Goal: Information Seeking & Learning: Learn about a topic

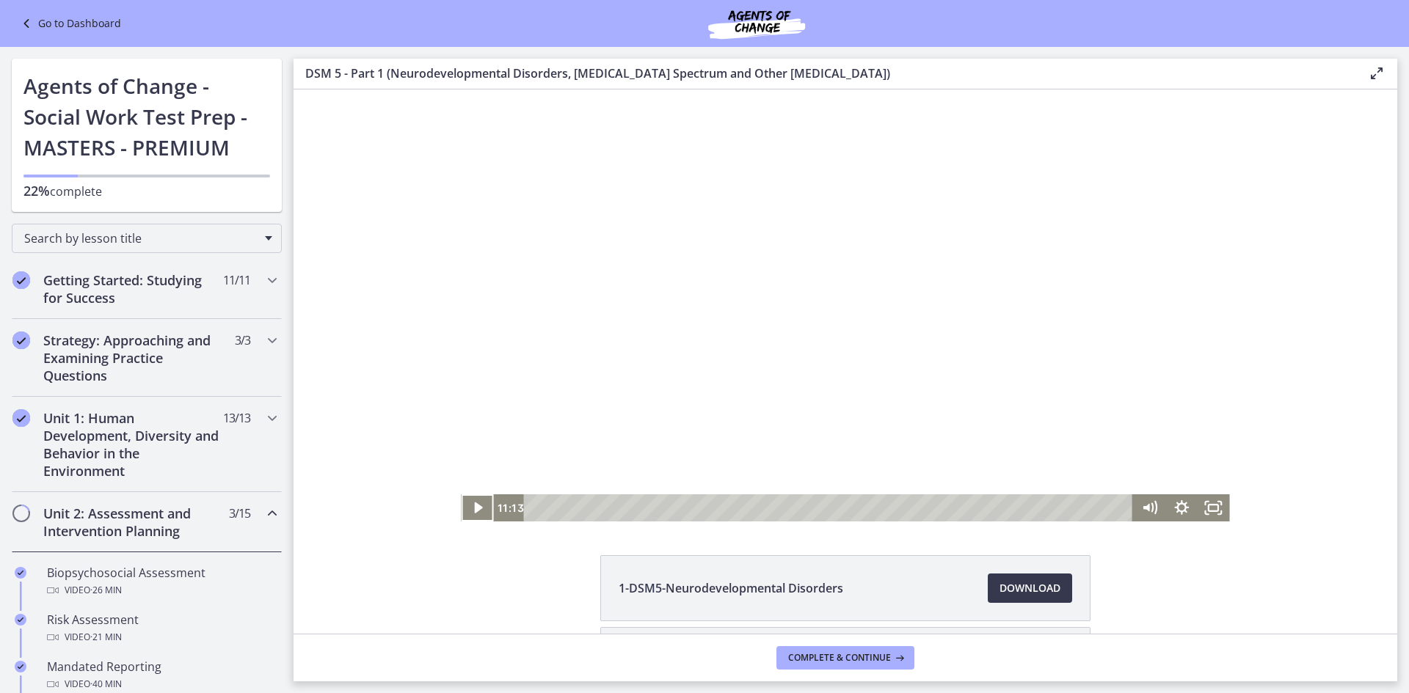
scroll to position [292, 0]
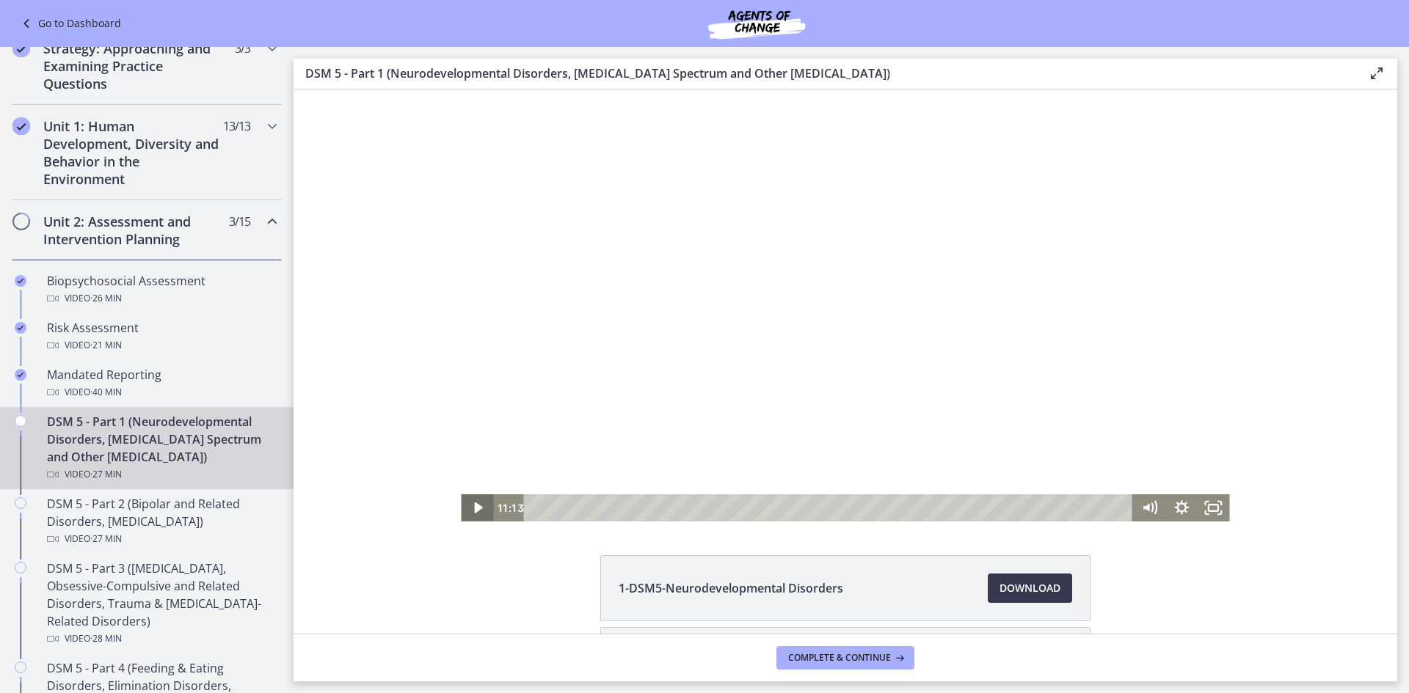
click at [467, 504] on icon "Play Video" at bounding box center [478, 508] width 32 height 27
click at [474, 504] on icon "Pause" at bounding box center [477, 508] width 9 height 10
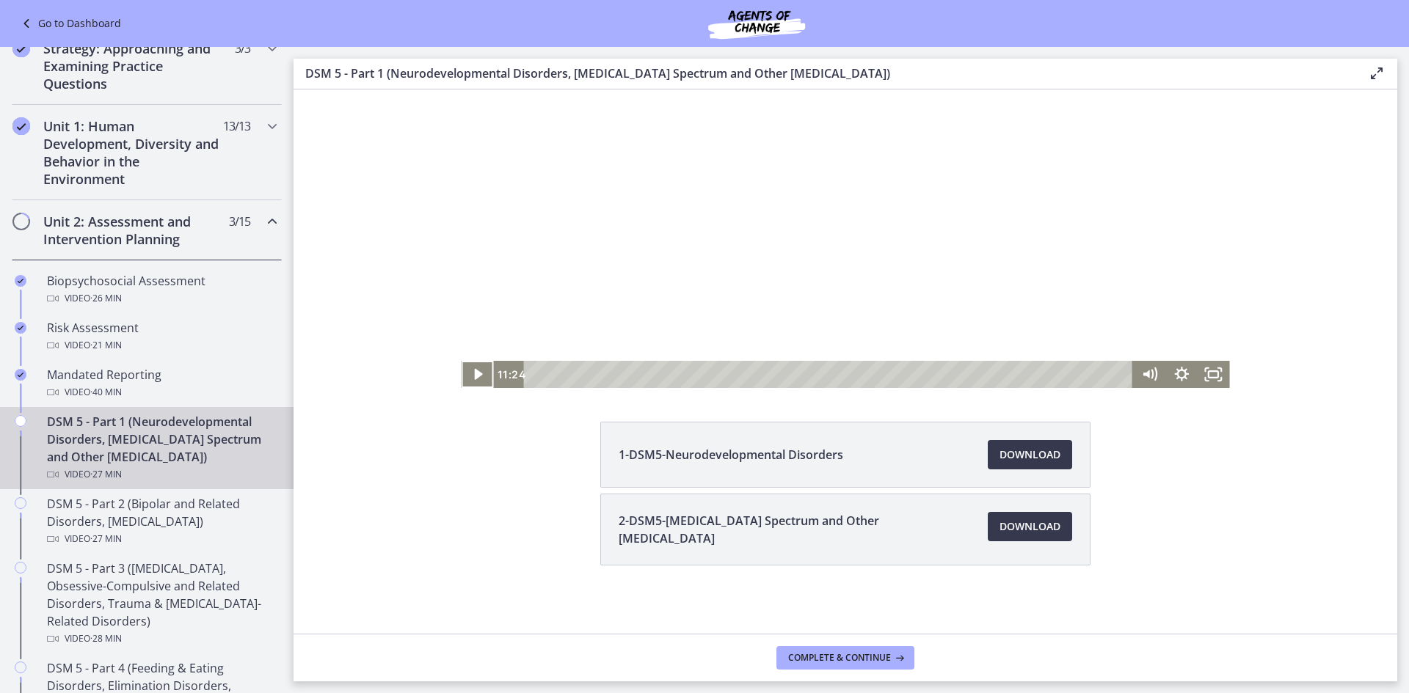
scroll to position [136, 0]
click at [463, 366] on icon "Play Video" at bounding box center [478, 372] width 32 height 27
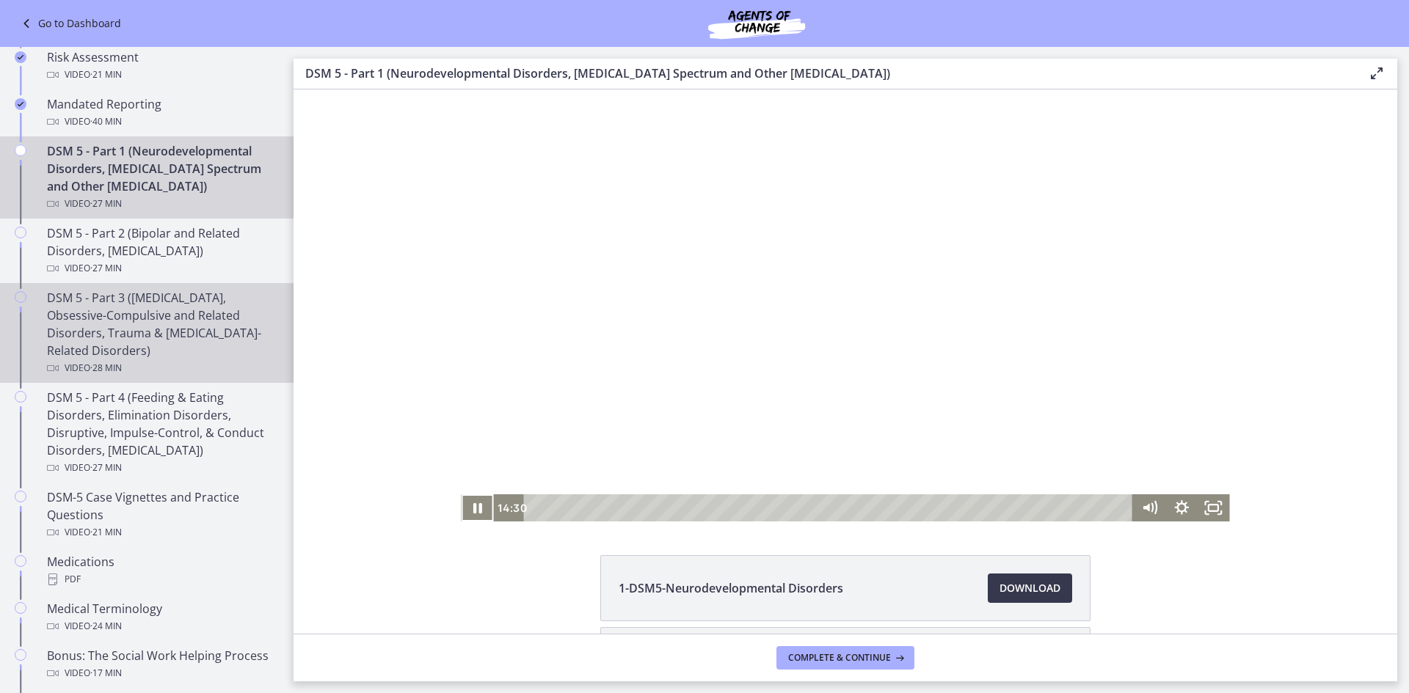
scroll to position [586, 0]
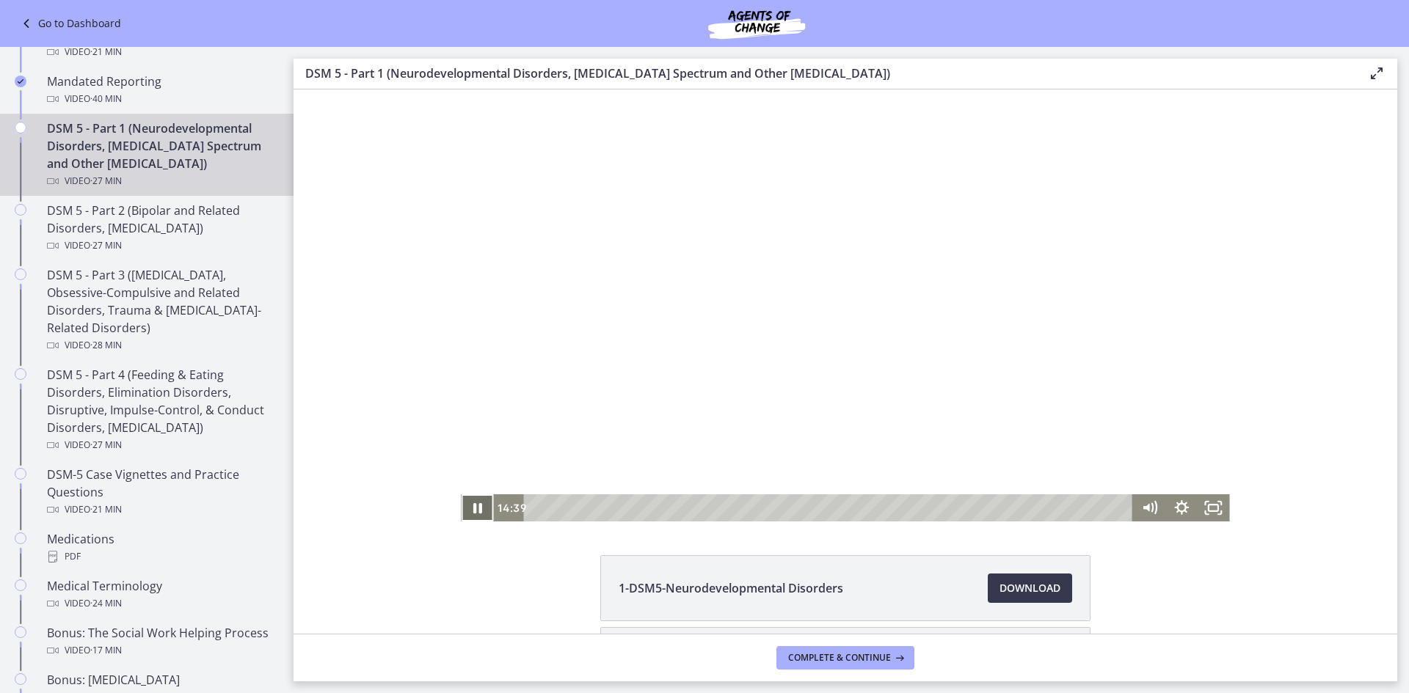
click at [464, 506] on icon "Pause" at bounding box center [477, 508] width 32 height 27
click at [474, 509] on icon "Play Video" at bounding box center [478, 508] width 8 height 11
click at [475, 501] on icon "Pause" at bounding box center [477, 508] width 32 height 27
click at [474, 503] on icon "Play Video" at bounding box center [478, 508] width 8 height 11
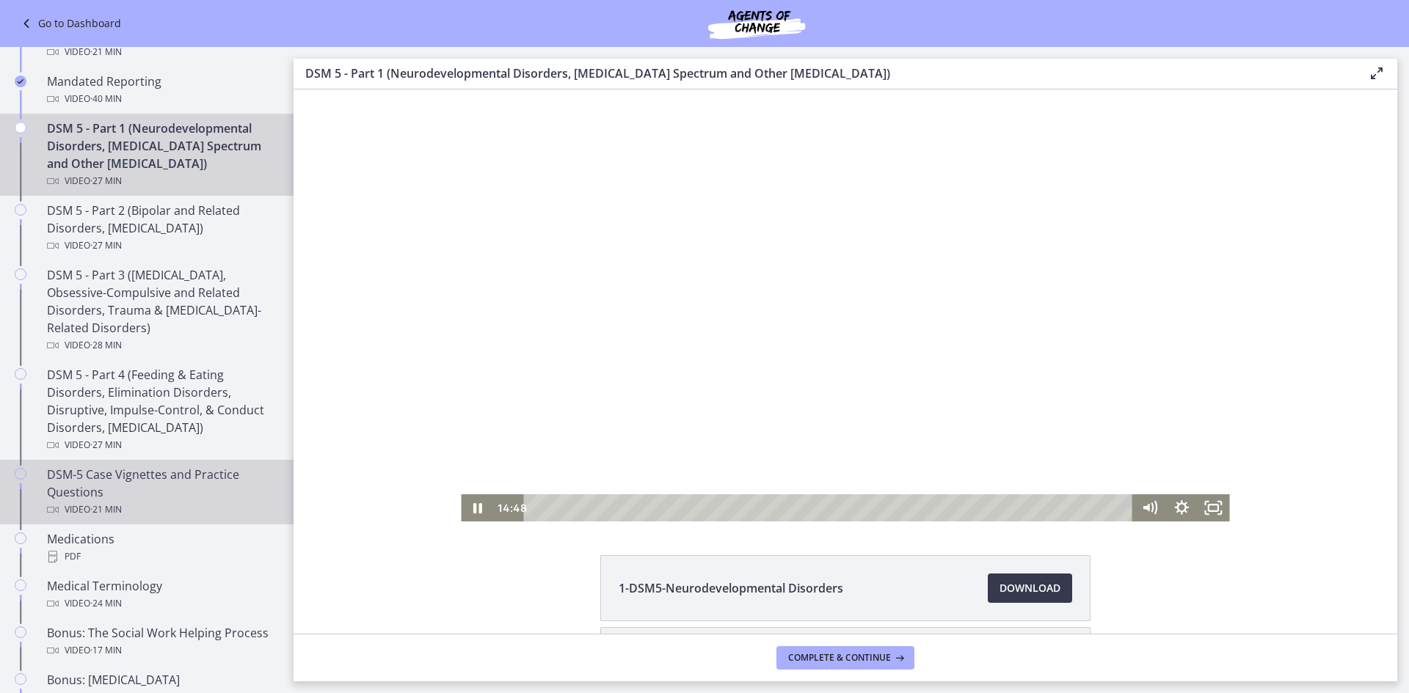
click at [139, 475] on div "DSM-5 Case Vignettes and Practice Questions Video · 21 min" at bounding box center [161, 492] width 229 height 53
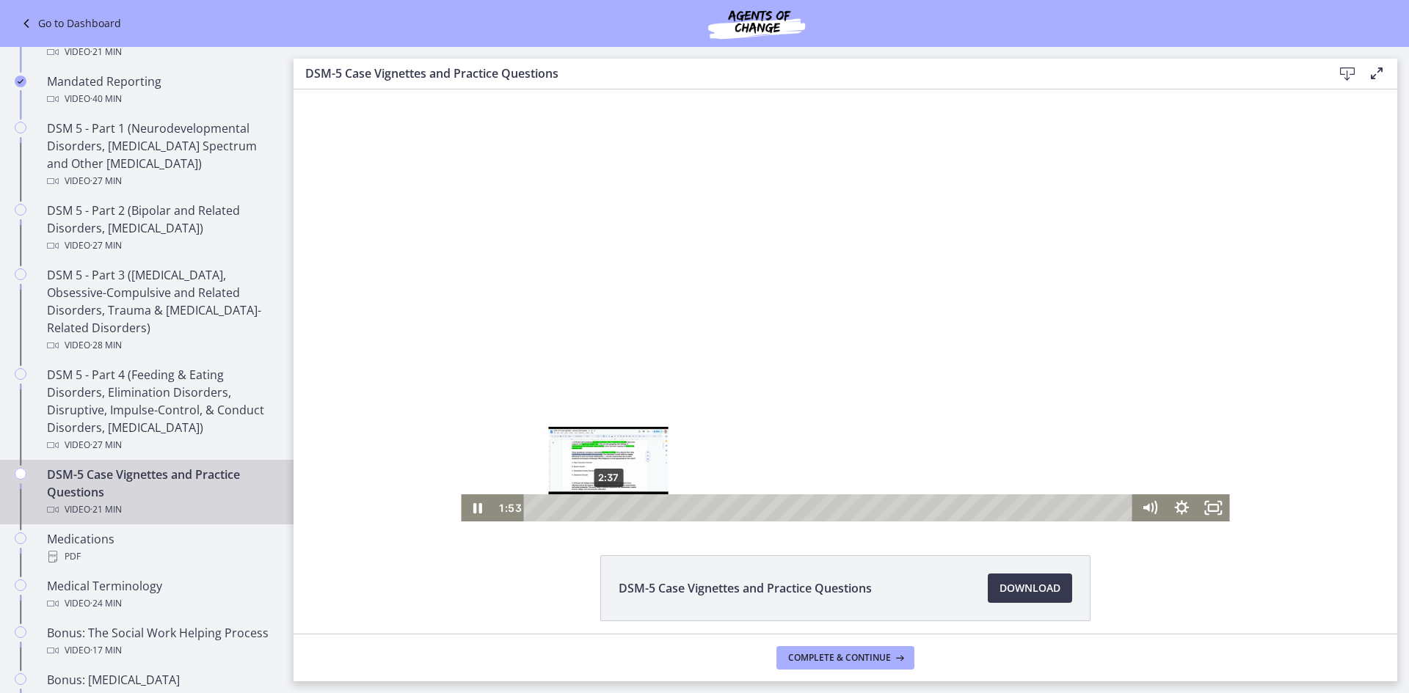
click at [603, 511] on div "2:37" at bounding box center [831, 508] width 590 height 27
click at [616, 511] on div "3:06" at bounding box center [831, 508] width 590 height 27
click at [625, 511] on div "3:23" at bounding box center [831, 508] width 590 height 27
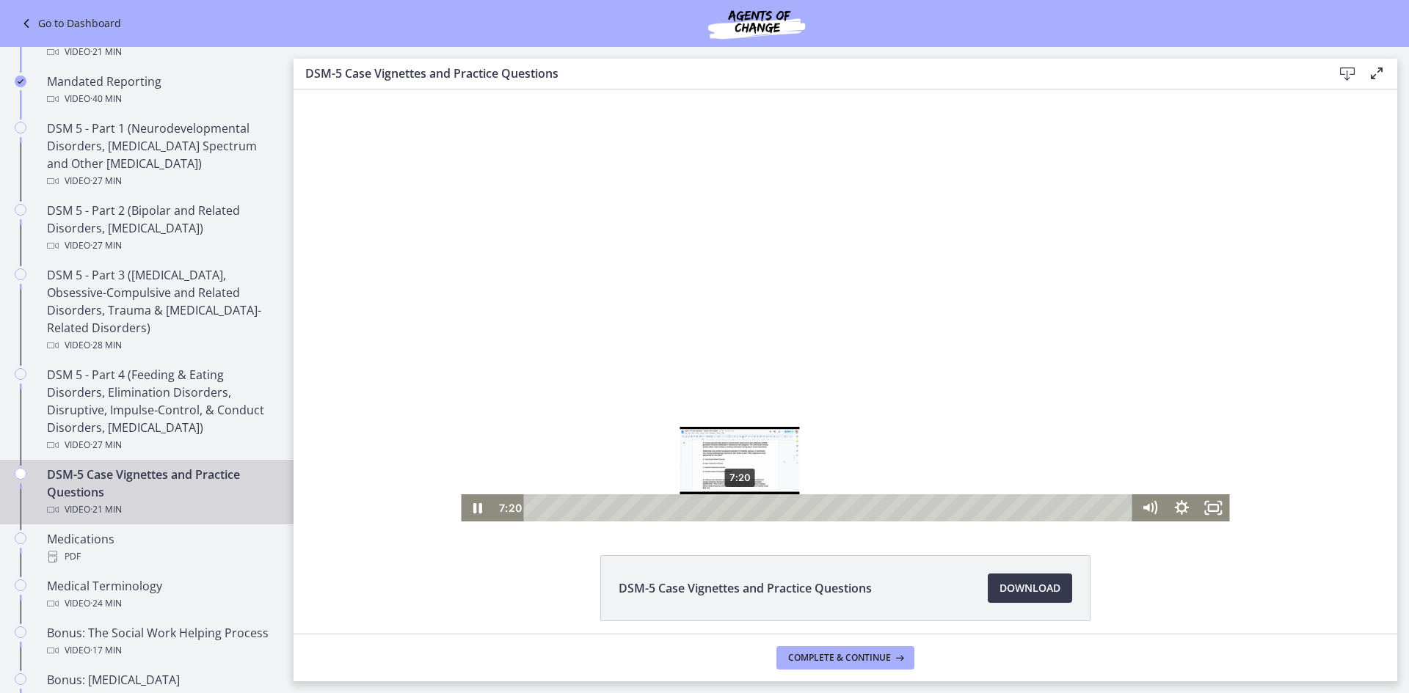
click at [734, 509] on div "7:20" at bounding box center [831, 508] width 590 height 27
click at [473, 509] on icon "Pause" at bounding box center [477, 508] width 9 height 10
click at [462, 507] on icon "Play Video" at bounding box center [478, 508] width 32 height 27
click at [467, 514] on icon "Pause" at bounding box center [477, 508] width 38 height 32
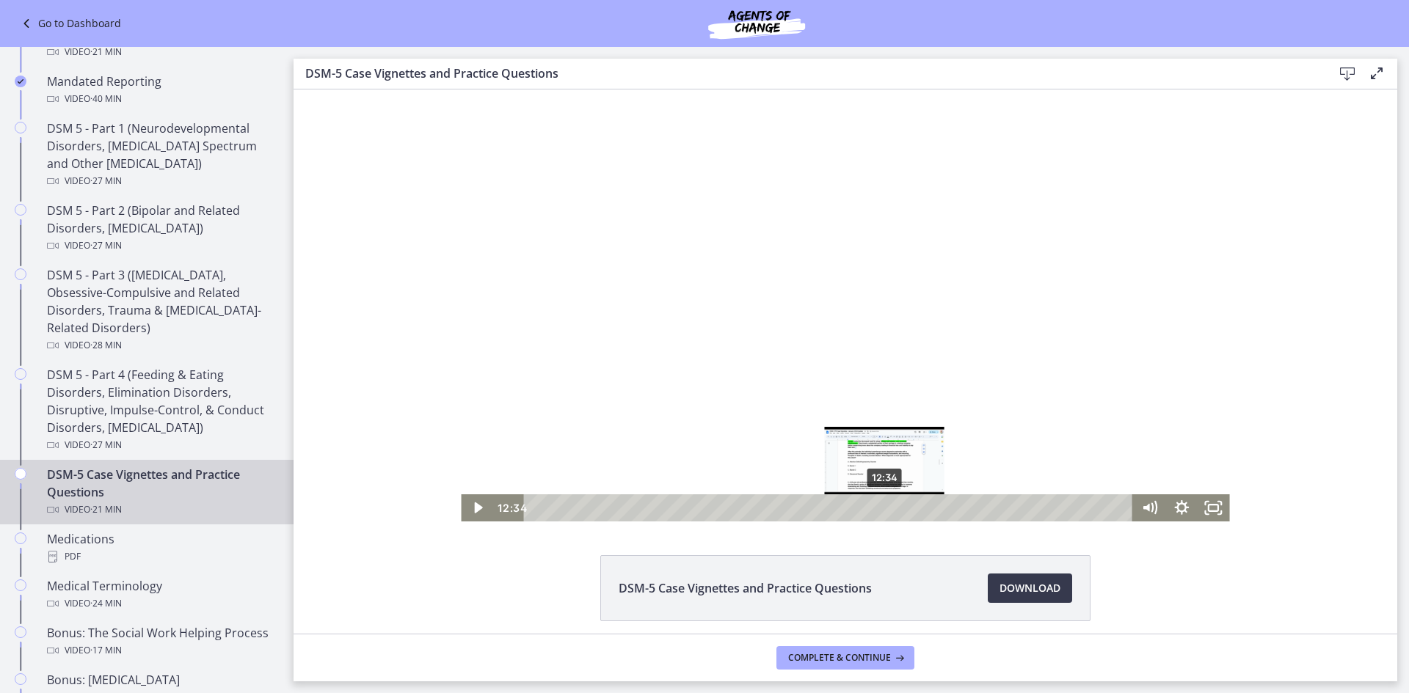
click at [880, 511] on div "12:34" at bounding box center [831, 508] width 590 height 27
click at [889, 511] on div "12:53" at bounding box center [831, 508] width 590 height 27
click at [899, 511] on div "13:15" at bounding box center [831, 508] width 590 height 27
click at [908, 510] on div "13:35" at bounding box center [831, 508] width 590 height 27
click at [920, 510] on div "14:01" at bounding box center [831, 508] width 590 height 27
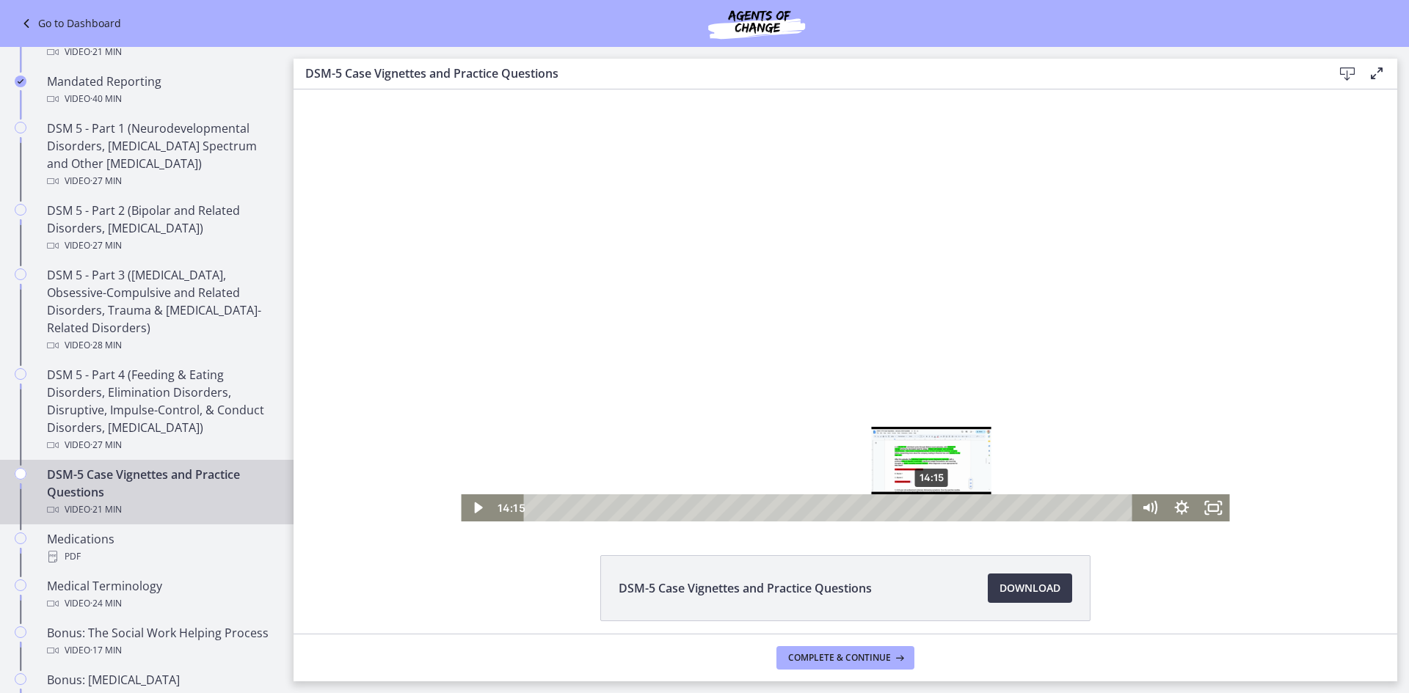
click at [927, 508] on div "14:15" at bounding box center [831, 508] width 590 height 27
click at [933, 508] on div "14:29" at bounding box center [831, 508] width 590 height 27
click at [935, 508] on div "Playbar" at bounding box center [939, 507] width 9 height 9
click at [941, 508] on div "14:45" at bounding box center [831, 508] width 590 height 27
click at [941, 509] on div "Playbar" at bounding box center [945, 507] width 9 height 9
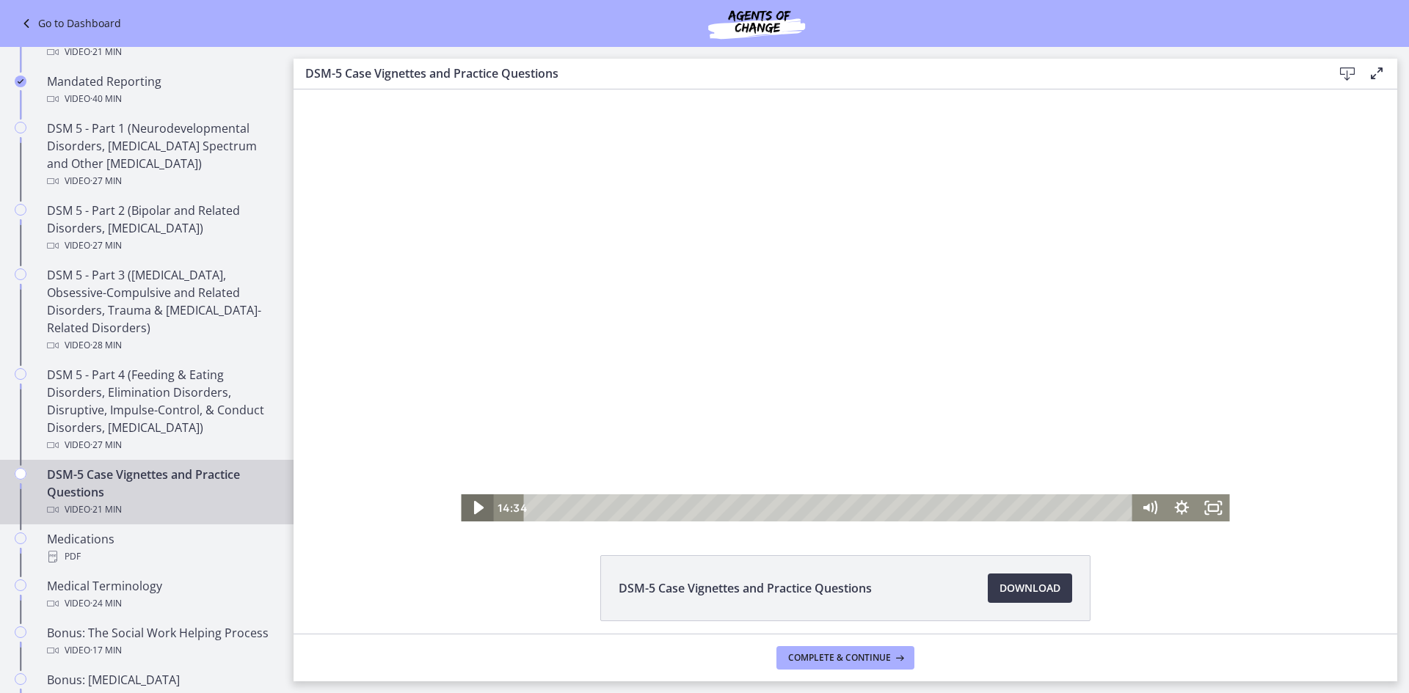
click at [475, 511] on icon "Play Video" at bounding box center [478, 508] width 38 height 32
click at [1016, 511] on div "17:28" at bounding box center [831, 508] width 590 height 27
click at [1025, 510] on div "17:47" at bounding box center [831, 508] width 590 height 27
click at [1035, 511] on div "18:08" at bounding box center [831, 508] width 590 height 27
click at [1040, 511] on div "18:19" at bounding box center [831, 508] width 590 height 27
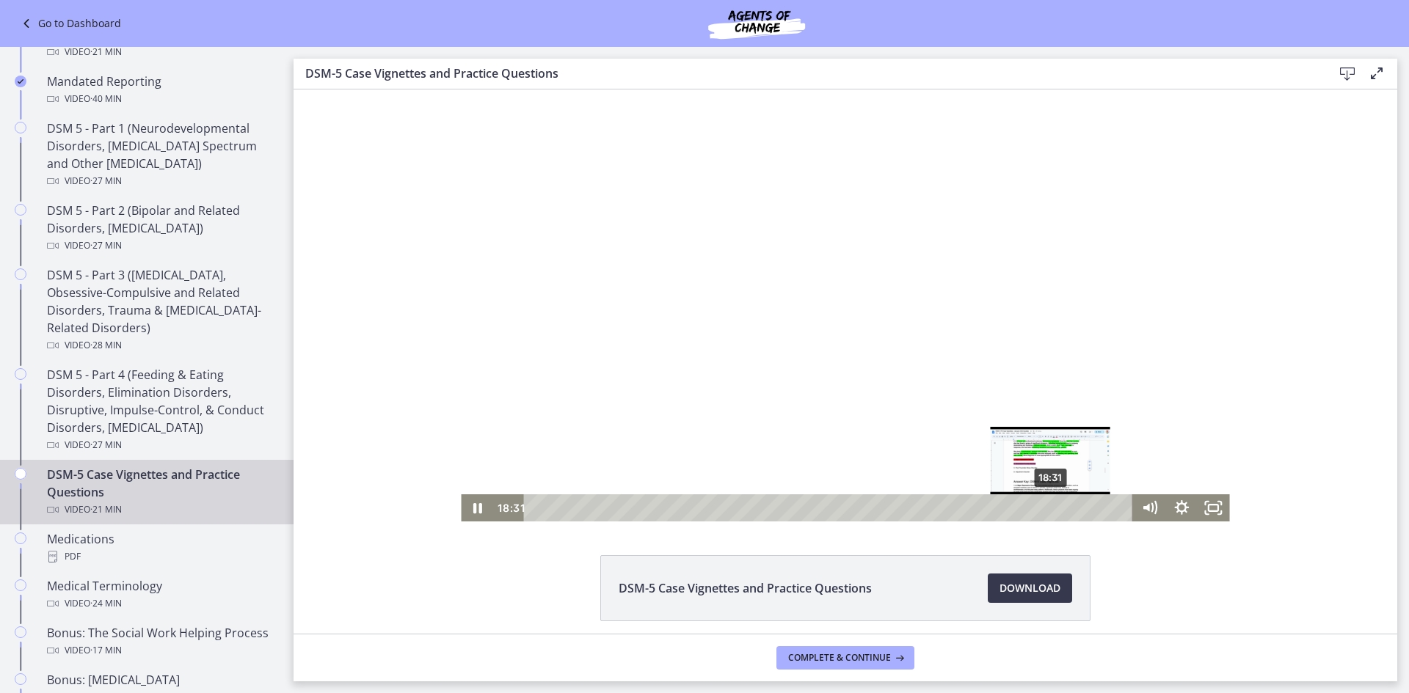
click at [1046, 511] on div "18:31" at bounding box center [831, 508] width 590 height 27
click at [1052, 511] on div "18:46" at bounding box center [831, 508] width 590 height 27
click at [1063, 511] on div "19:09" at bounding box center [831, 508] width 590 height 27
click at [1116, 512] on div "21:03" at bounding box center [831, 508] width 590 height 27
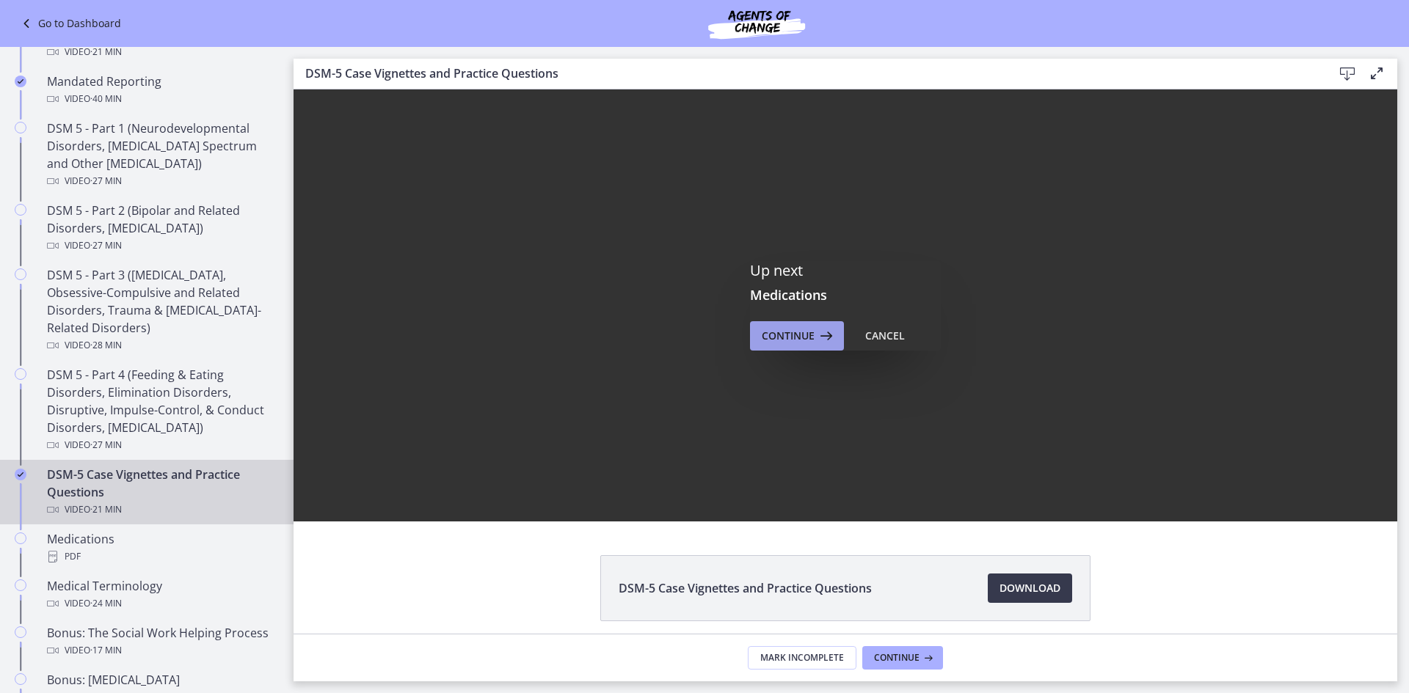
click at [784, 340] on span "Continue" at bounding box center [788, 336] width 53 height 18
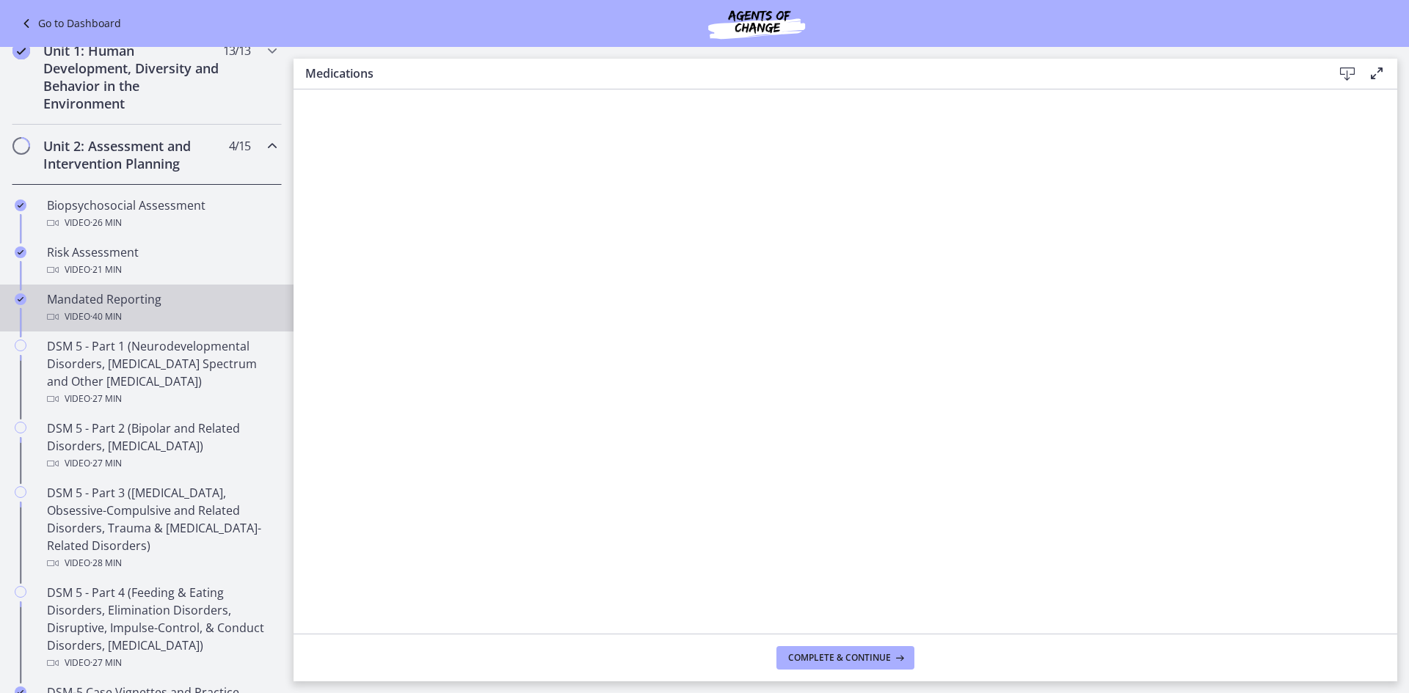
scroll to position [365, 0]
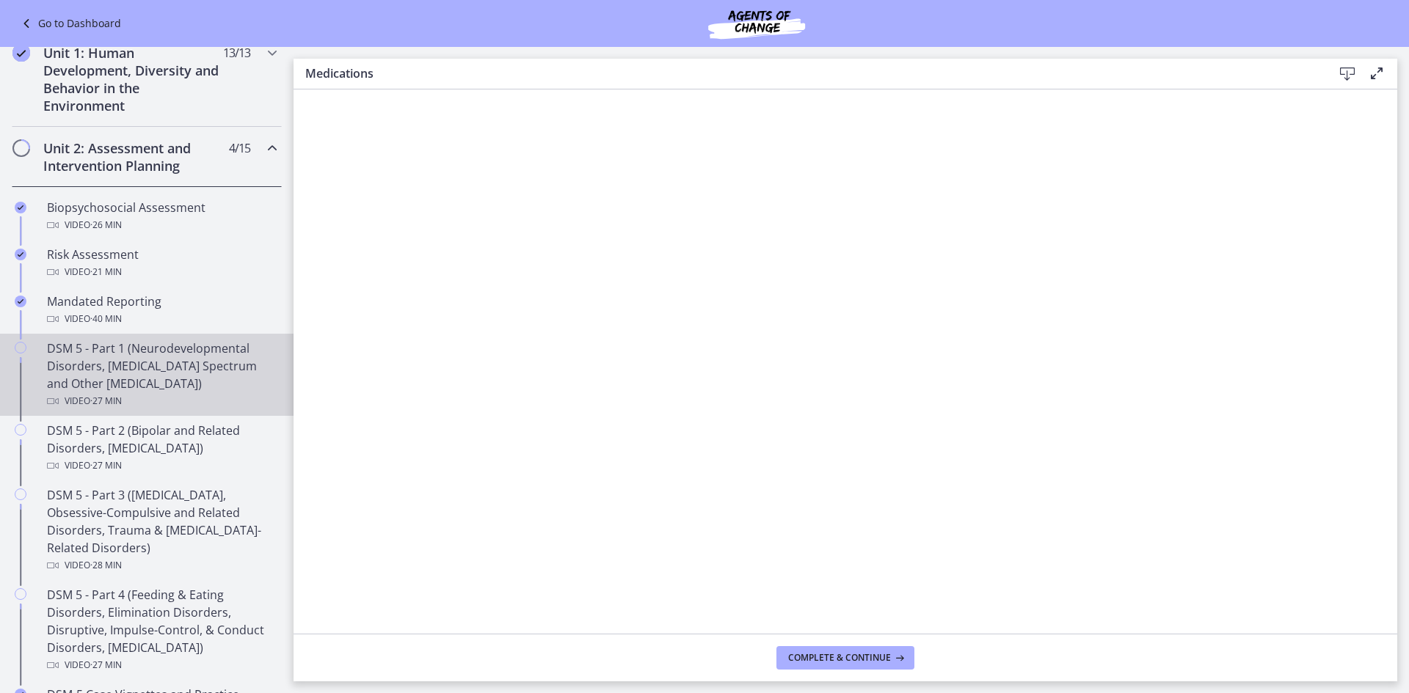
click at [162, 351] on div "DSM 5 - Part 1 (Neurodevelopmental Disorders, [MEDICAL_DATA] Spectrum and Other…" at bounding box center [161, 375] width 229 height 70
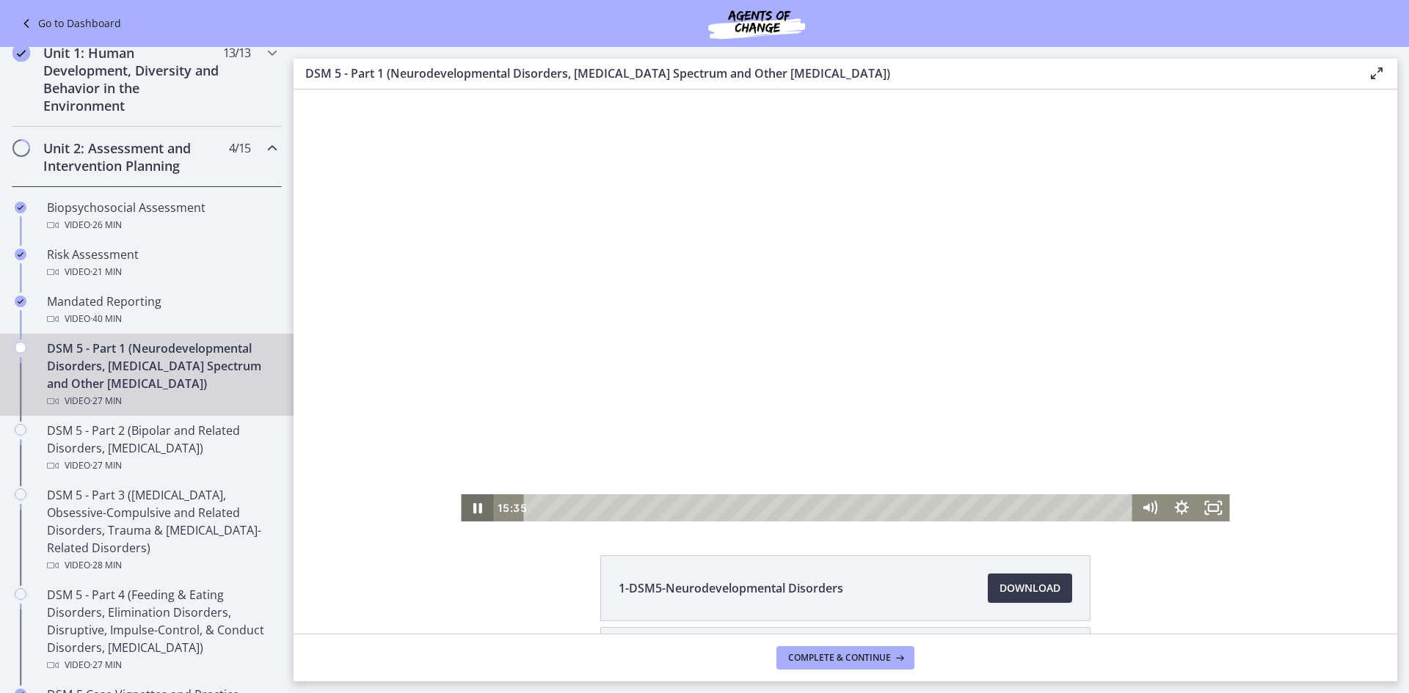
click at [475, 510] on icon "Pause" at bounding box center [477, 508] width 9 height 10
click at [461, 510] on icon "Play Video" at bounding box center [478, 508] width 38 height 32
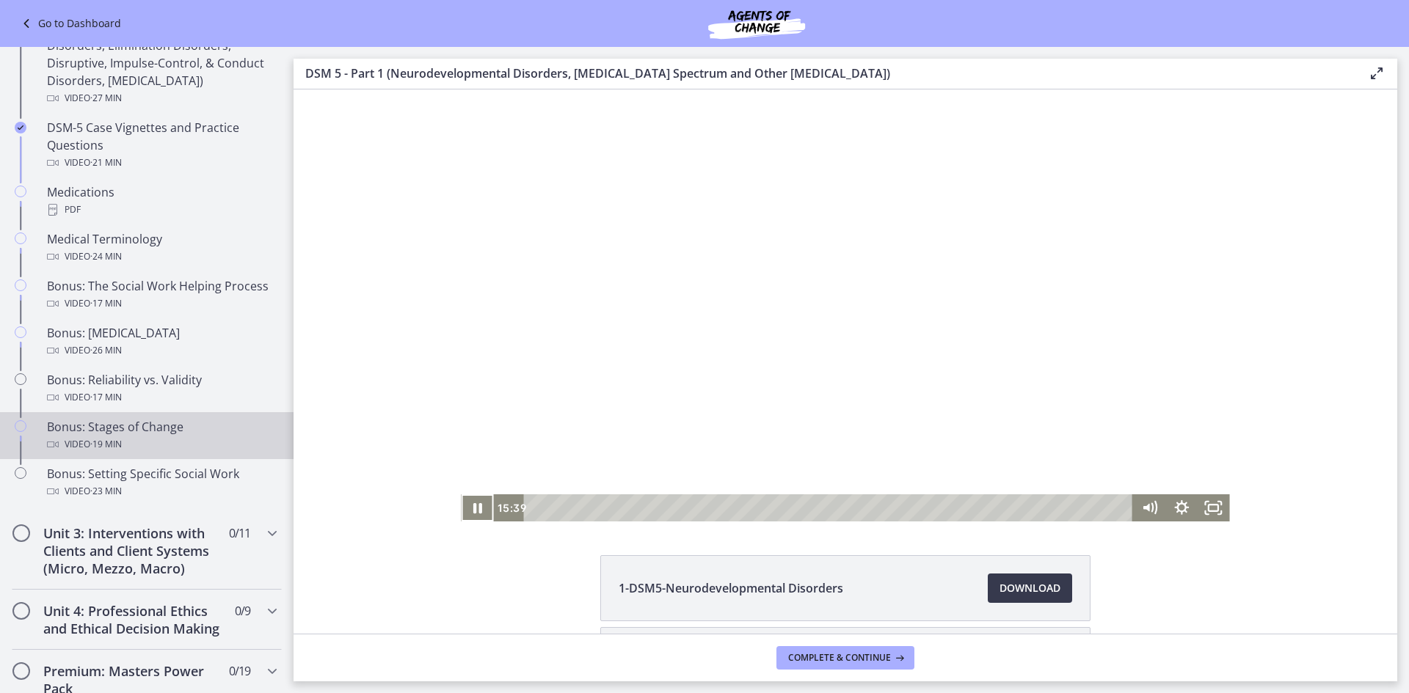
scroll to position [1026, 0]
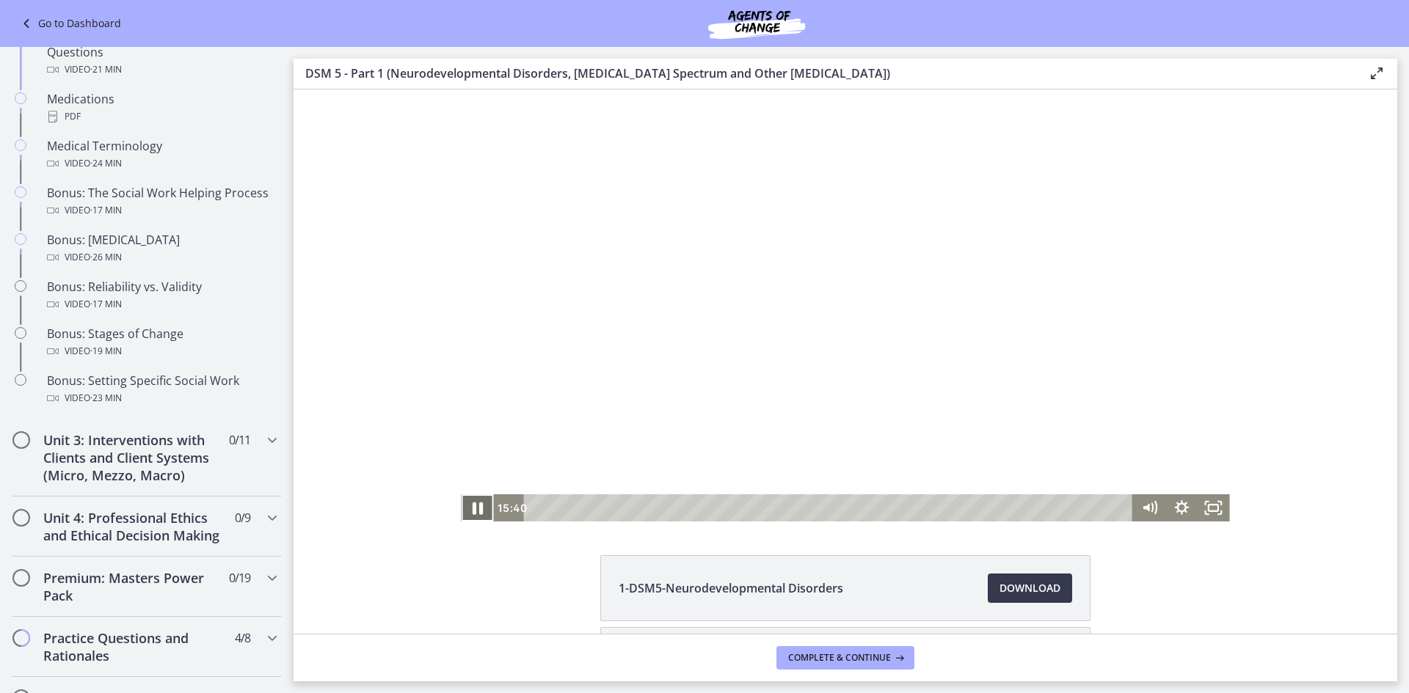
click at [475, 504] on icon "Pause" at bounding box center [478, 509] width 10 height 12
click at [263, 441] on icon "Chapters" at bounding box center [272, 440] width 18 height 18
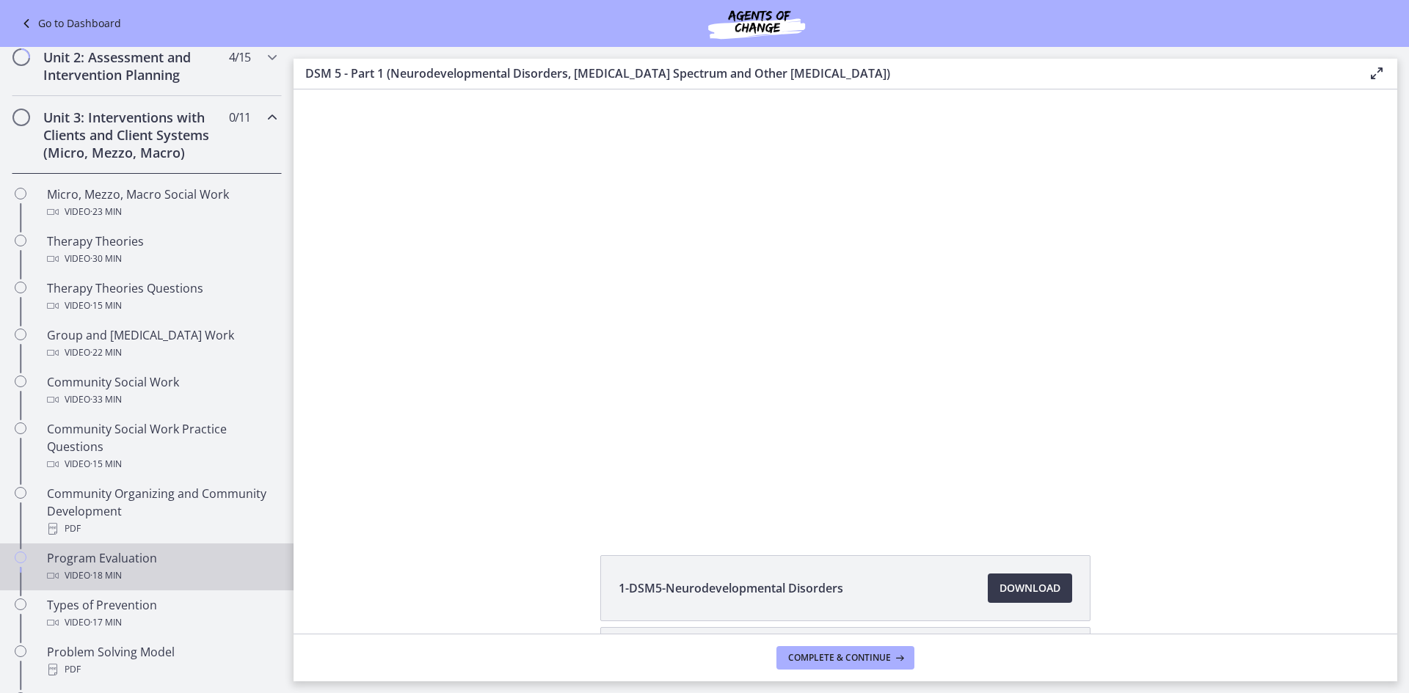
scroll to position [439, 0]
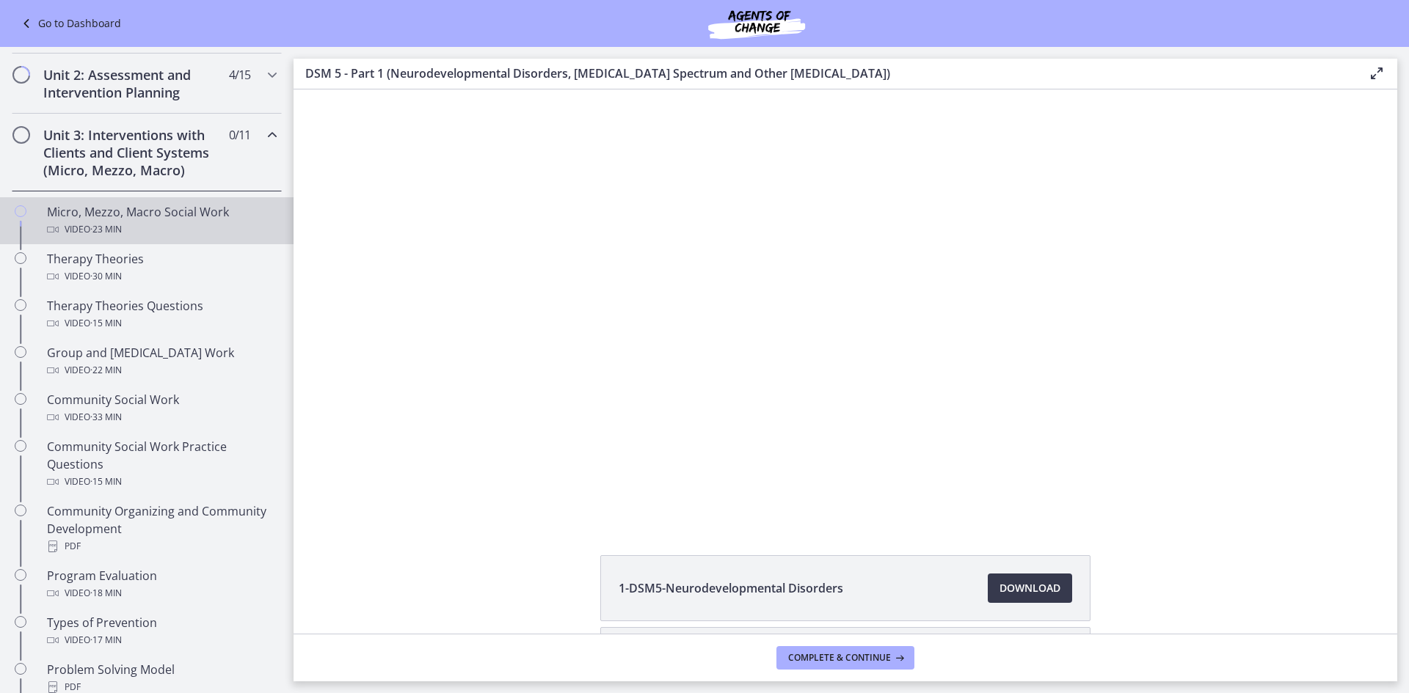
click at [203, 219] on div "Micro, Mezzo, Macro Social Work Video · 23 min" at bounding box center [161, 220] width 229 height 35
click at [1104, 664] on footer "Complete & continue" at bounding box center [845, 658] width 1104 height 48
click at [1118, 652] on footer "Complete & continue" at bounding box center [845, 658] width 1104 height 48
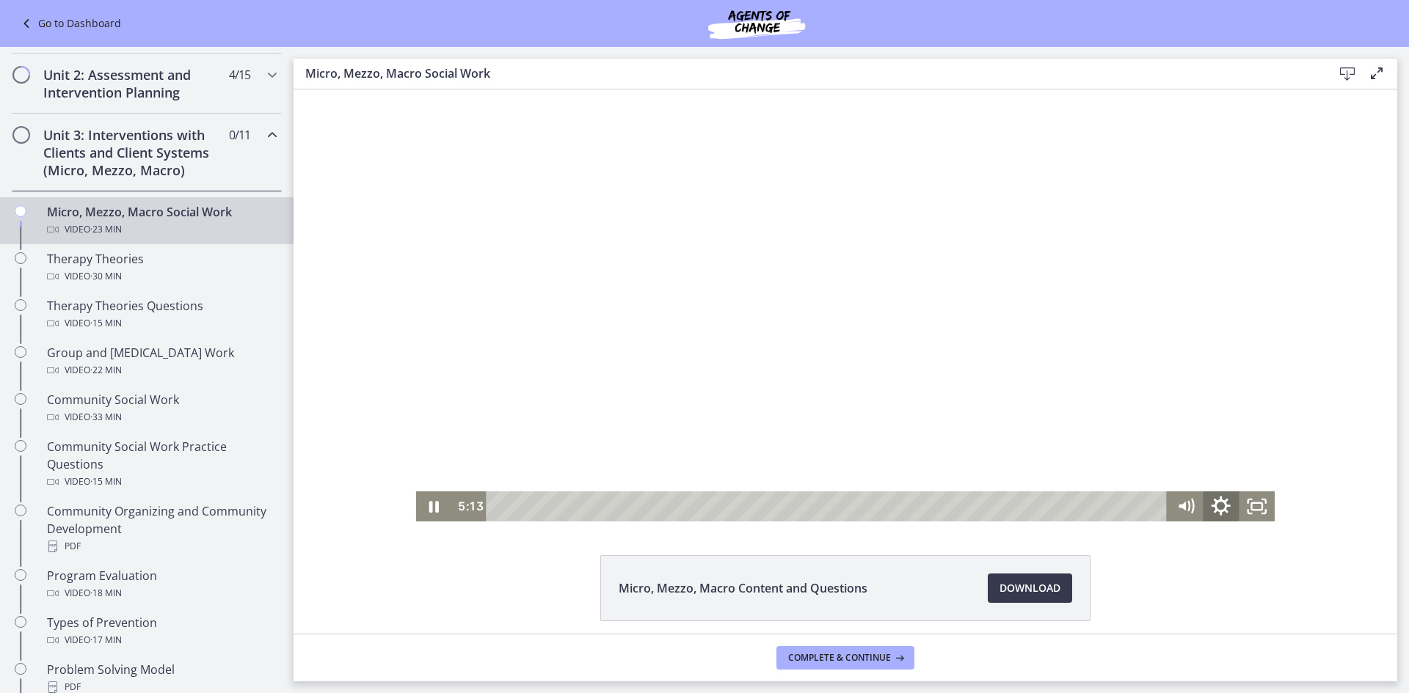
click at [1216, 518] on icon "Show settings menu" at bounding box center [1221, 507] width 43 height 36
click at [1213, 450] on span "Speed" at bounding box center [1198, 446] width 45 height 30
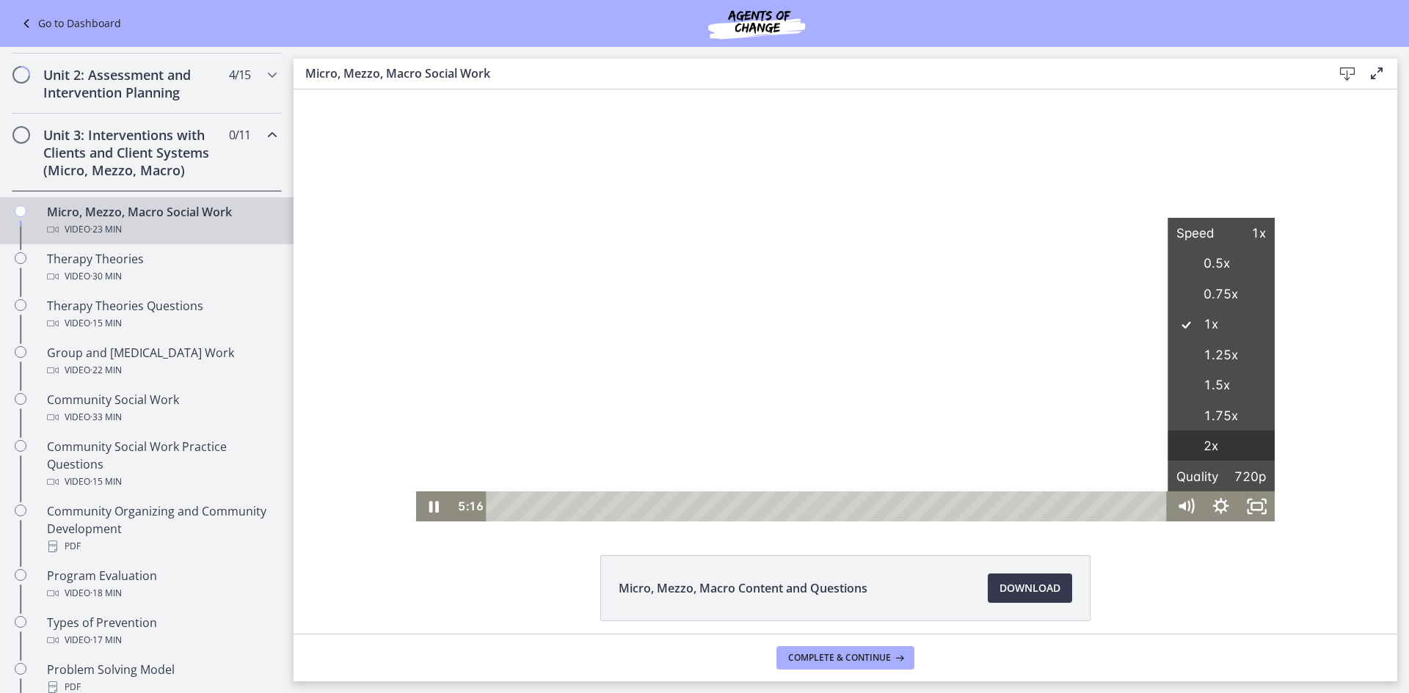
click at [1209, 437] on label "2x" at bounding box center [1220, 447] width 107 height 32
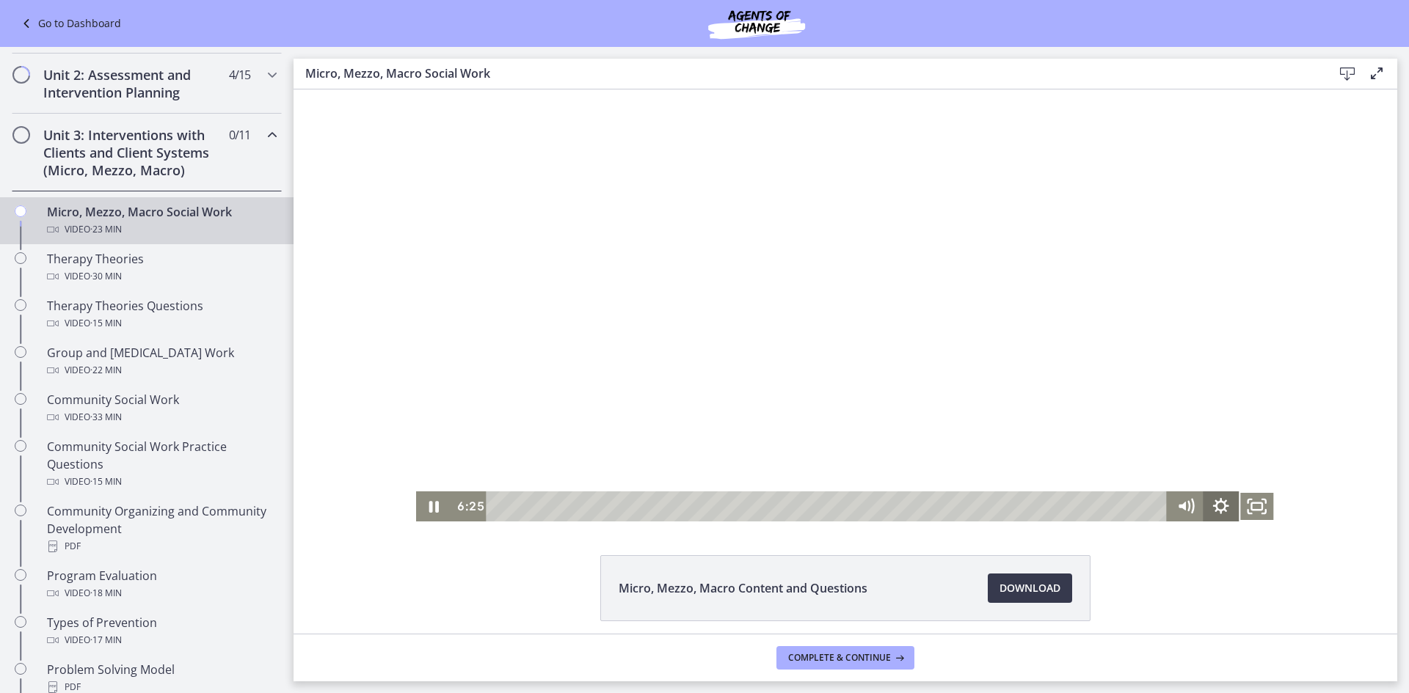
click at [1215, 506] on icon "Show settings menu" at bounding box center [1221, 507] width 36 height 30
click at [1214, 437] on span "Speed" at bounding box center [1198, 446] width 45 height 30
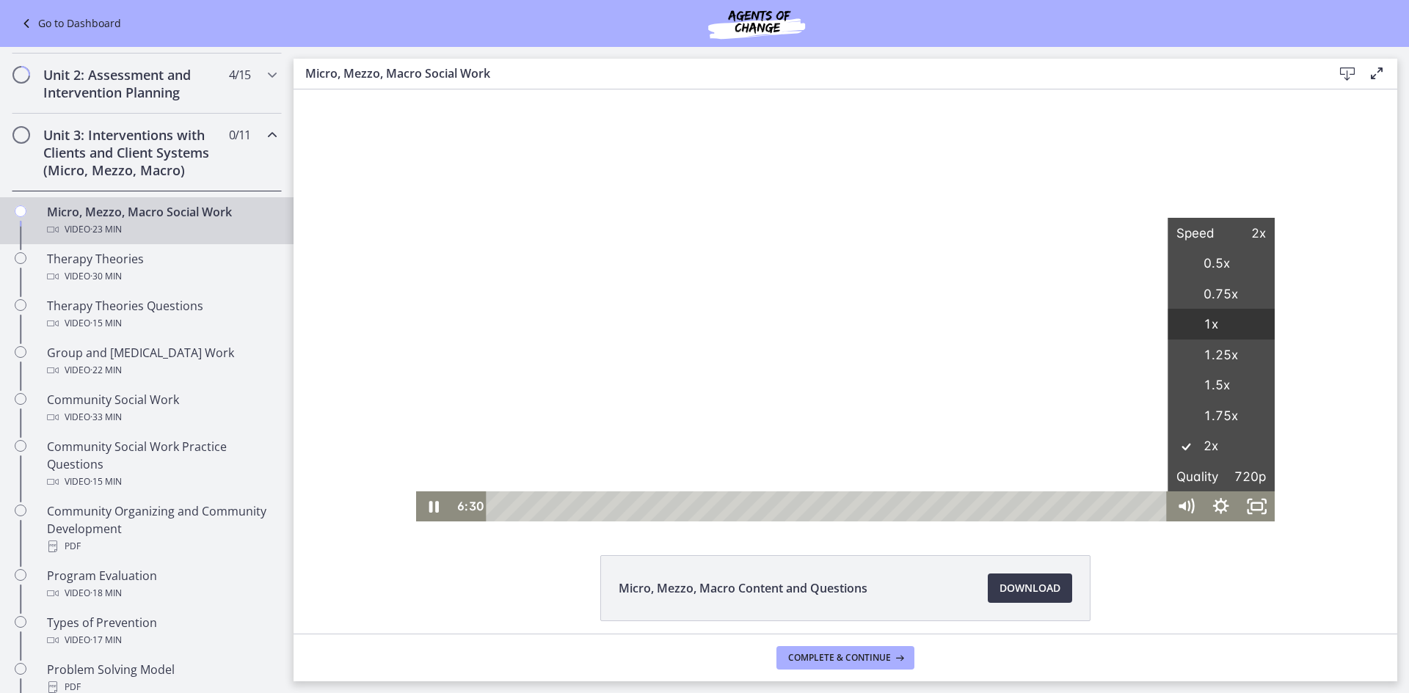
click at [1185, 326] on label "1x" at bounding box center [1220, 325] width 107 height 32
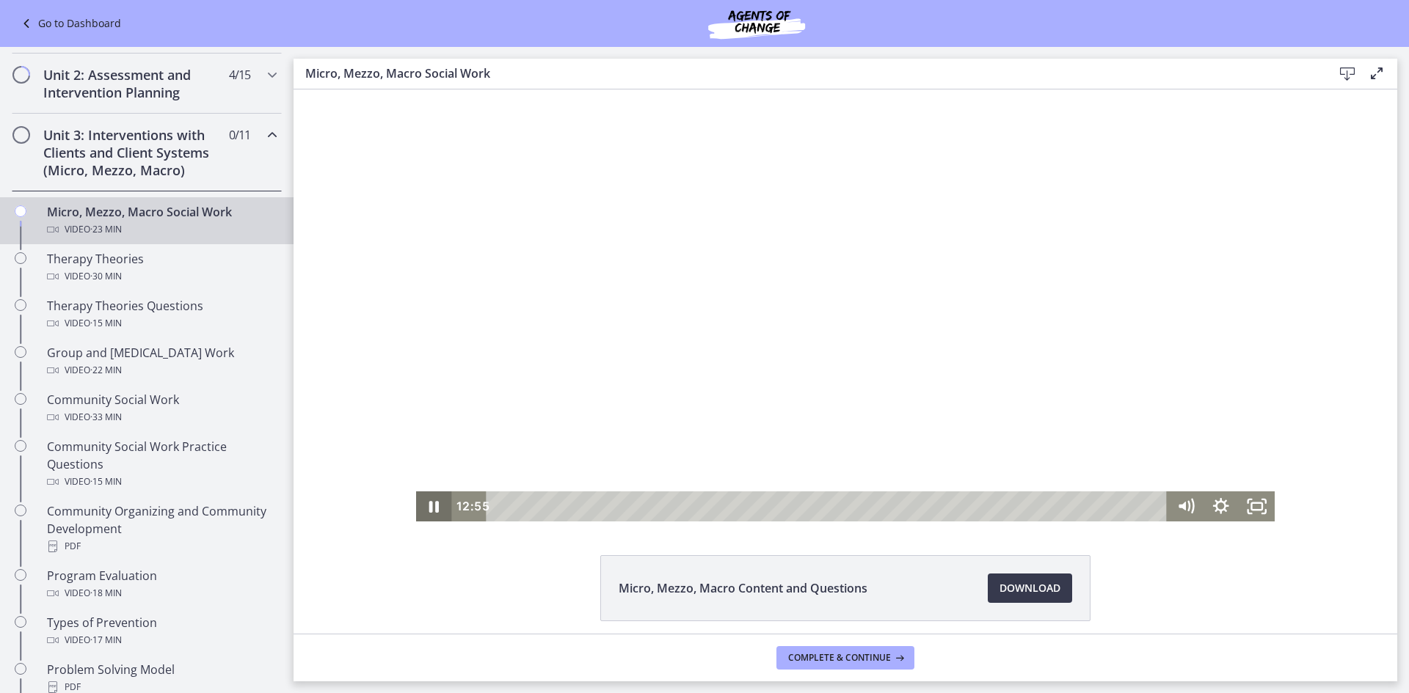
click at [428, 512] on icon "Pause" at bounding box center [434, 507] width 36 height 30
click at [428, 512] on icon "Play Video" at bounding box center [435, 507] width 36 height 30
click at [428, 512] on icon "Pause" at bounding box center [434, 507] width 36 height 30
click at [963, 504] on div "16:02" at bounding box center [828, 507] width 659 height 30
click at [979, 504] on div "16:34" at bounding box center [828, 507] width 659 height 30
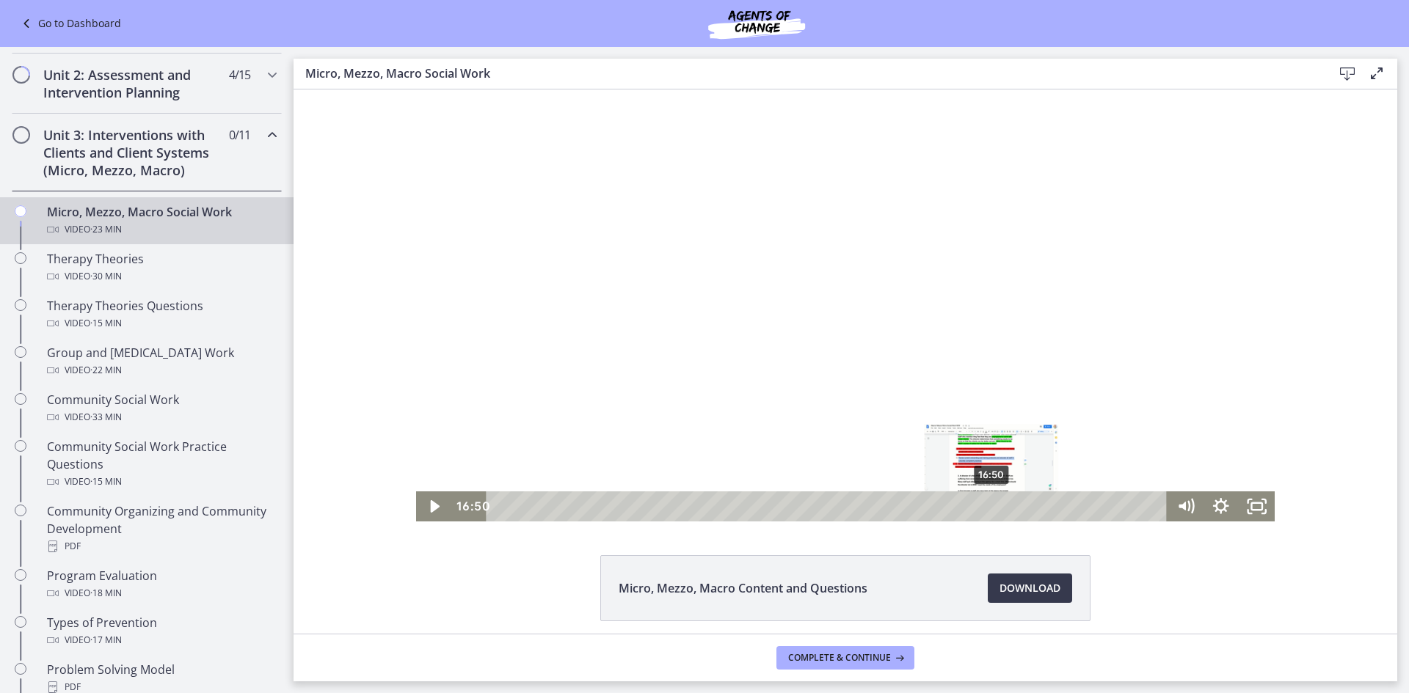
click at [987, 505] on div "16:50" at bounding box center [828, 507] width 659 height 30
click at [998, 505] on div "17:13" at bounding box center [828, 507] width 659 height 30
click at [1035, 504] on div "18:28" at bounding box center [828, 507] width 659 height 30
click at [1041, 503] on div "18:41" at bounding box center [828, 507] width 659 height 30
click at [1055, 504] on div "19:10" at bounding box center [828, 507] width 659 height 30
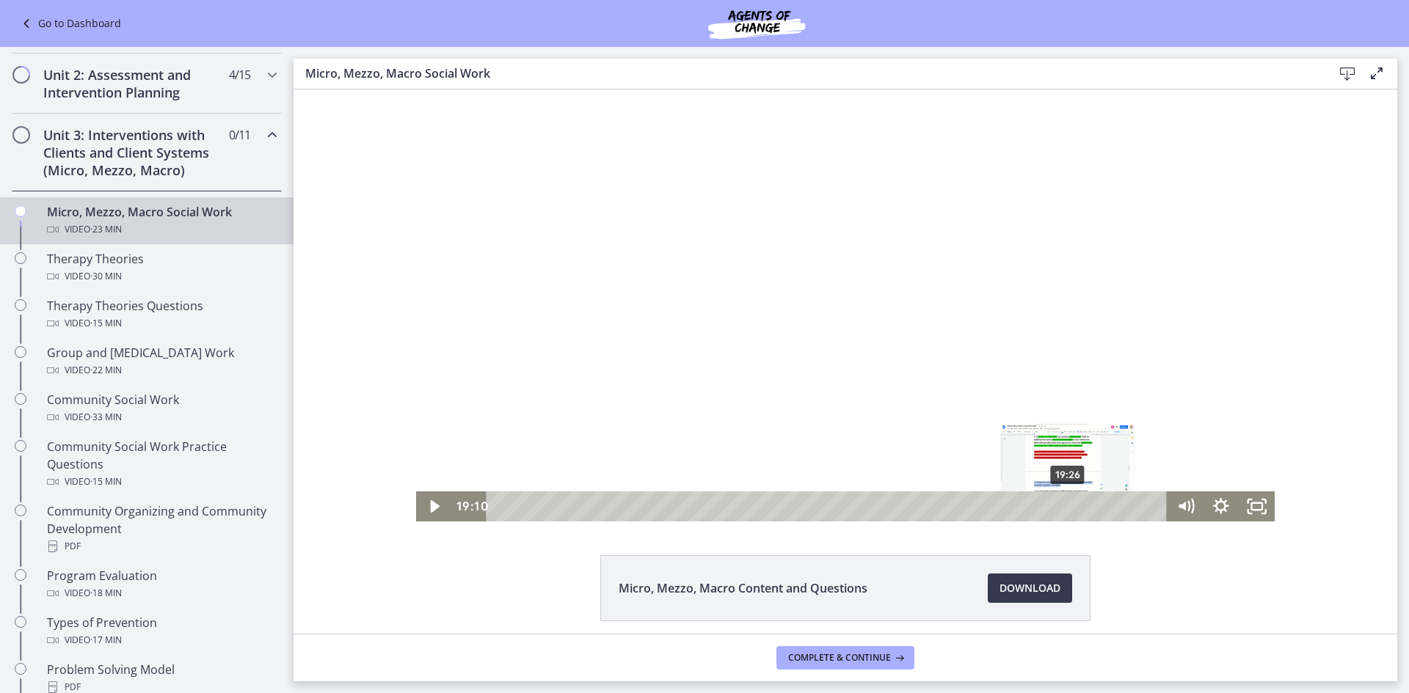
click at [1063, 503] on div "19:26" at bounding box center [828, 507] width 659 height 30
click at [1070, 503] on div "19:40" at bounding box center [828, 507] width 659 height 30
click at [1077, 503] on div "19:55" at bounding box center [828, 507] width 659 height 30
click at [1110, 508] on div "21:03" at bounding box center [828, 507] width 659 height 30
click at [1117, 507] on div "21:16" at bounding box center [828, 507] width 659 height 30
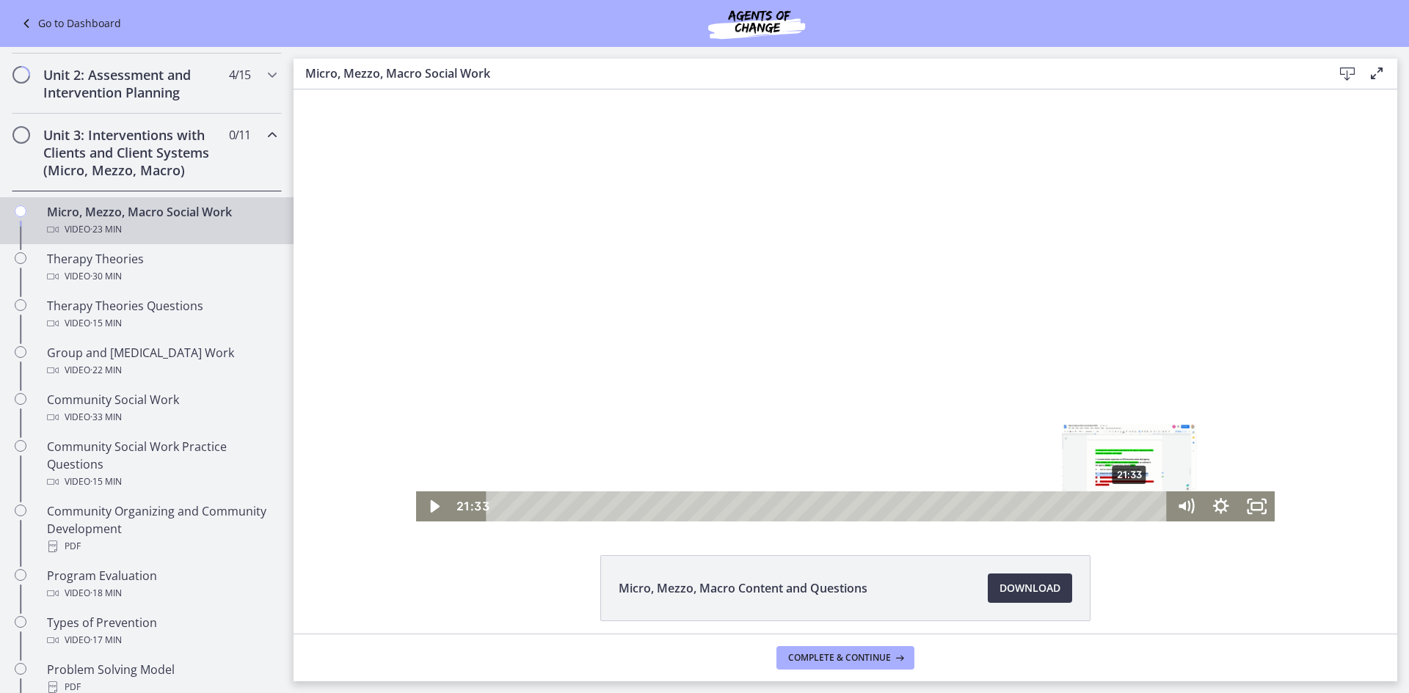
click at [1125, 506] on div "21:33" at bounding box center [828, 507] width 659 height 30
click at [1127, 506] on div "Playbar" at bounding box center [1131, 507] width 10 height 10
click at [1119, 507] on div "21:21" at bounding box center [828, 507] width 659 height 30
click at [431, 505] on icon "Play Video" at bounding box center [435, 506] width 9 height 12
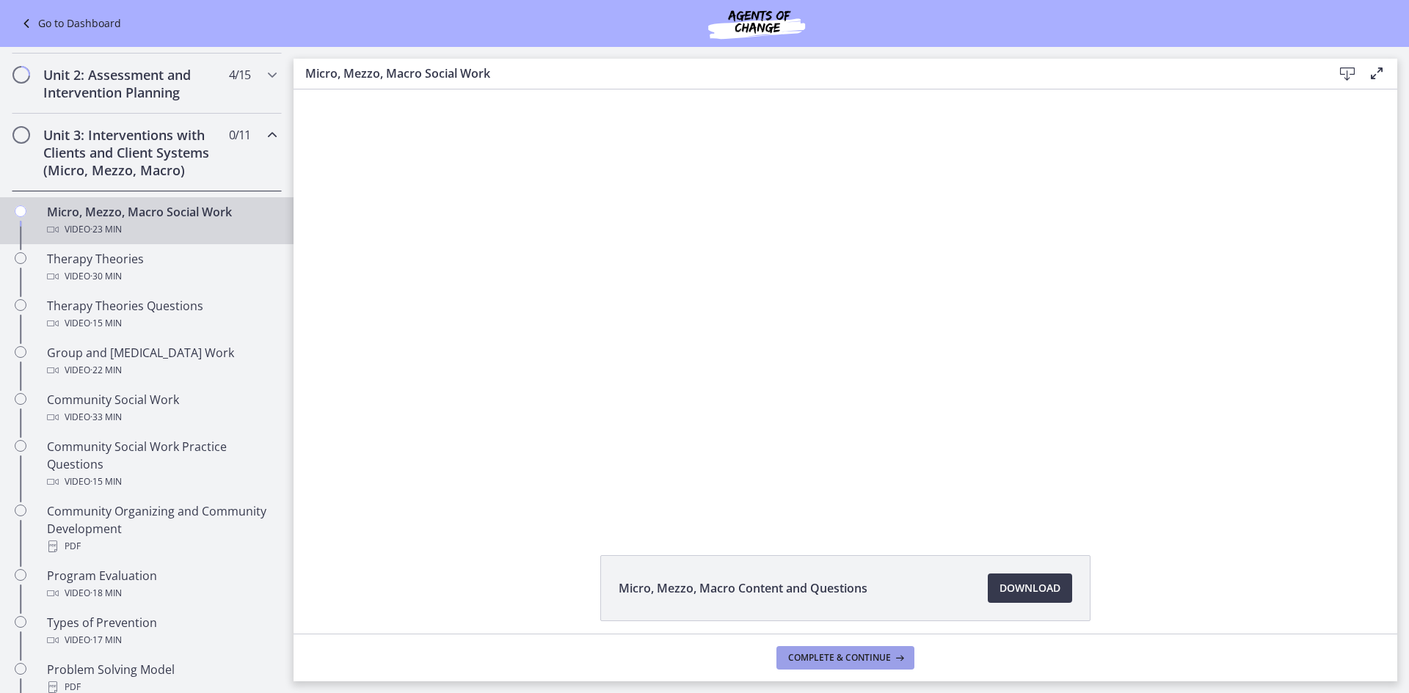
click at [867, 662] on span "Complete & continue" at bounding box center [839, 658] width 103 height 12
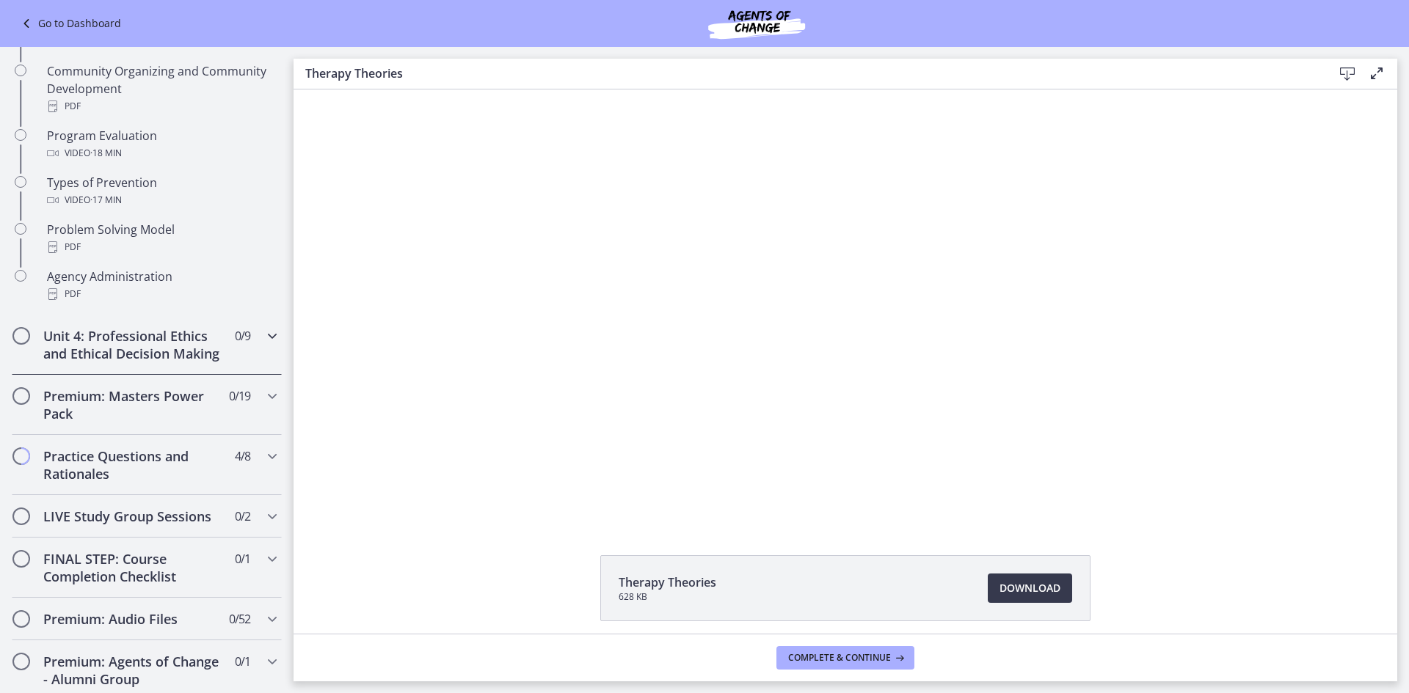
scroll to position [952, 0]
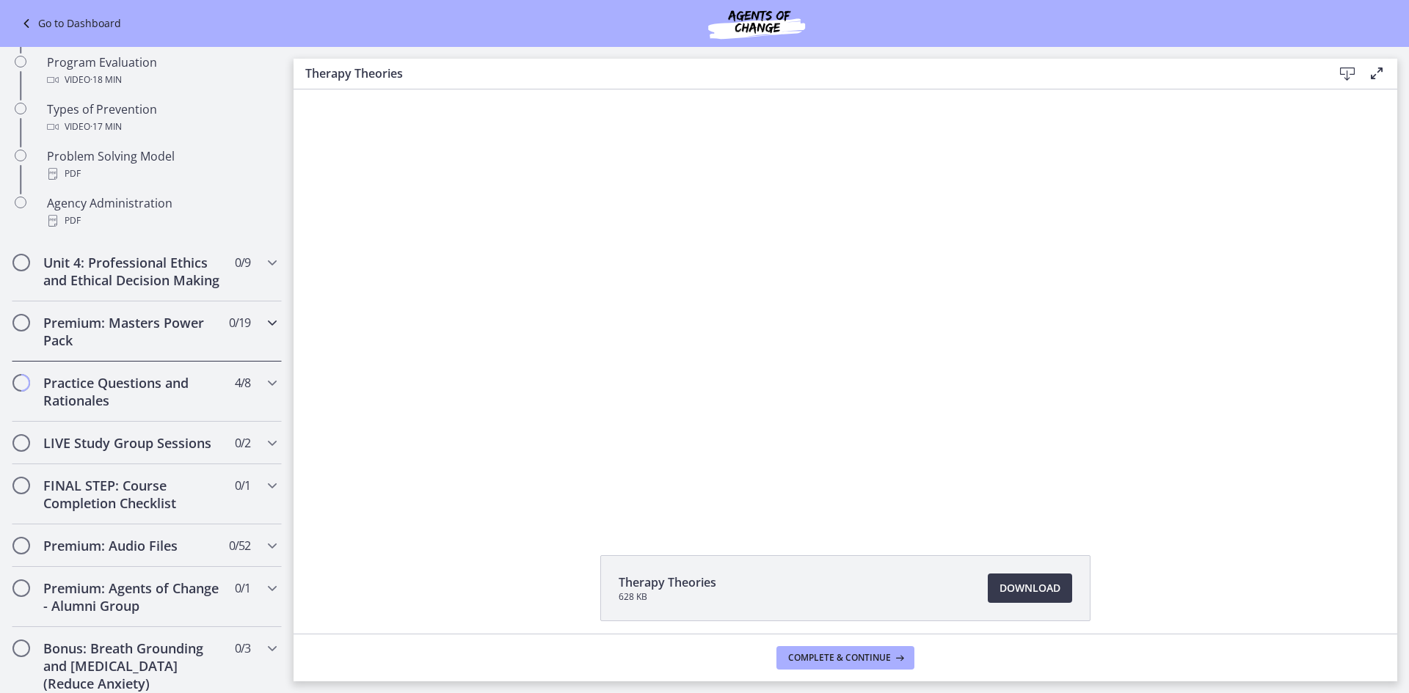
click at [263, 332] on icon "Chapters" at bounding box center [272, 323] width 18 height 18
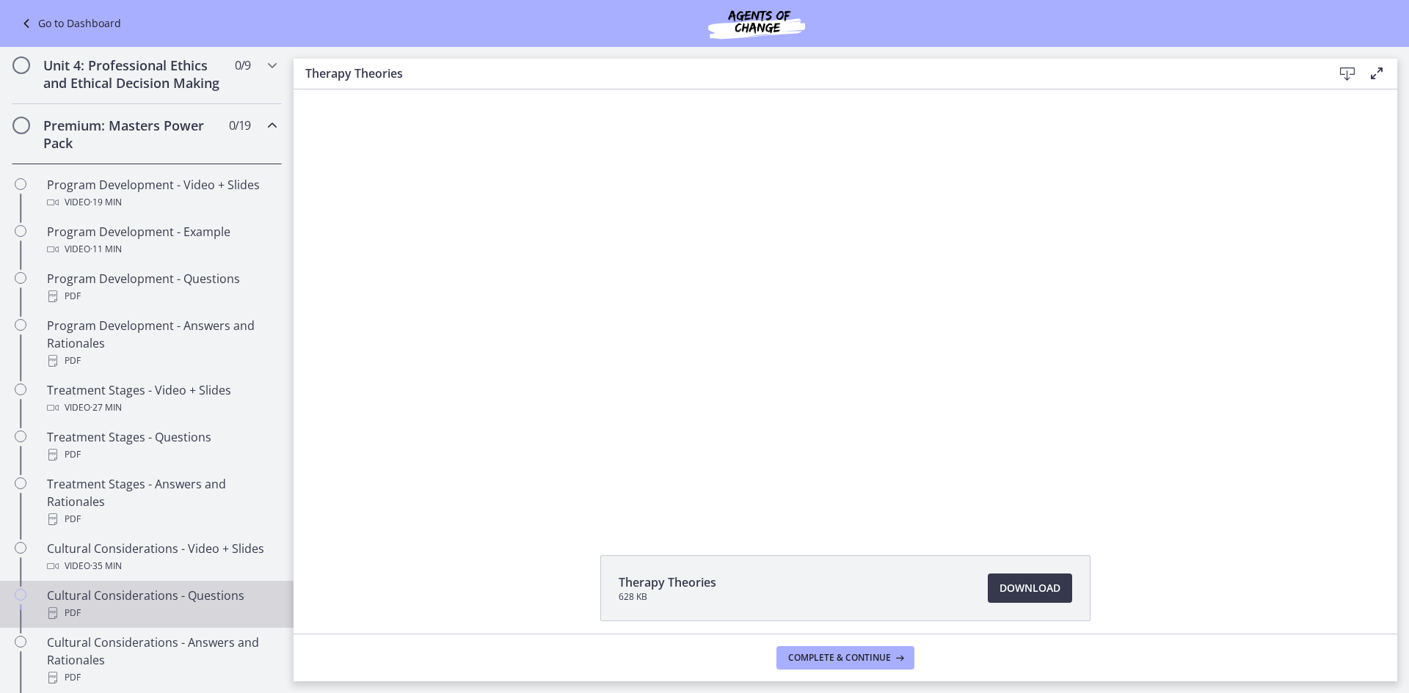
scroll to position [586, 0]
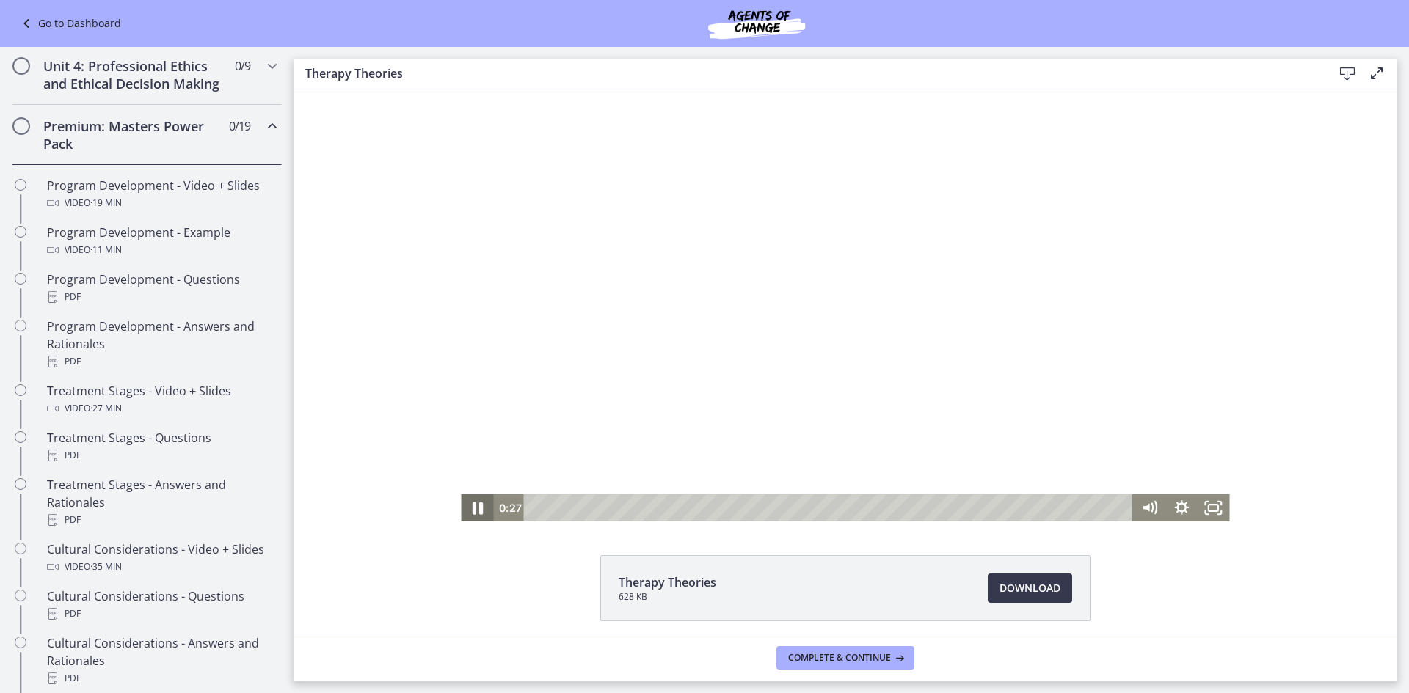
click at [473, 511] on icon "Pause" at bounding box center [478, 509] width 10 height 12
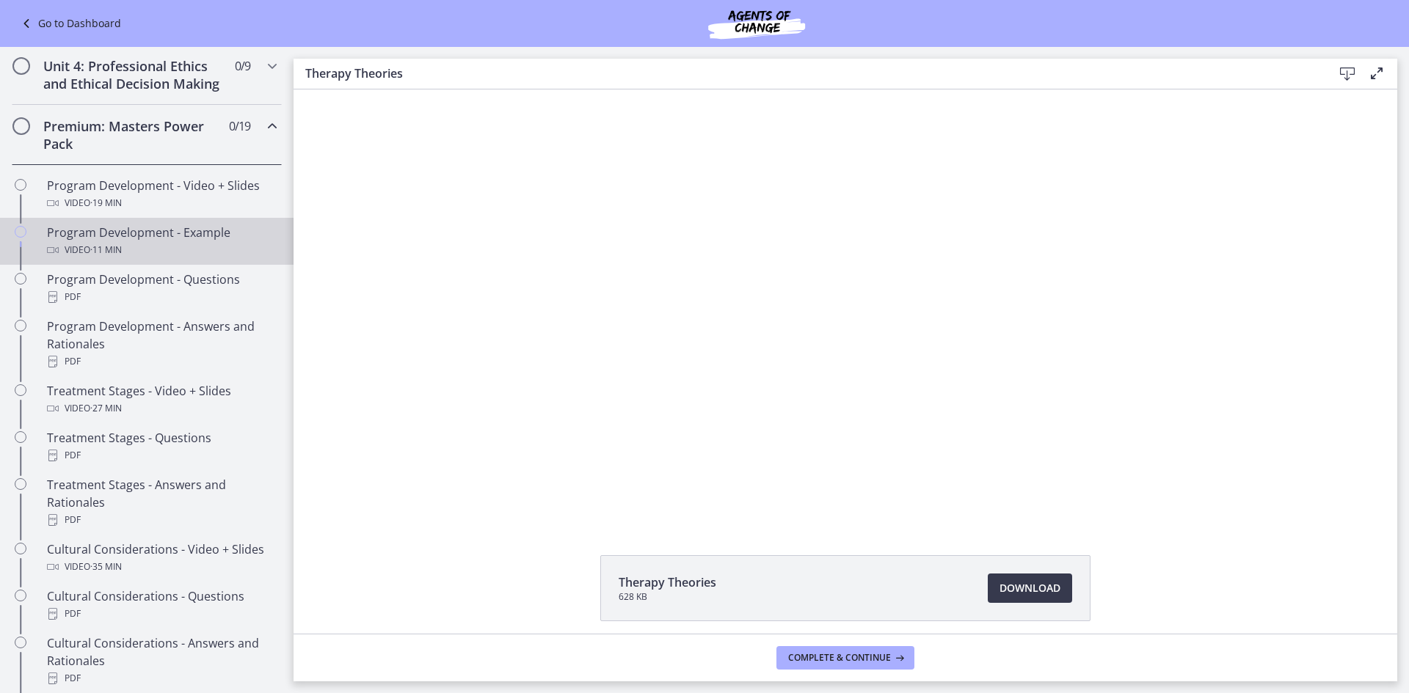
click at [182, 256] on div "Program Development - Example Video · 11 min" at bounding box center [161, 241] width 229 height 35
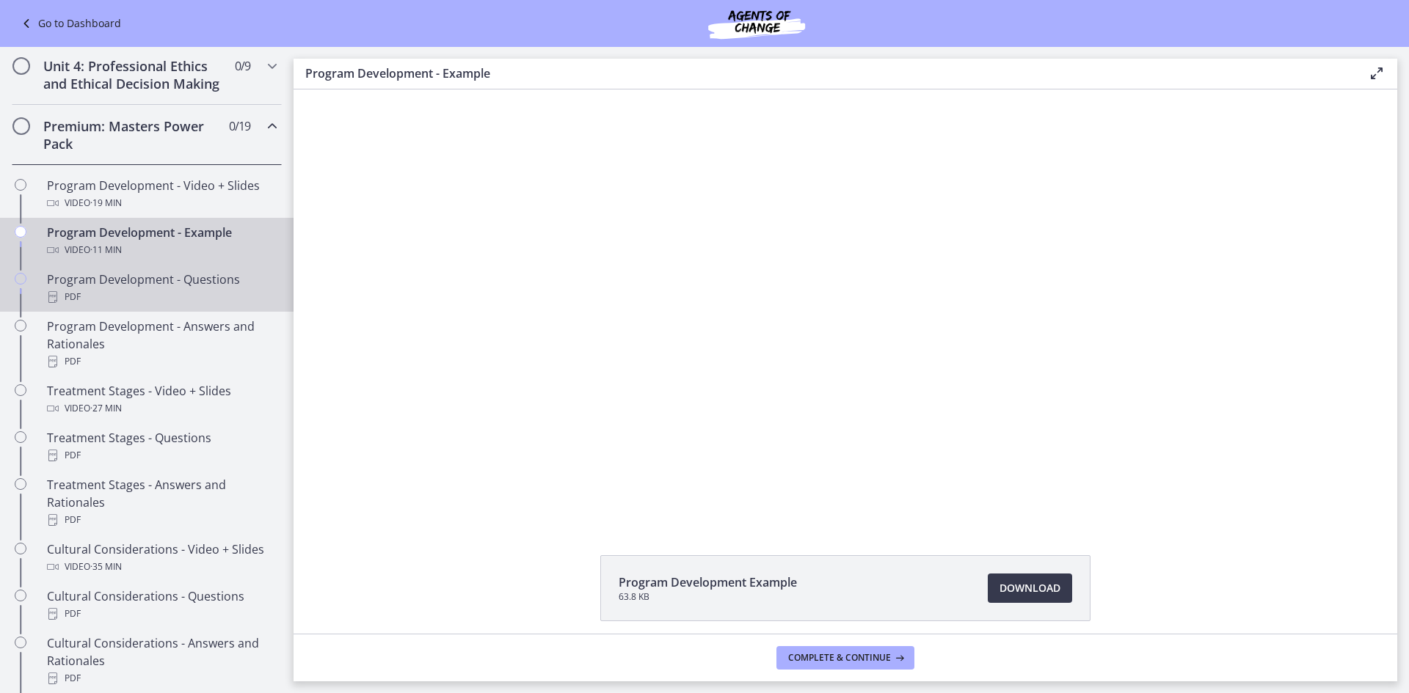
click at [183, 296] on div "Program Development - Questions PDF" at bounding box center [161, 288] width 229 height 35
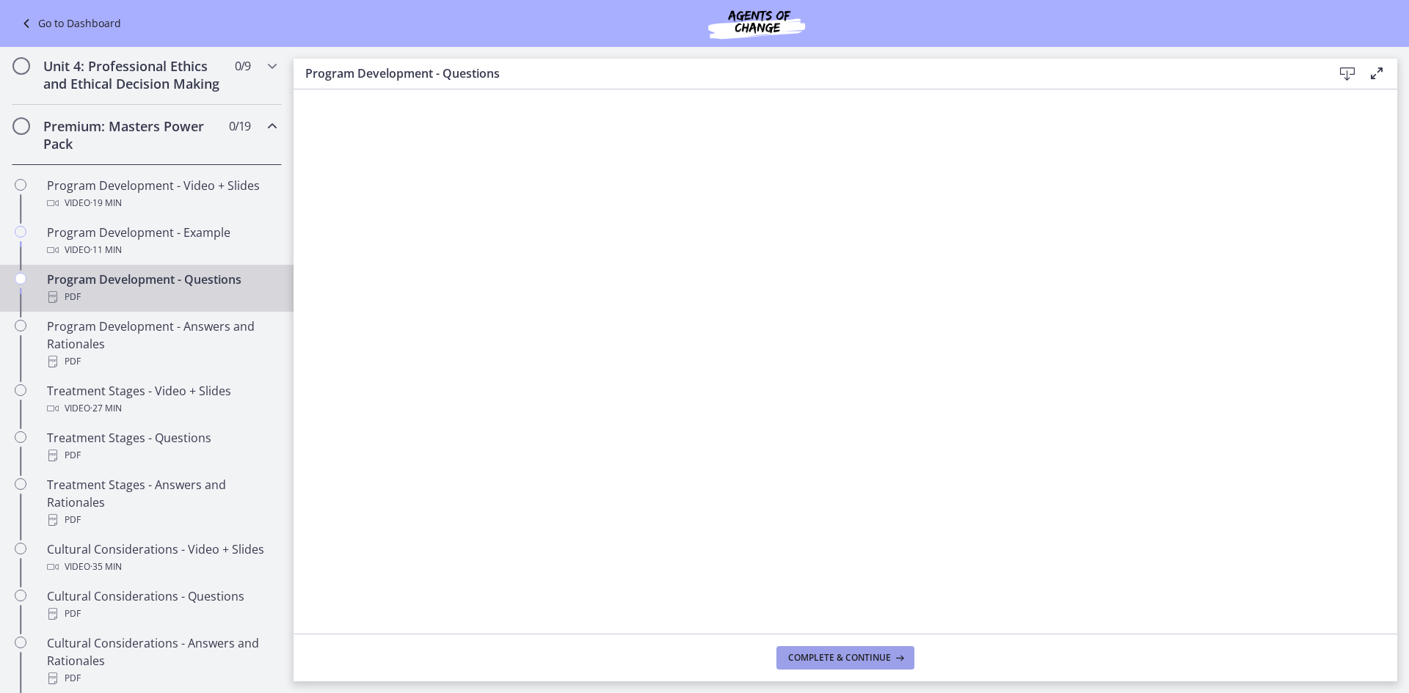
click at [859, 657] on span "Complete & continue" at bounding box center [839, 658] width 103 height 12
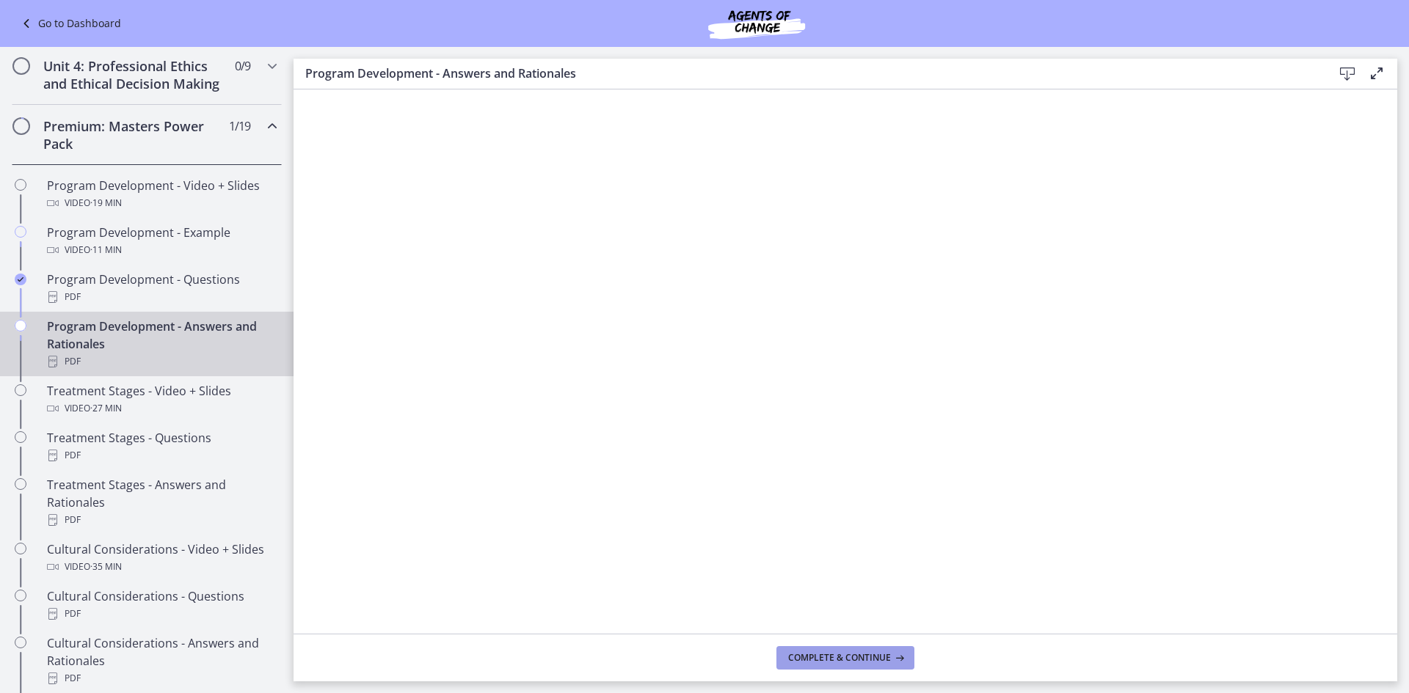
click at [847, 662] on span "Complete & continue" at bounding box center [839, 658] width 103 height 12
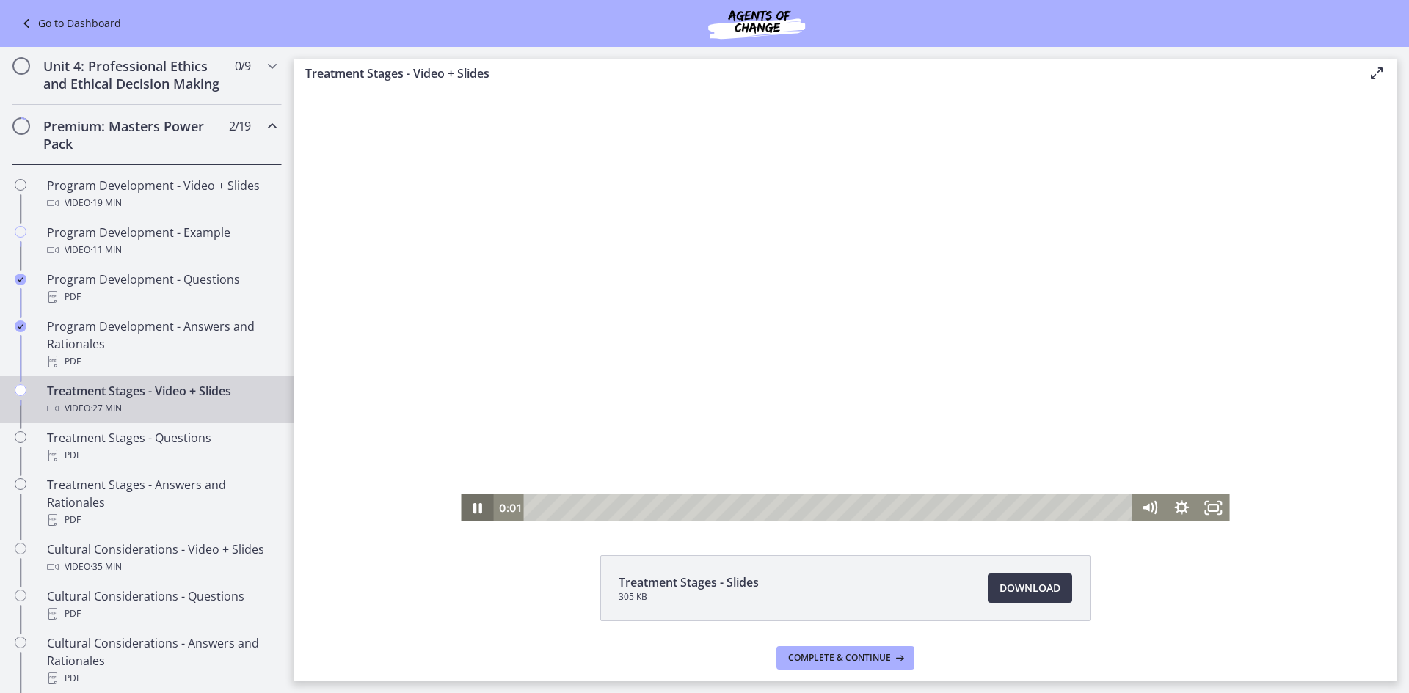
click at [461, 511] on icon "Pause" at bounding box center [477, 508] width 32 height 27
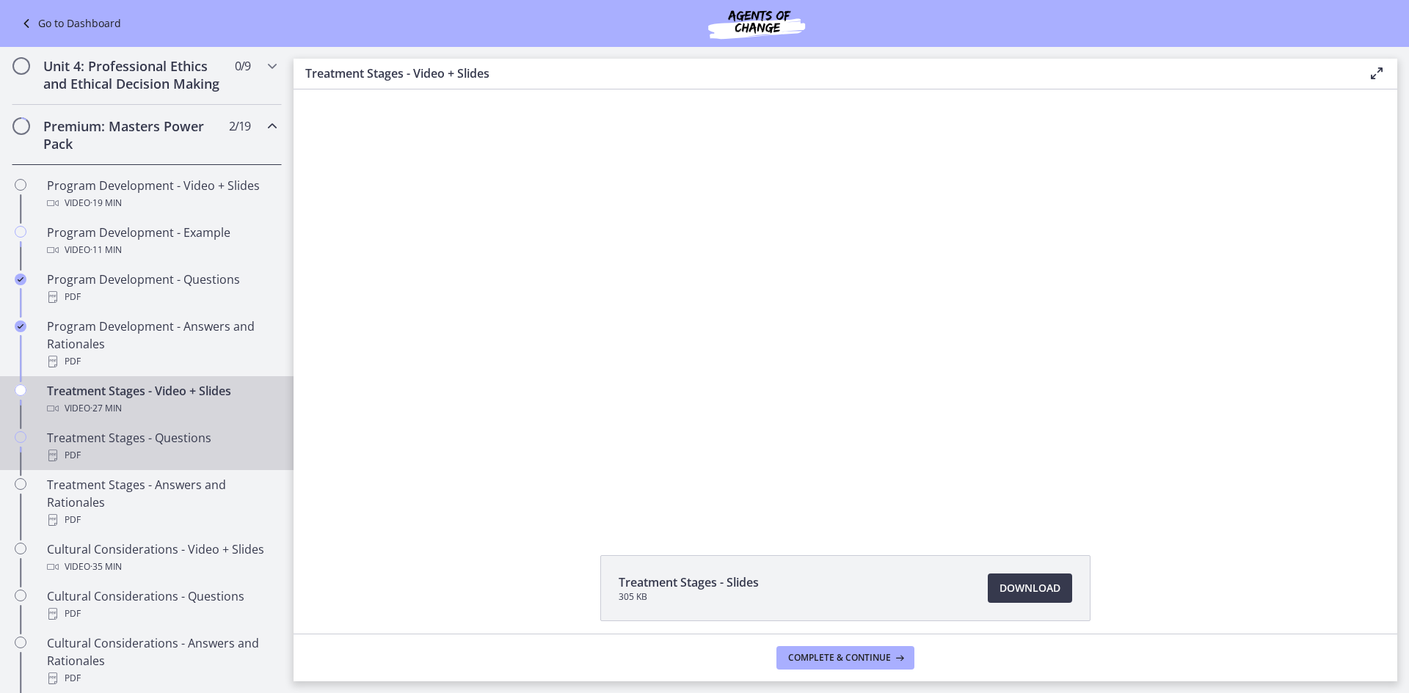
click at [101, 458] on div "Treatment Stages - Questions PDF" at bounding box center [161, 446] width 229 height 35
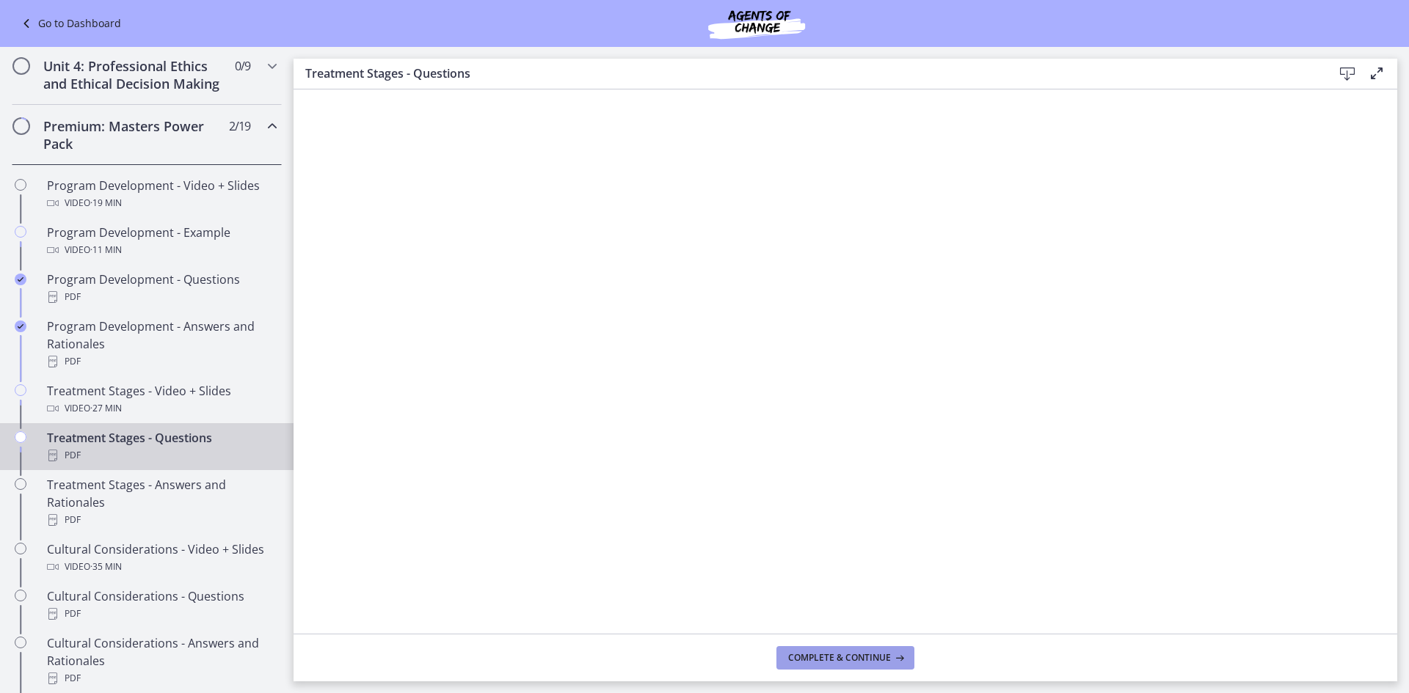
click at [829, 660] on span "Complete & continue" at bounding box center [839, 658] width 103 height 12
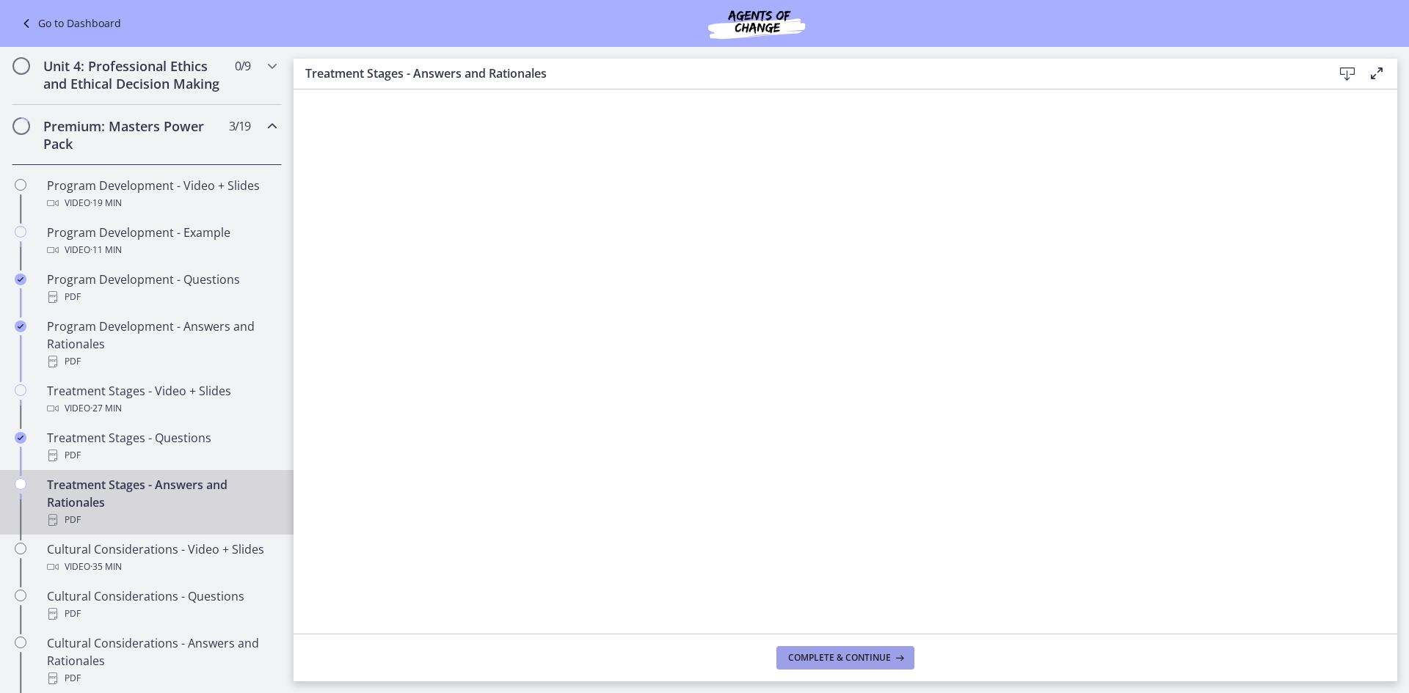
click at [856, 663] on span "Complete & continue" at bounding box center [839, 658] width 103 height 12
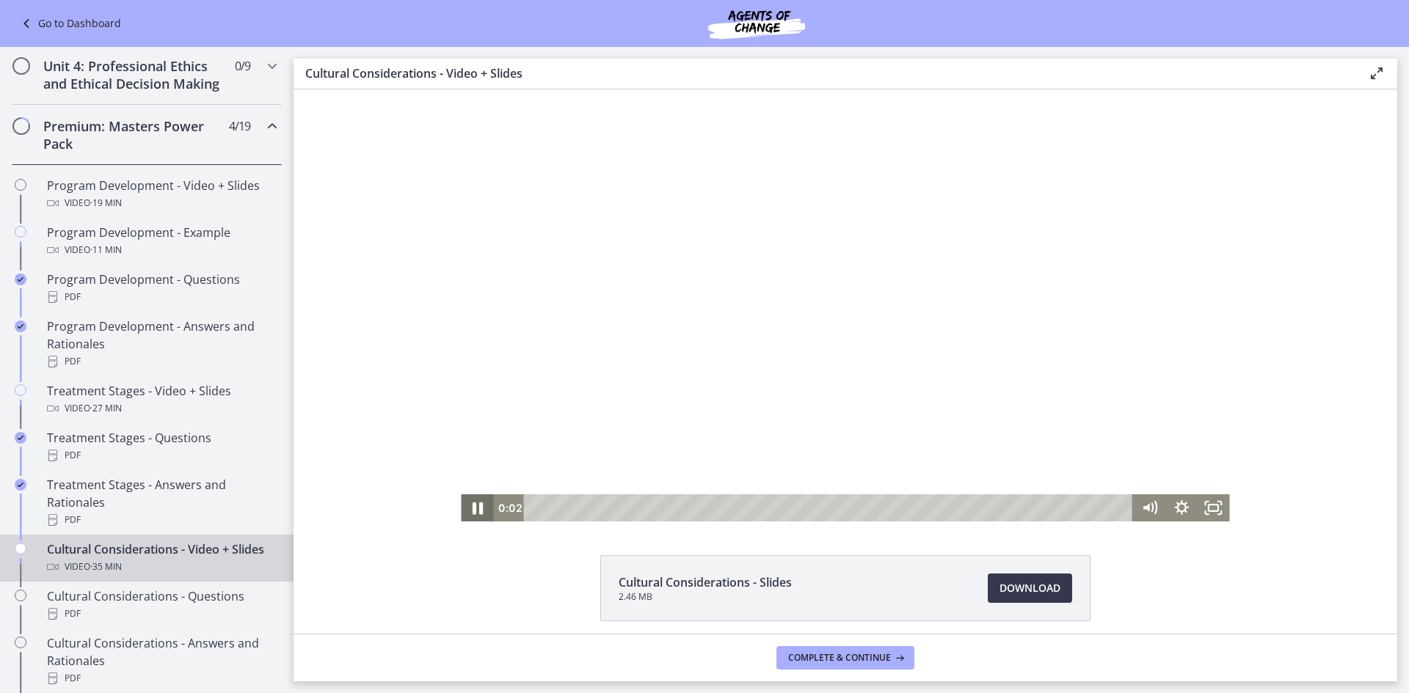
click at [467, 506] on icon "Pause" at bounding box center [477, 508] width 38 height 32
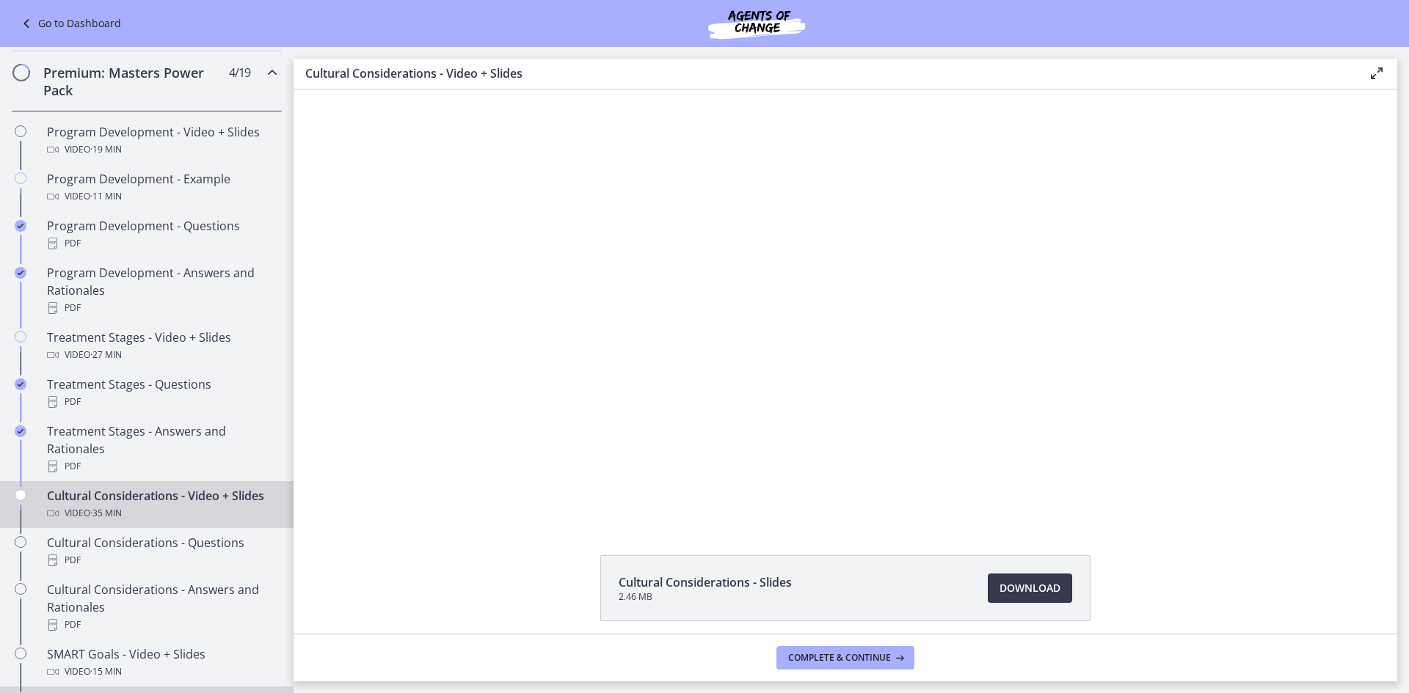
scroll to position [806, 0]
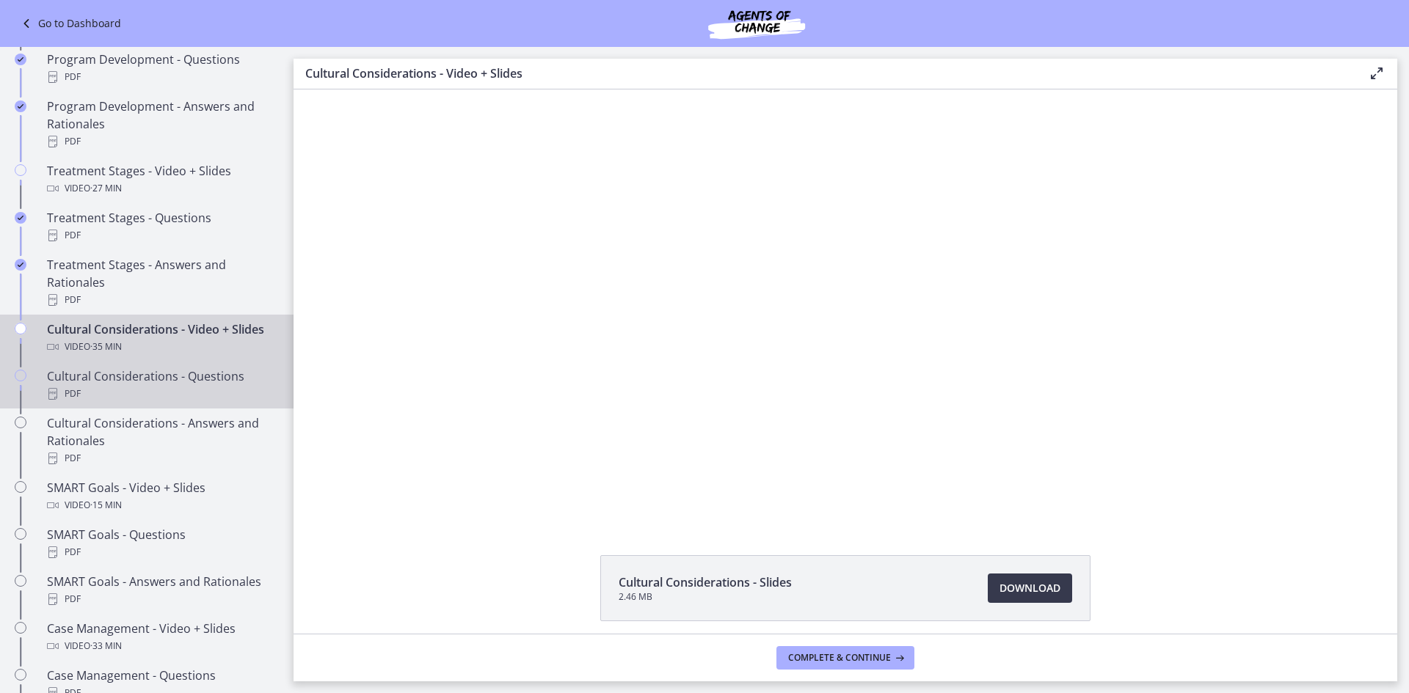
click at [146, 403] on div "PDF" at bounding box center [161, 394] width 229 height 18
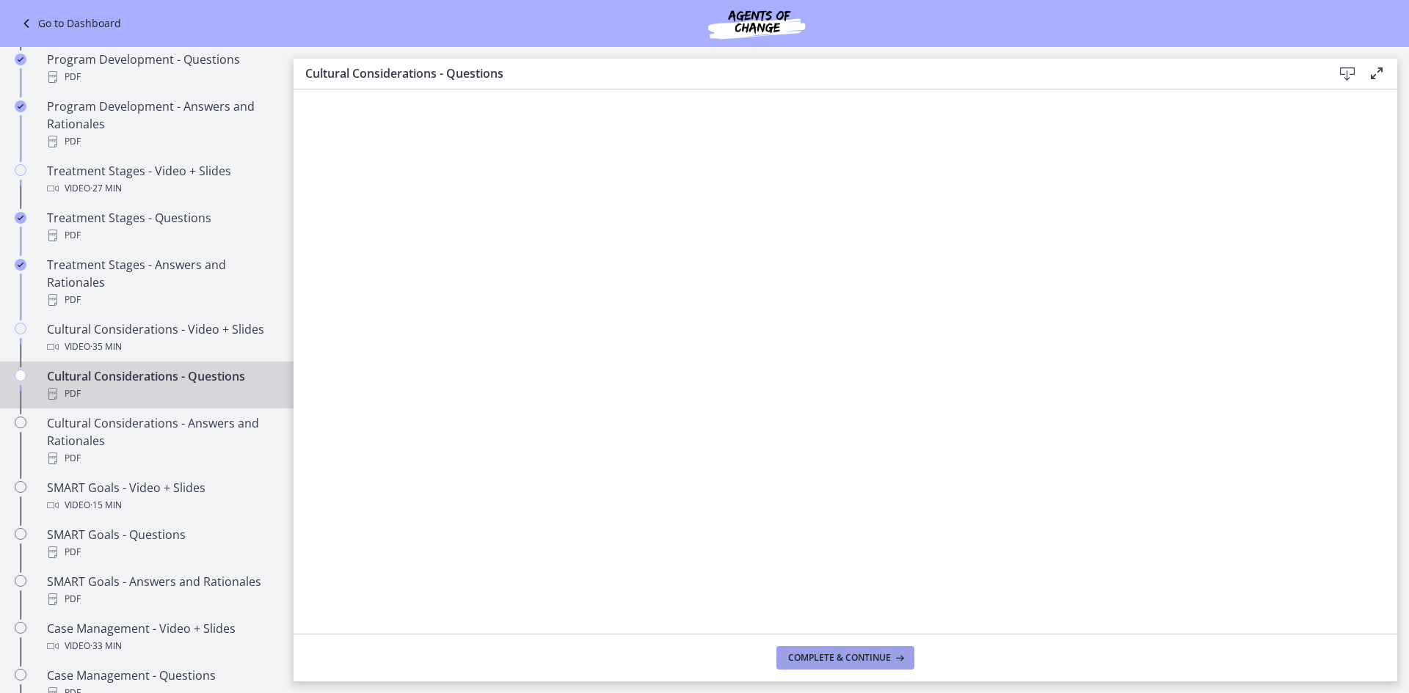
click at [826, 657] on span "Complete & continue" at bounding box center [839, 658] width 103 height 12
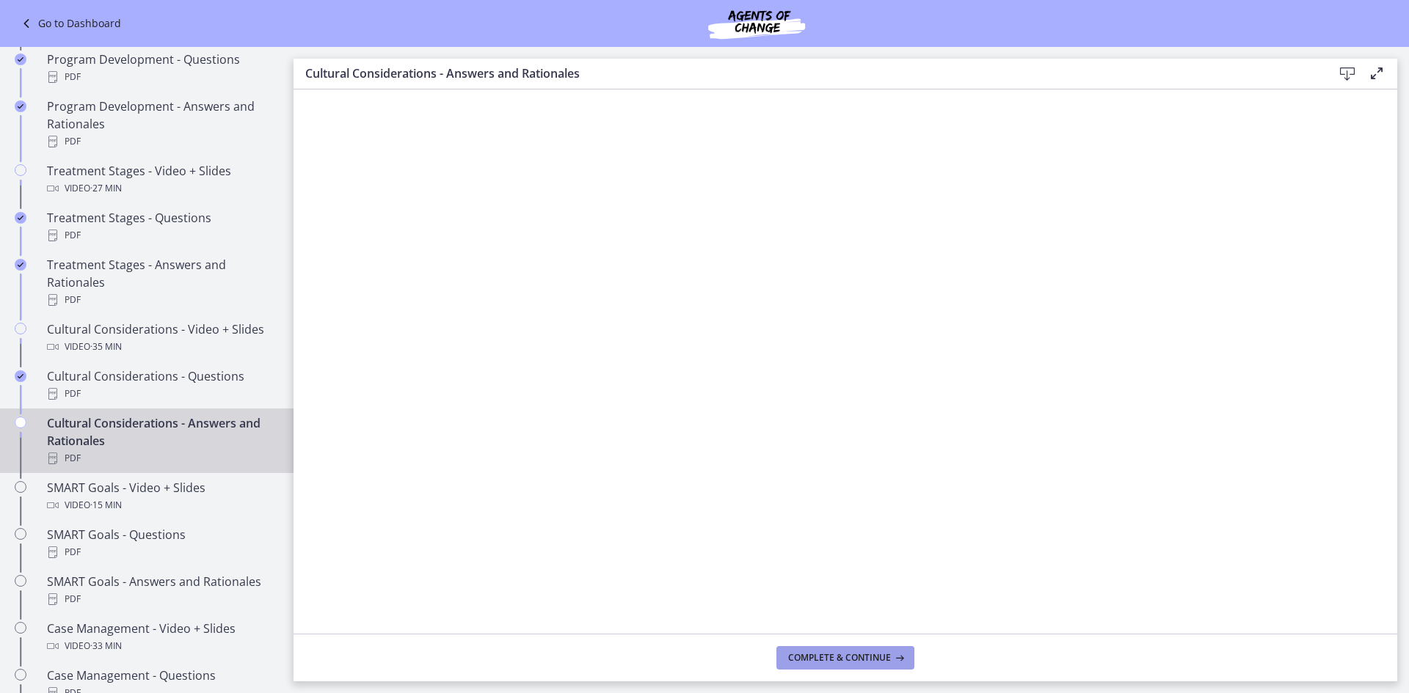
click at [897, 656] on icon at bounding box center [898, 658] width 15 height 12
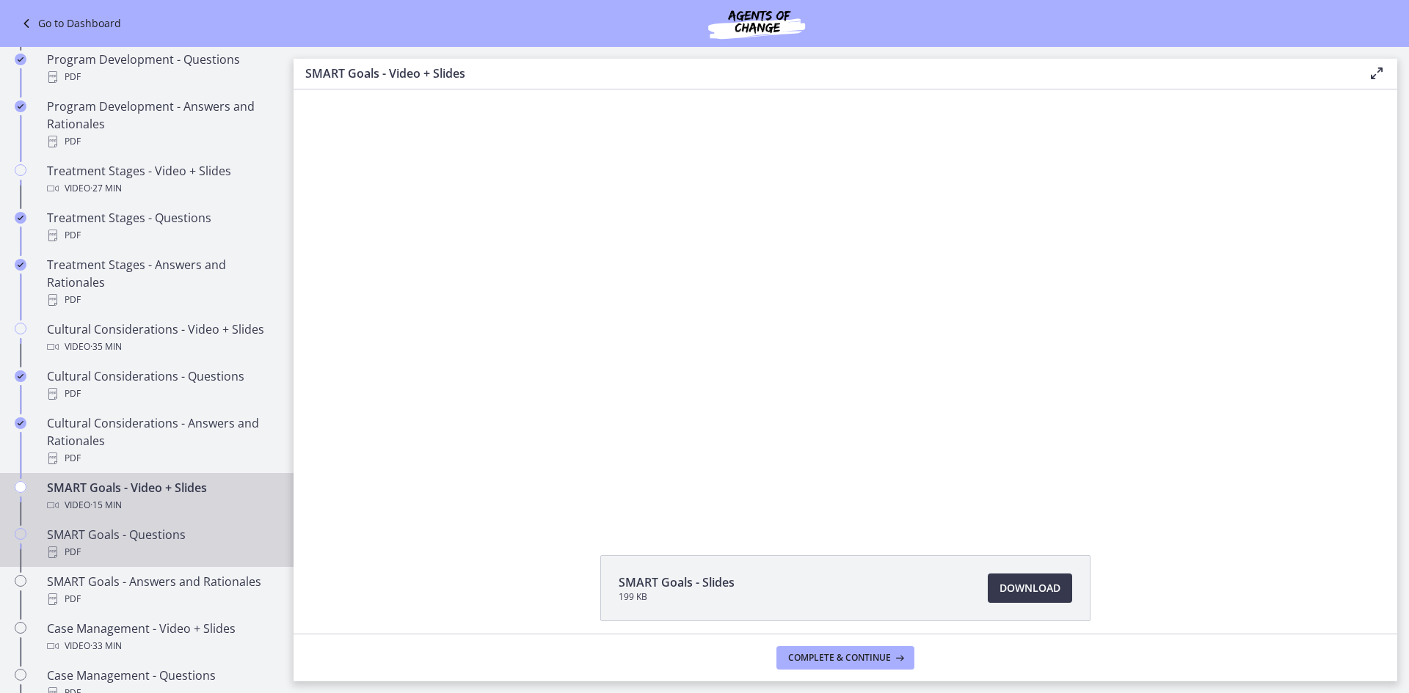
click at [161, 561] on div "SMART Goals - Questions PDF" at bounding box center [161, 543] width 229 height 35
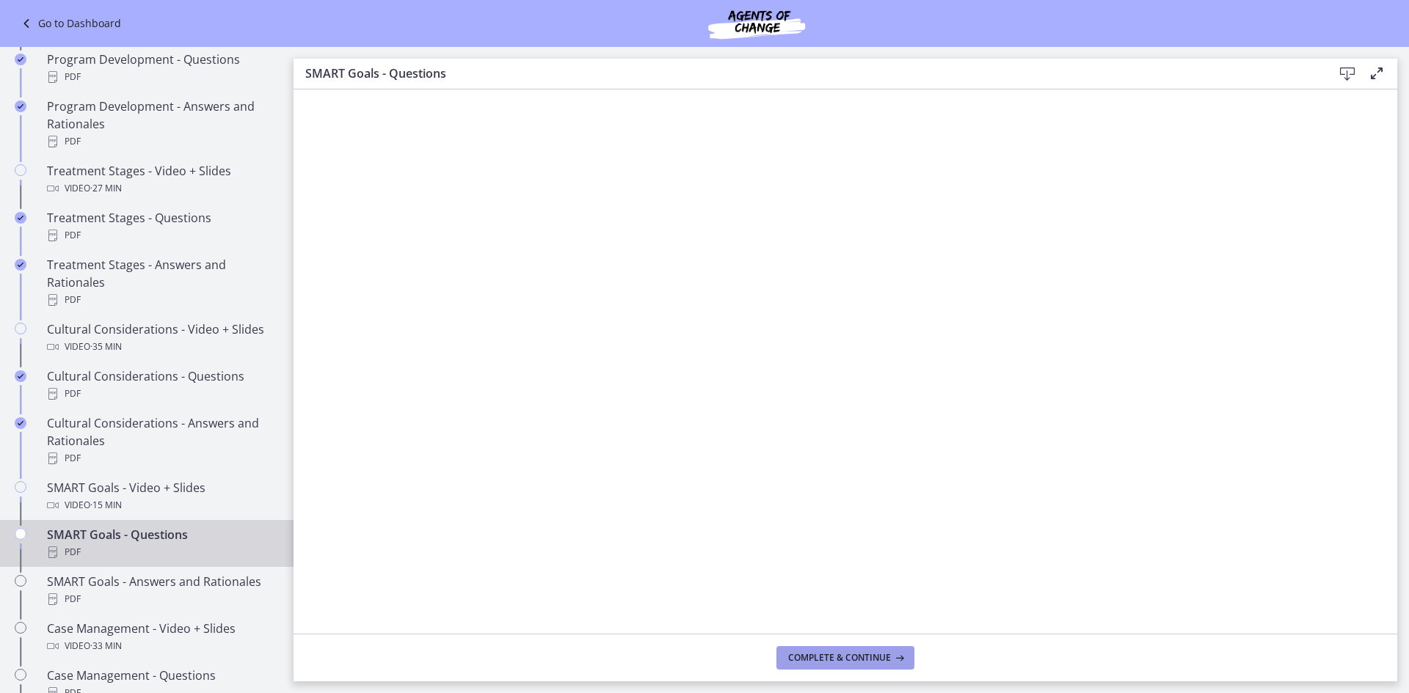
click at [817, 652] on span "Complete & continue" at bounding box center [839, 658] width 103 height 12
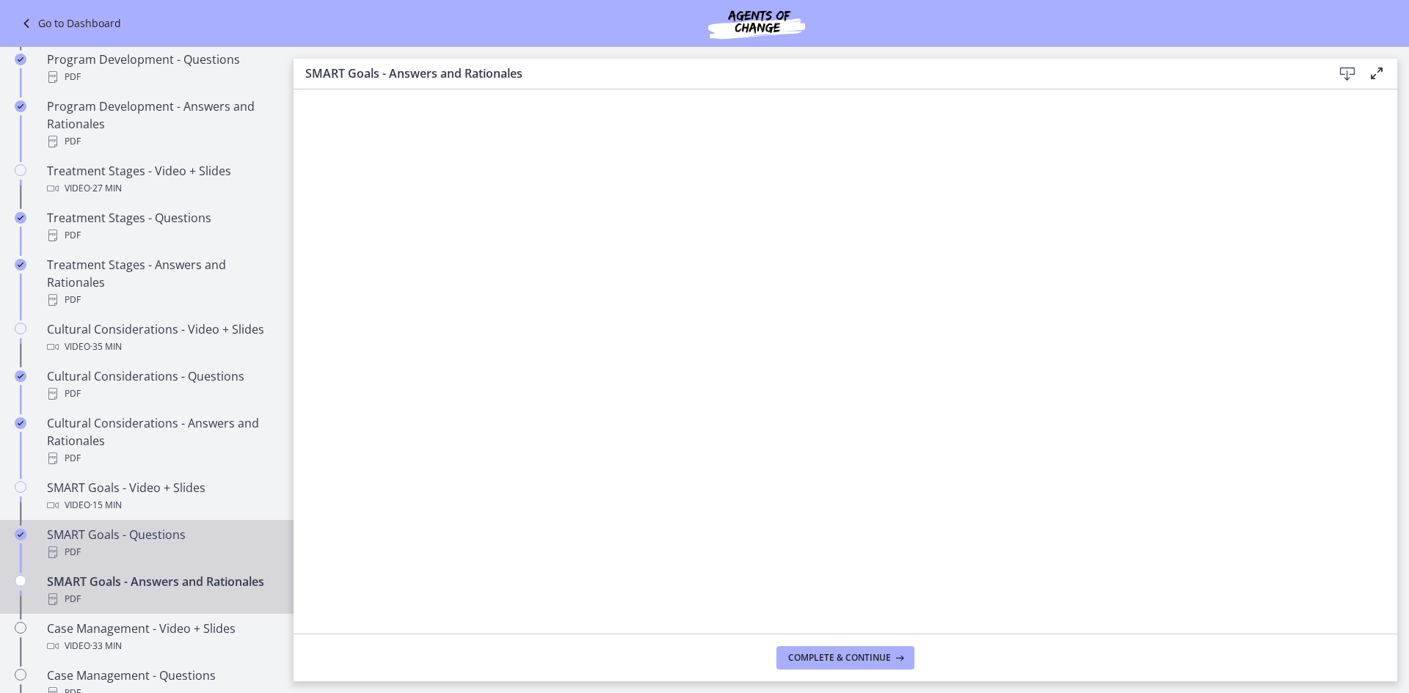
click at [170, 561] on div "PDF" at bounding box center [161, 553] width 229 height 18
click at [109, 605] on div "SMART Goals - Answers and Rationales PDF" at bounding box center [161, 590] width 229 height 35
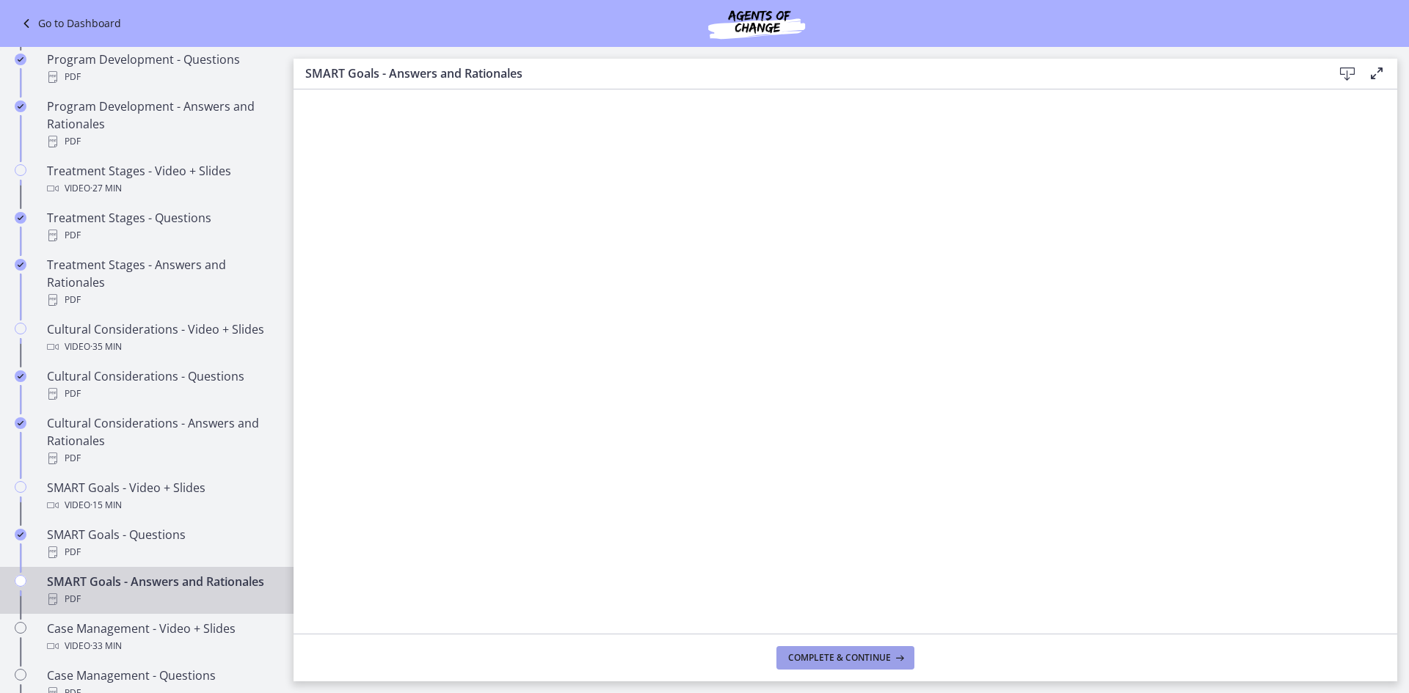
click at [834, 665] on button "Complete & continue" at bounding box center [845, 657] width 138 height 23
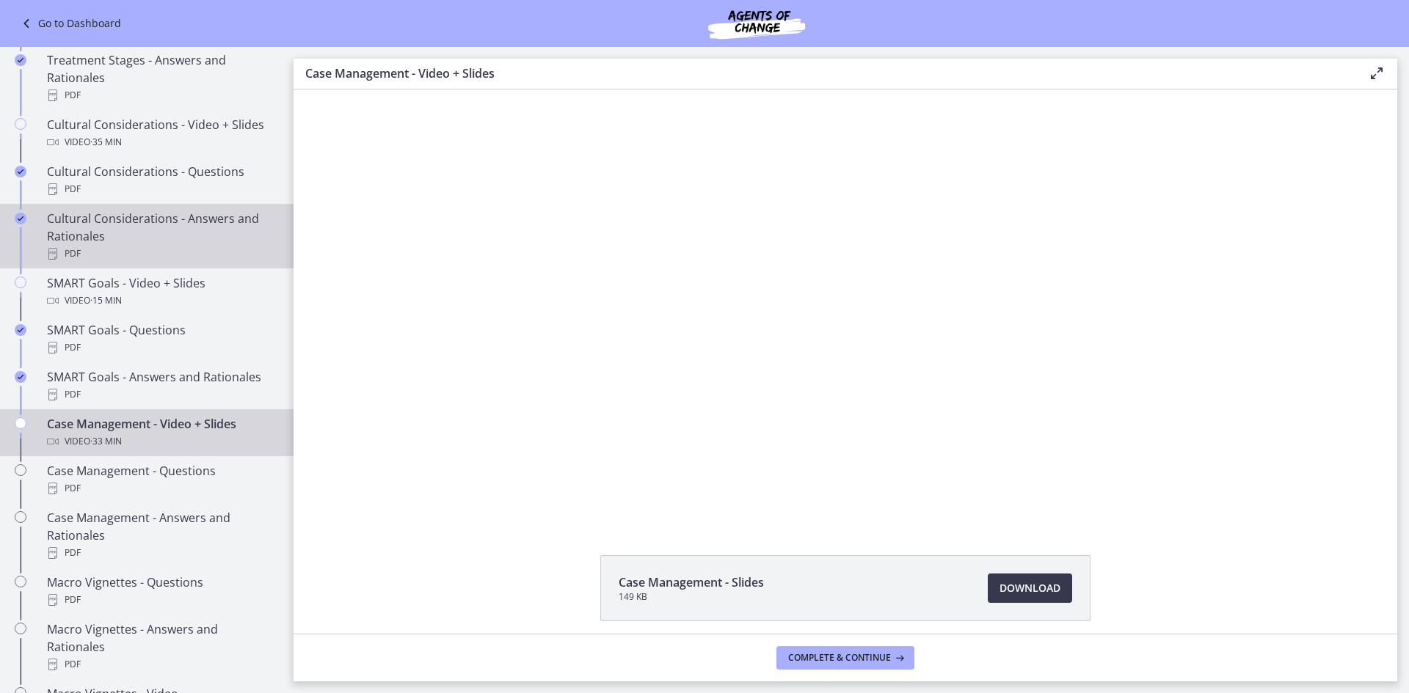
scroll to position [1026, 0]
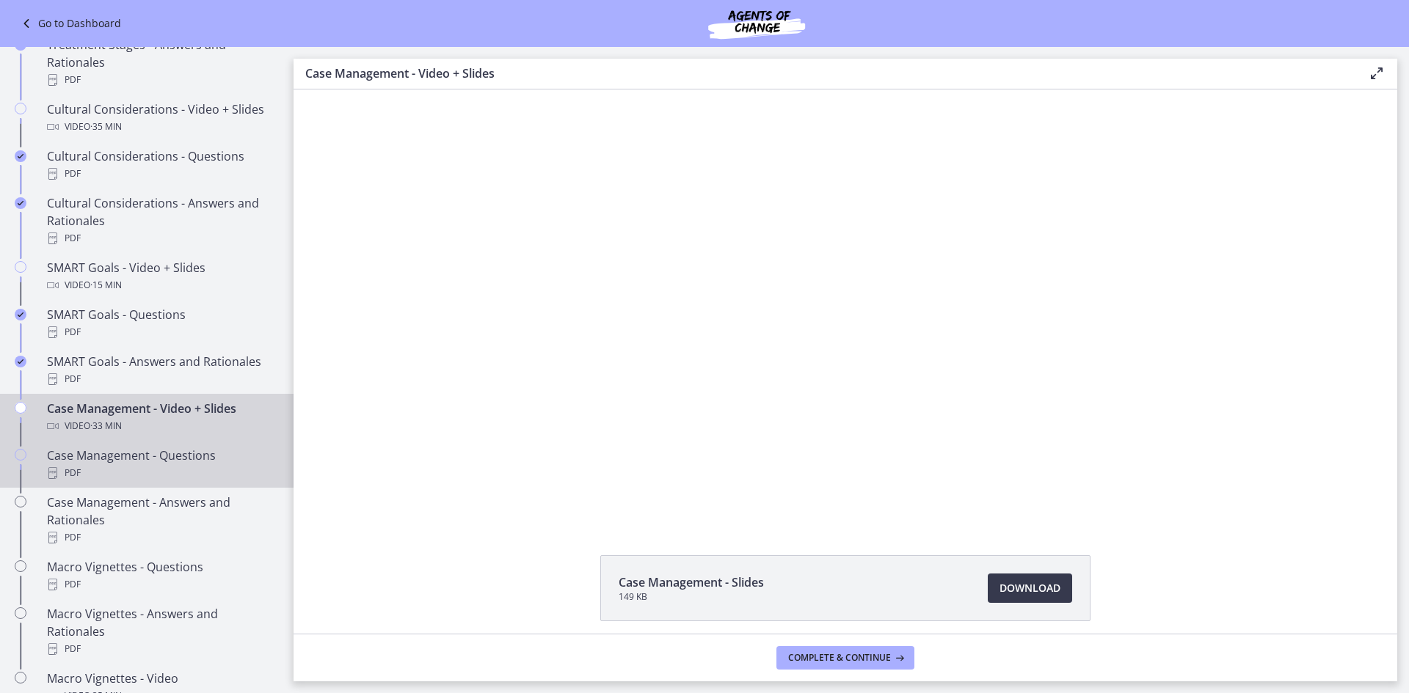
click at [96, 476] on div "Case Management - Questions PDF" at bounding box center [161, 464] width 229 height 35
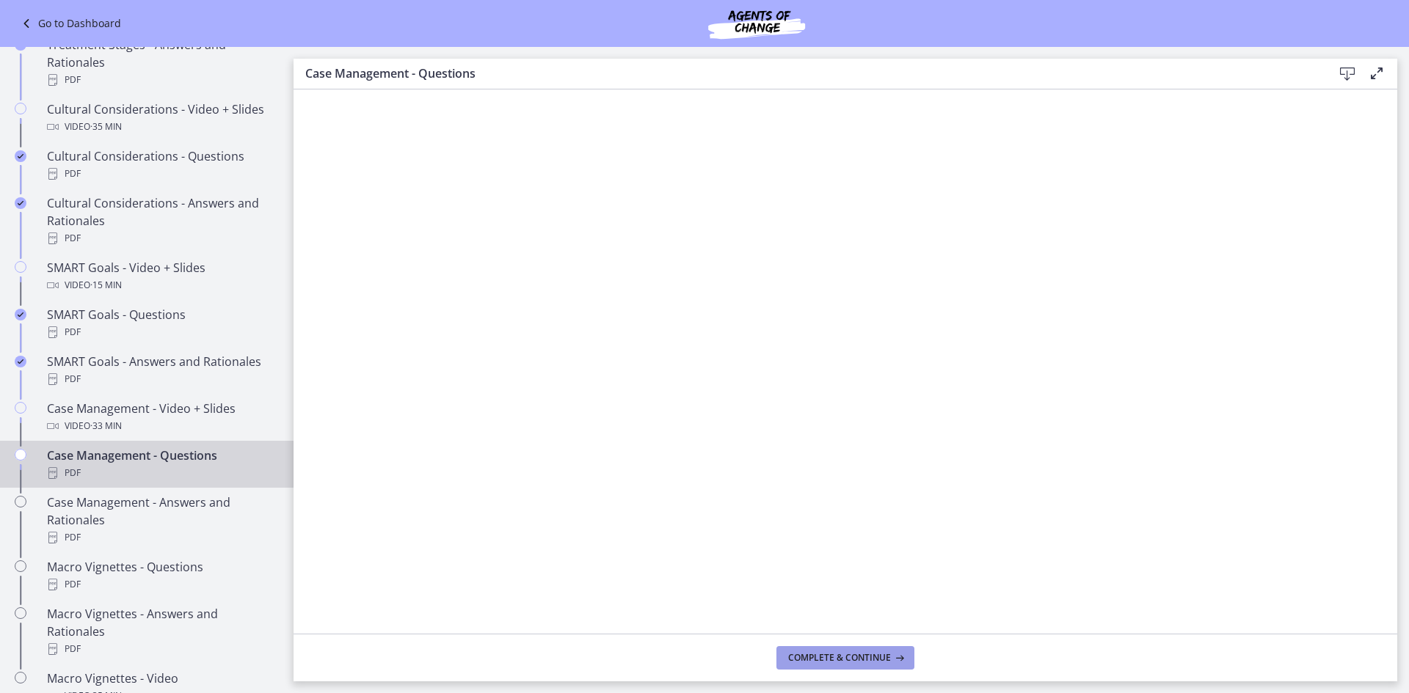
click at [834, 658] on span "Complete & continue" at bounding box center [839, 658] width 103 height 12
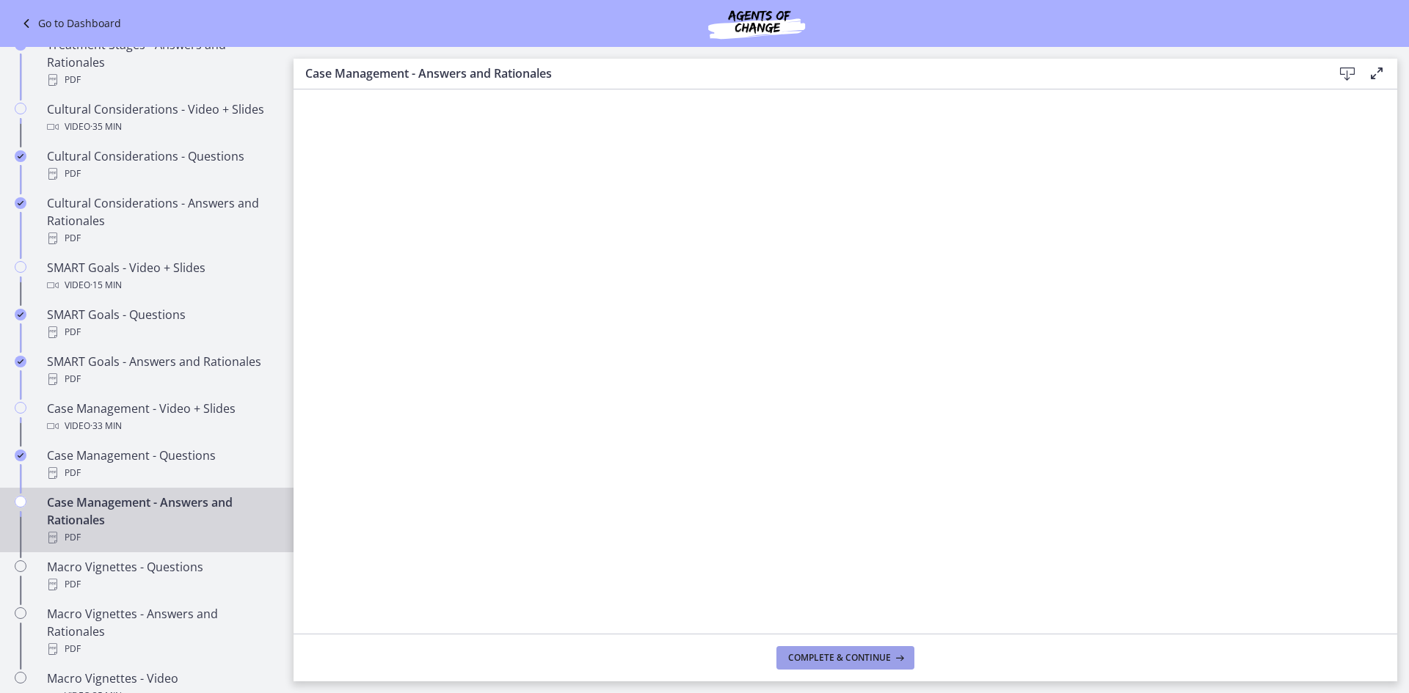
click at [839, 663] on span "Complete & continue" at bounding box center [839, 658] width 103 height 12
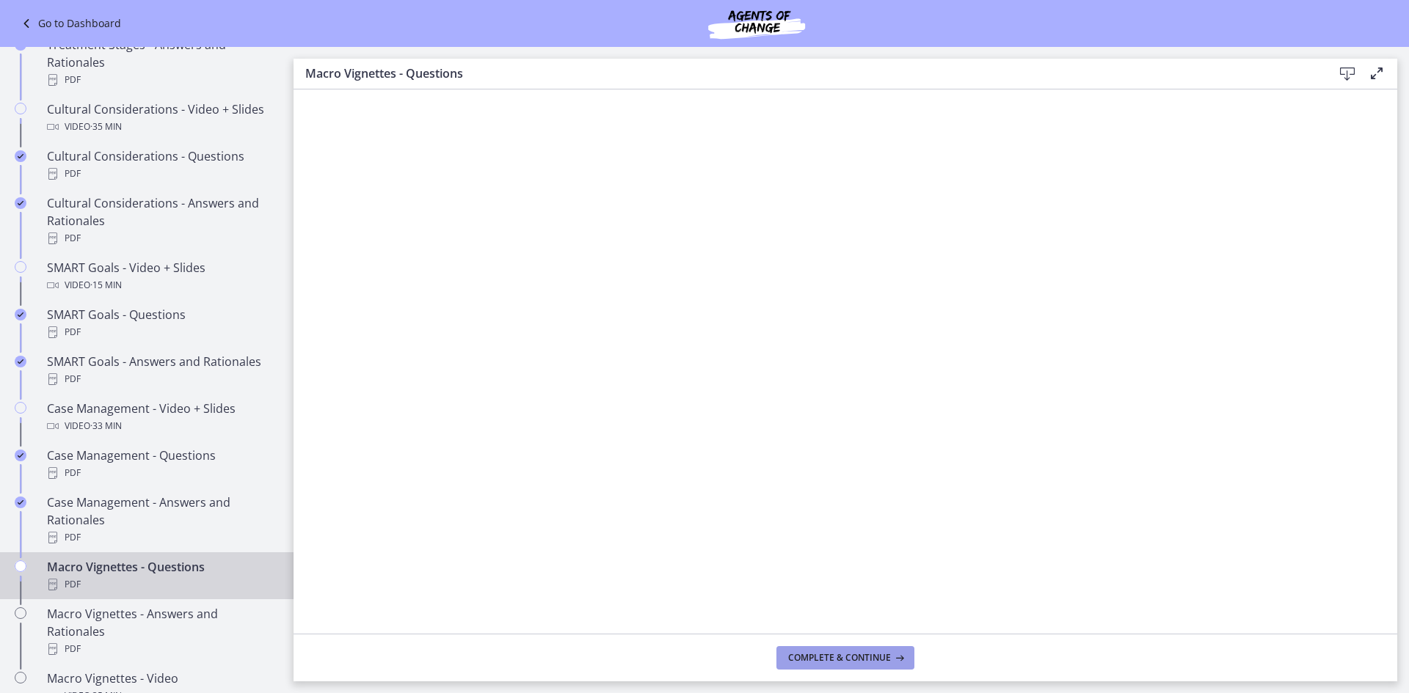
click at [804, 657] on span "Complete & continue" at bounding box center [839, 658] width 103 height 12
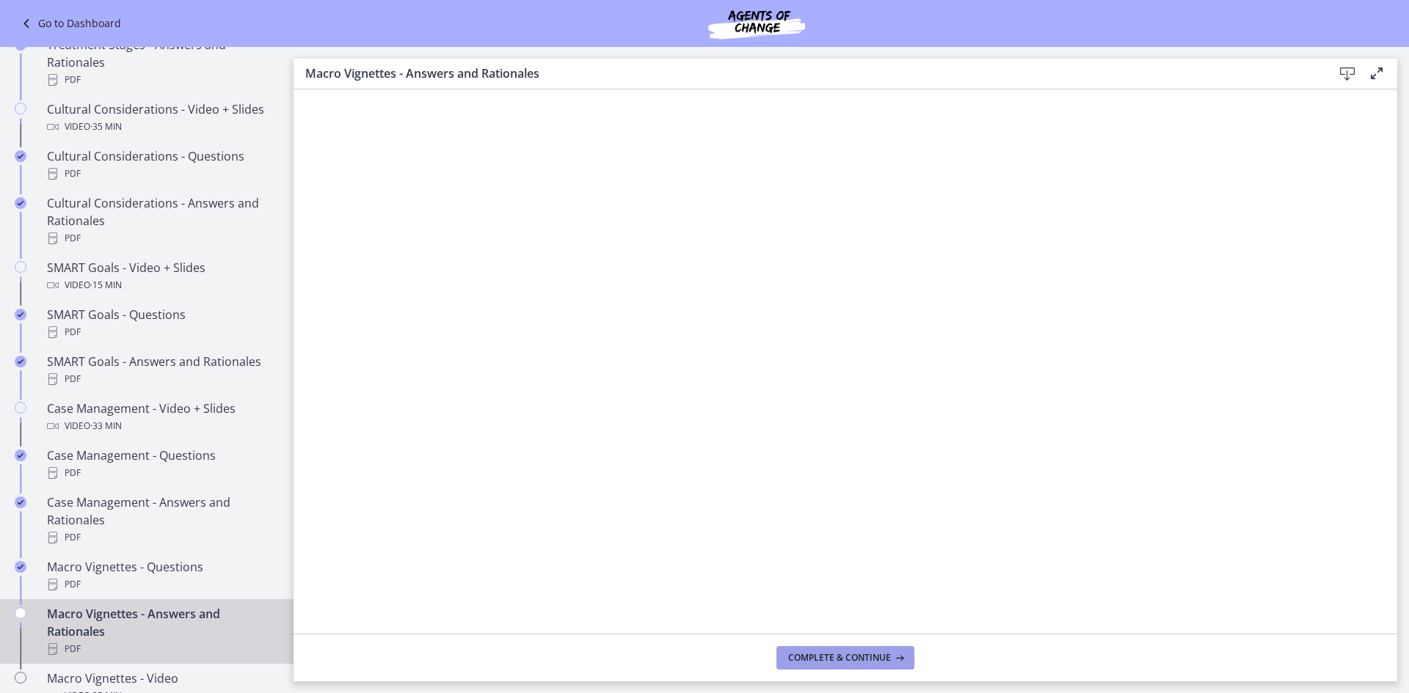
click at [794, 656] on span "Complete & continue" at bounding box center [839, 658] width 103 height 12
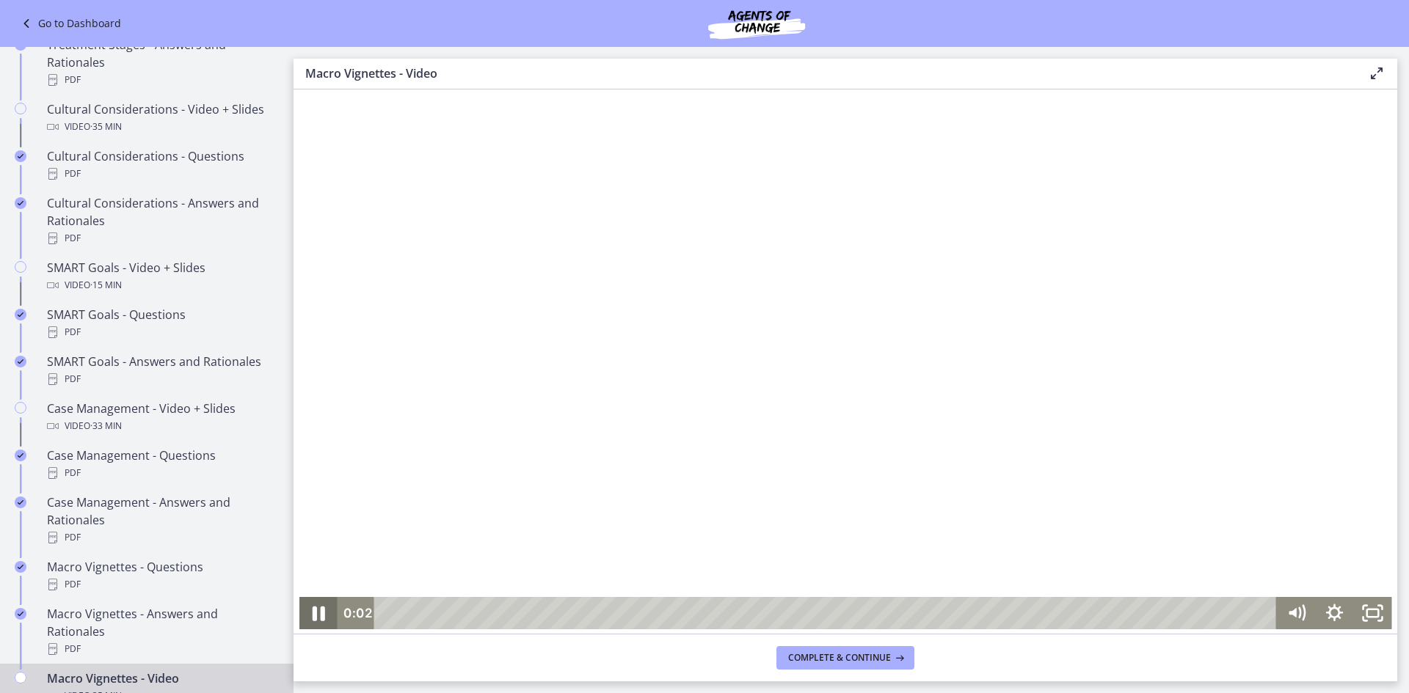
click at [306, 615] on icon "Pause" at bounding box center [317, 613] width 45 height 39
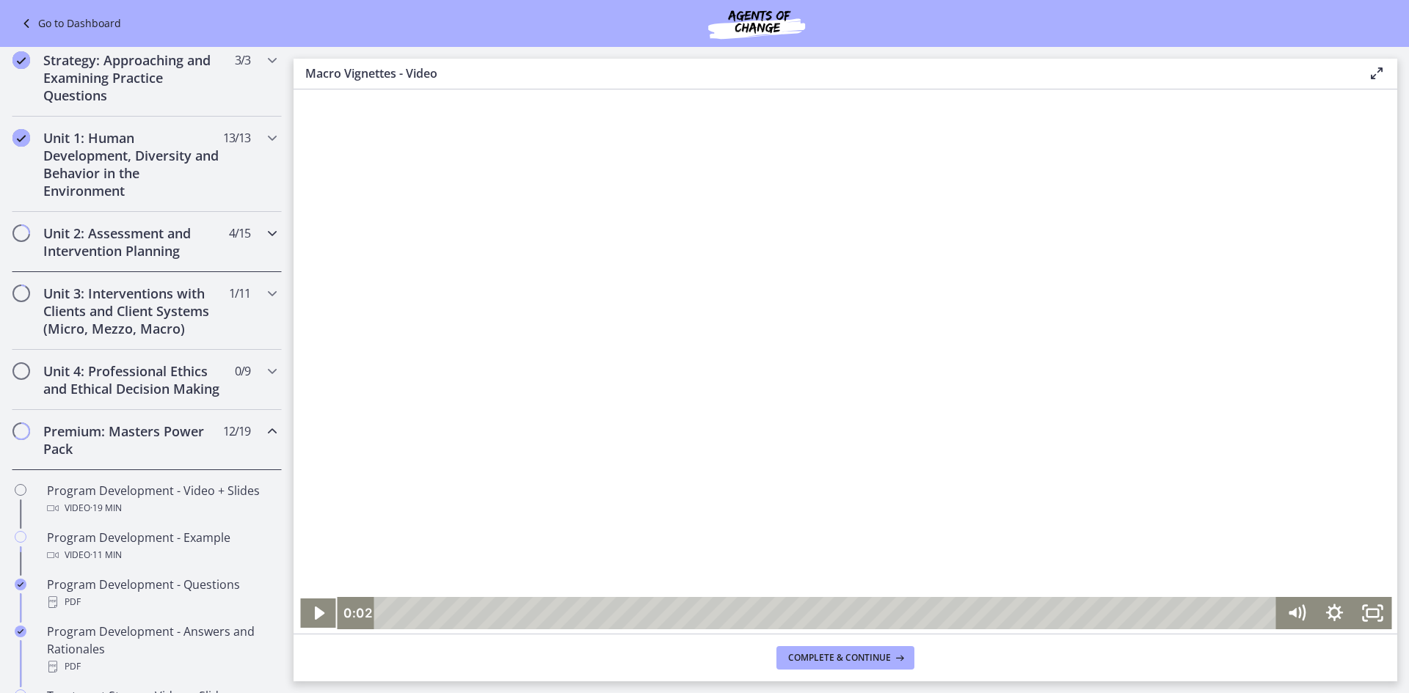
scroll to position [293, 0]
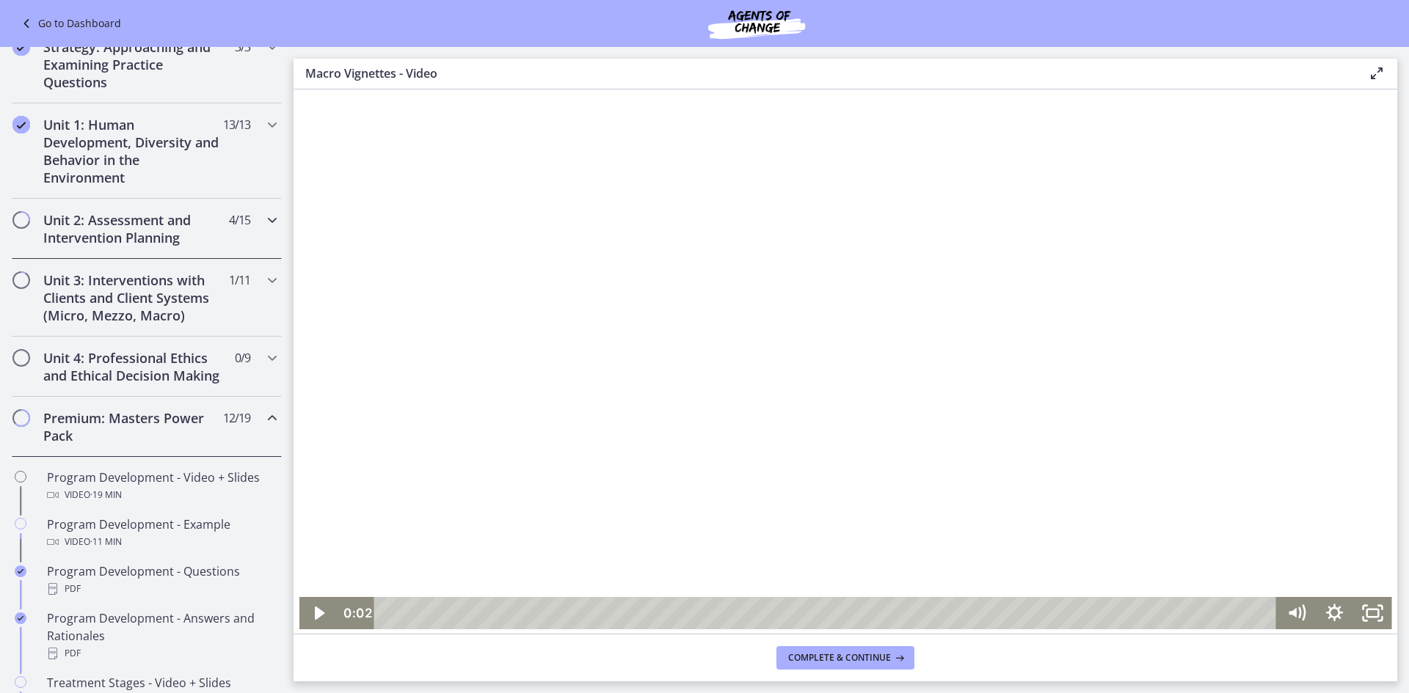
click at [133, 231] on h2 "Unit 2: Assessment and Intervention Planning" at bounding box center [132, 228] width 179 height 35
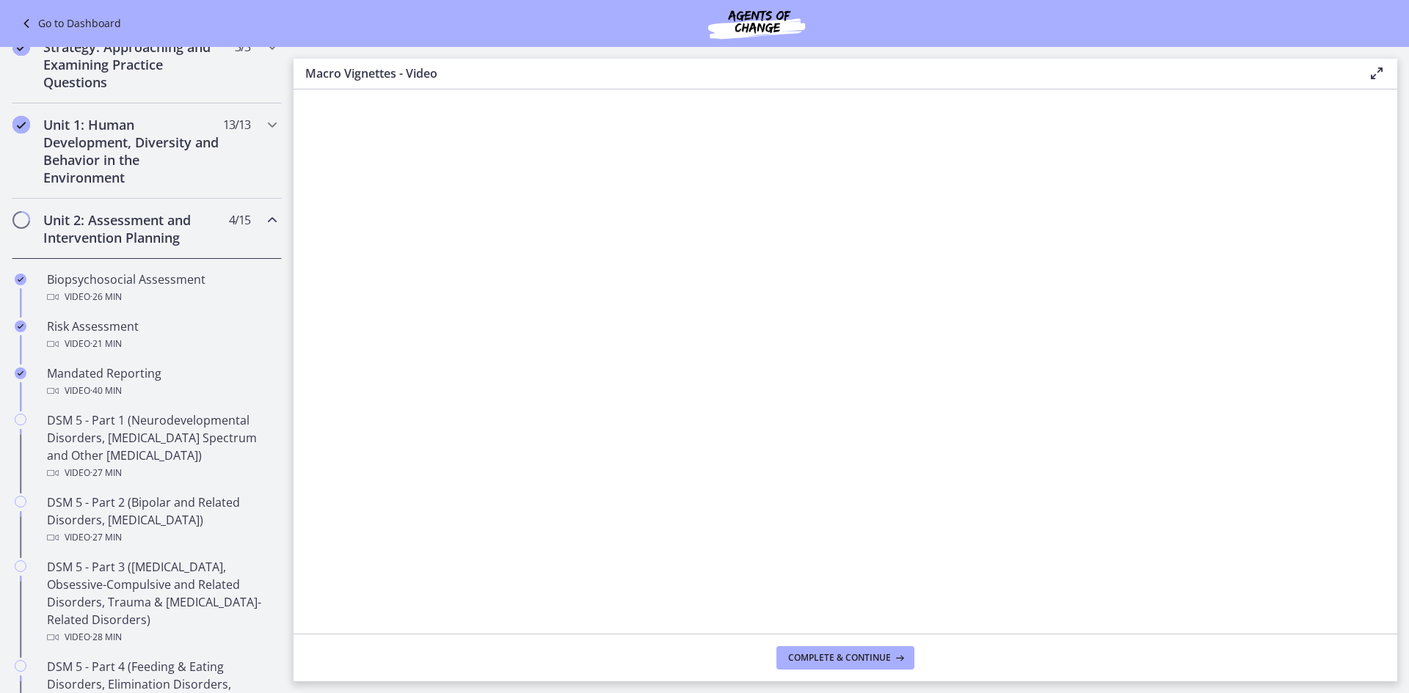
click at [154, 221] on h2 "Unit 2: Assessment and Intervention Planning" at bounding box center [132, 228] width 179 height 35
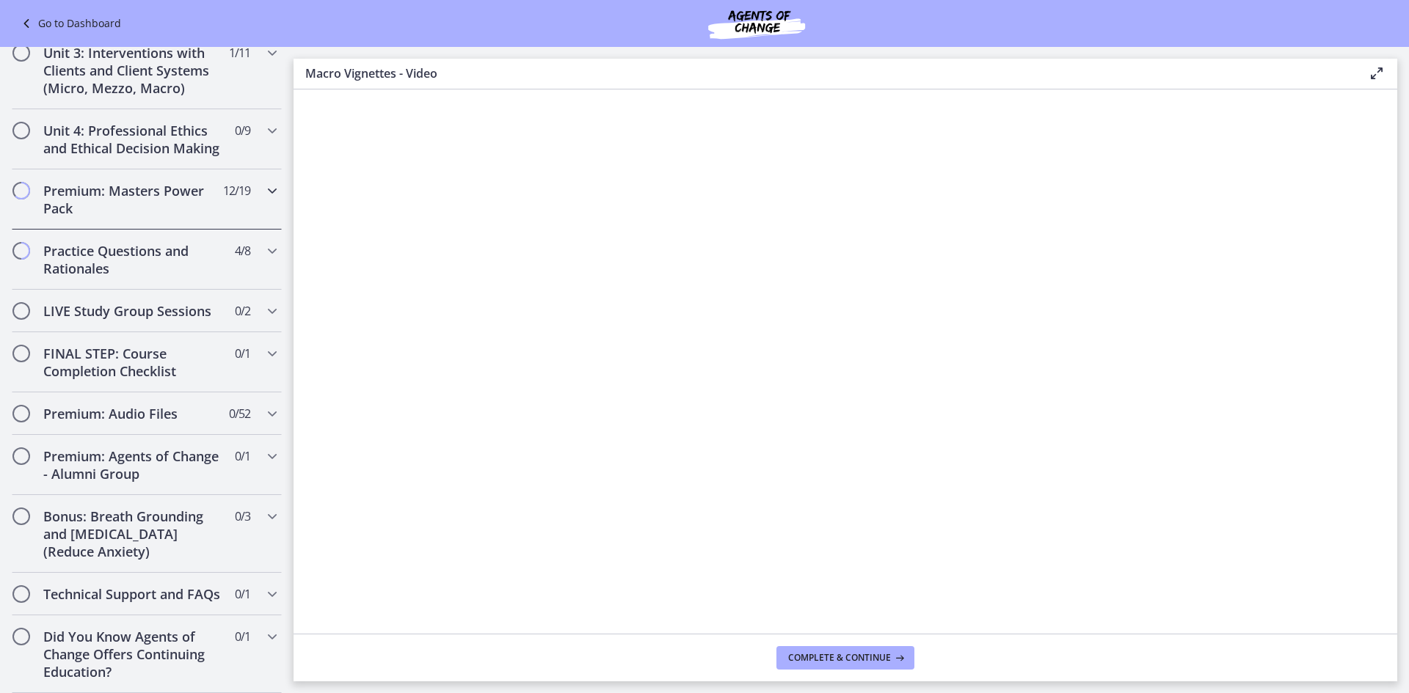
scroll to position [556, 0]
click at [268, 345] on icon "Chapters" at bounding box center [272, 354] width 18 height 18
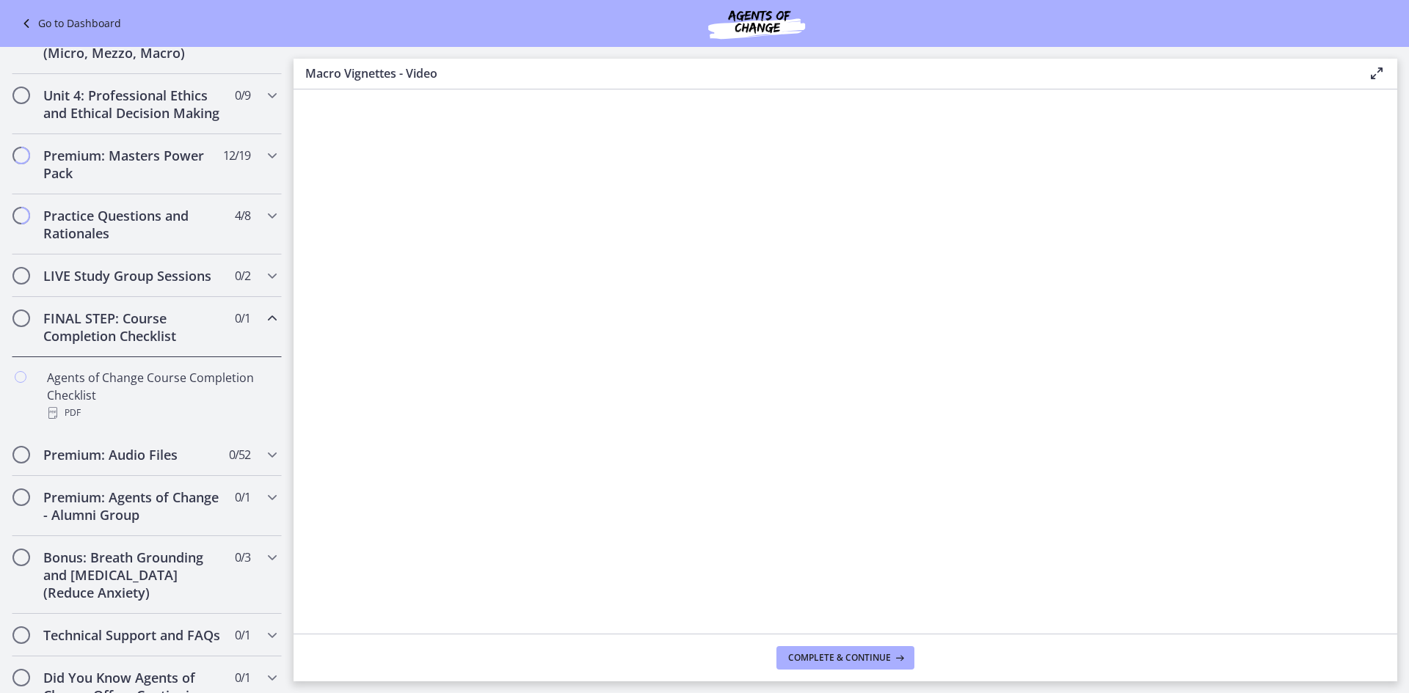
click at [268, 327] on icon "Chapters" at bounding box center [272, 319] width 18 height 18
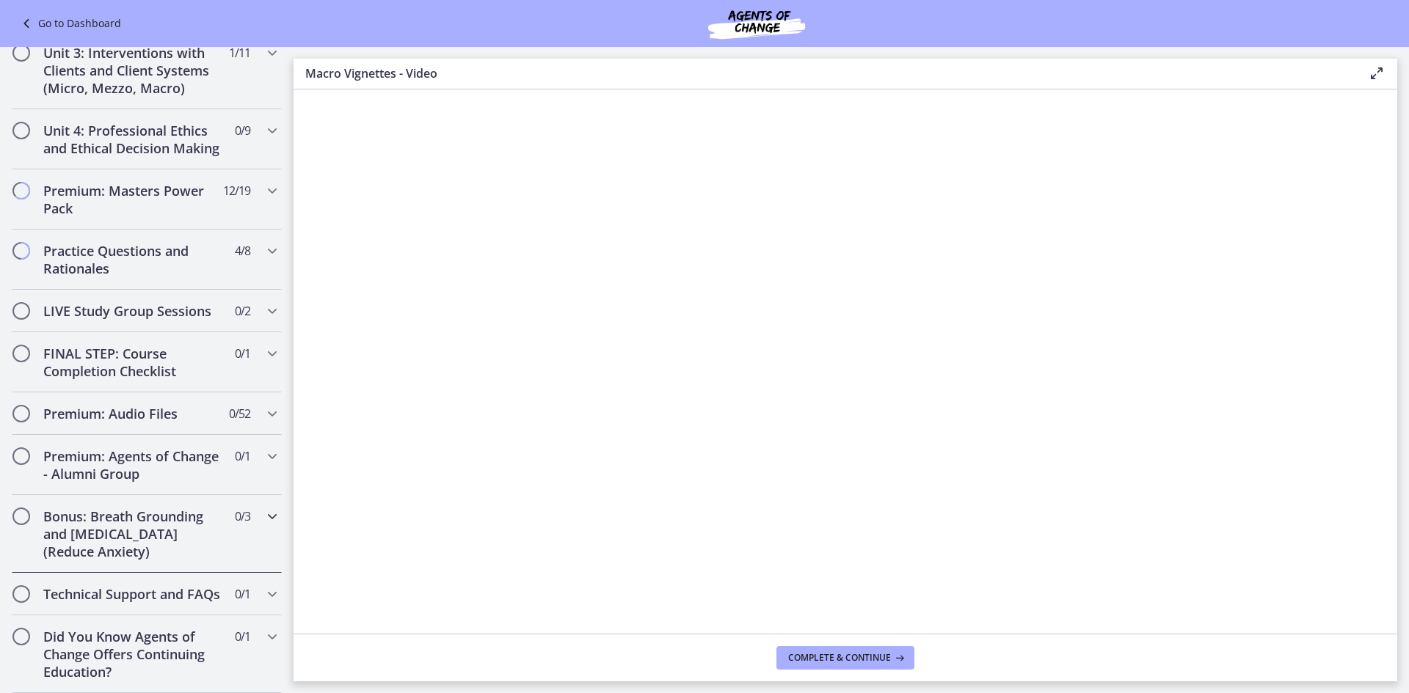
click at [263, 508] on icon "Chapters" at bounding box center [272, 517] width 18 height 18
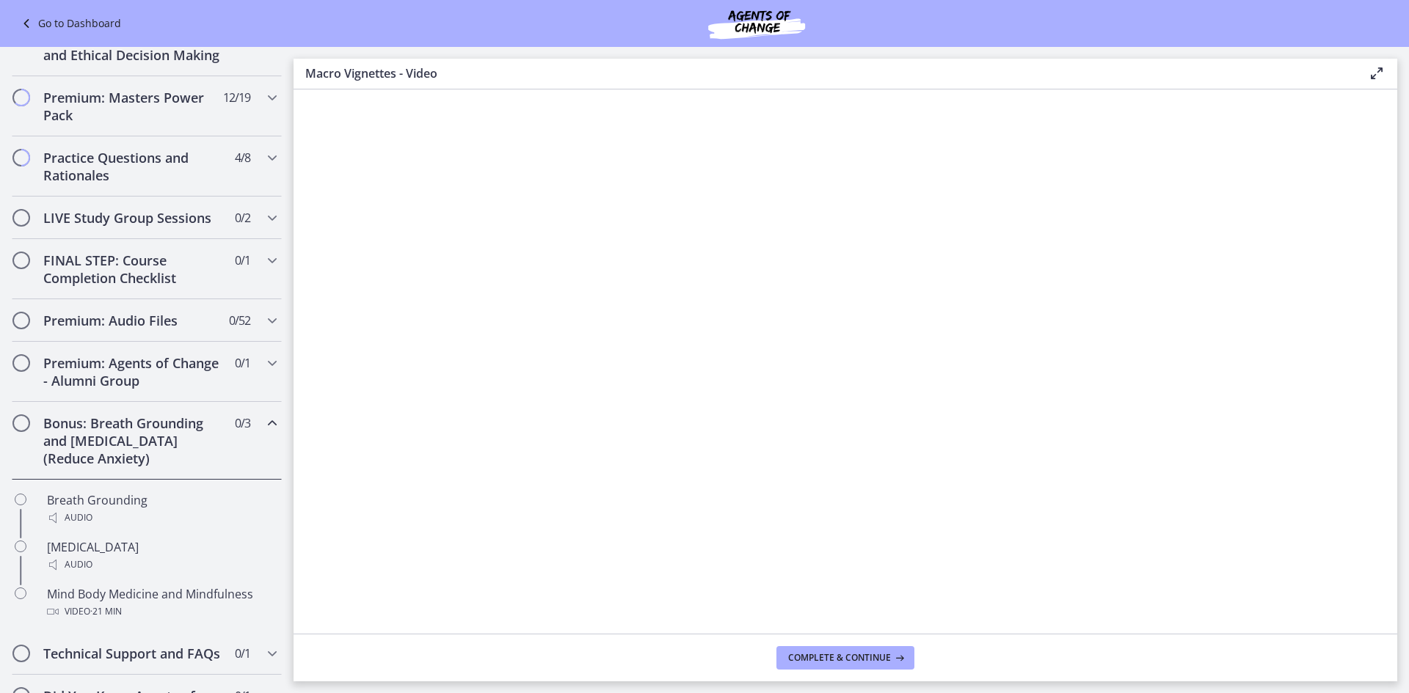
scroll to position [703, 0]
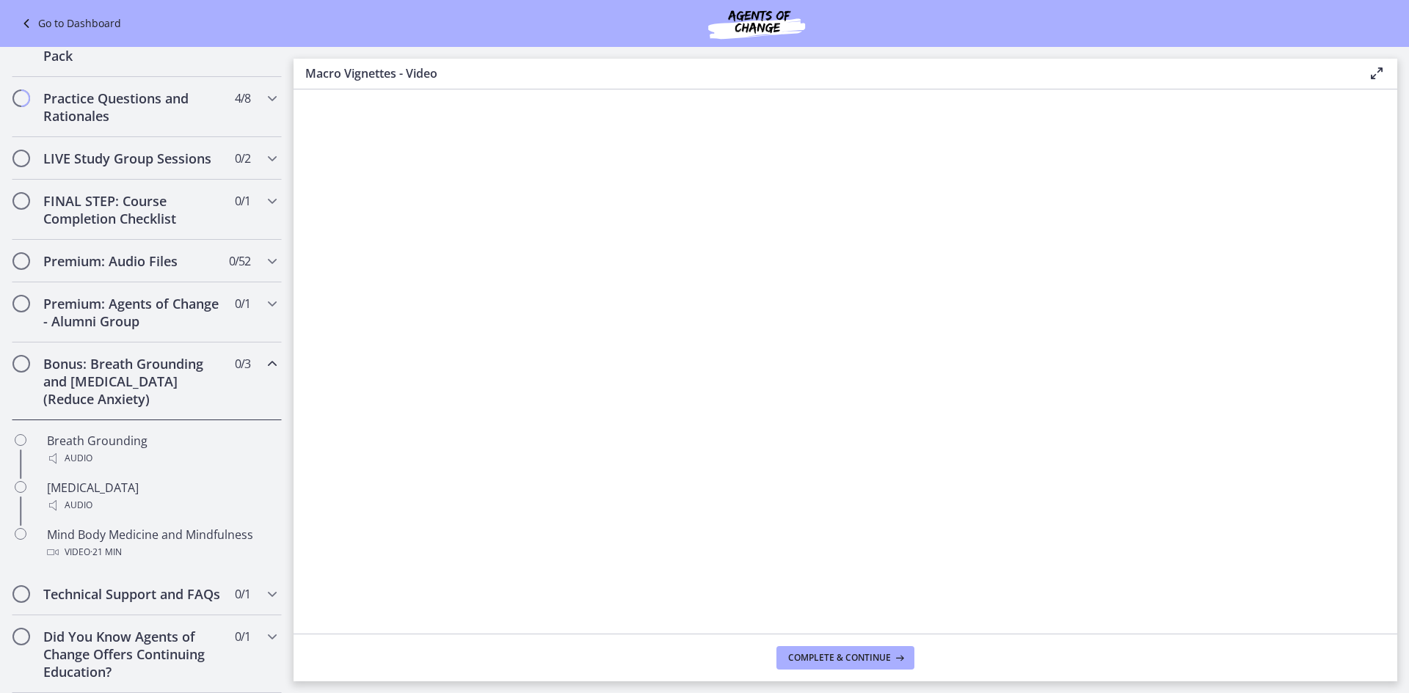
click at [263, 355] on icon "Chapters" at bounding box center [272, 364] width 18 height 18
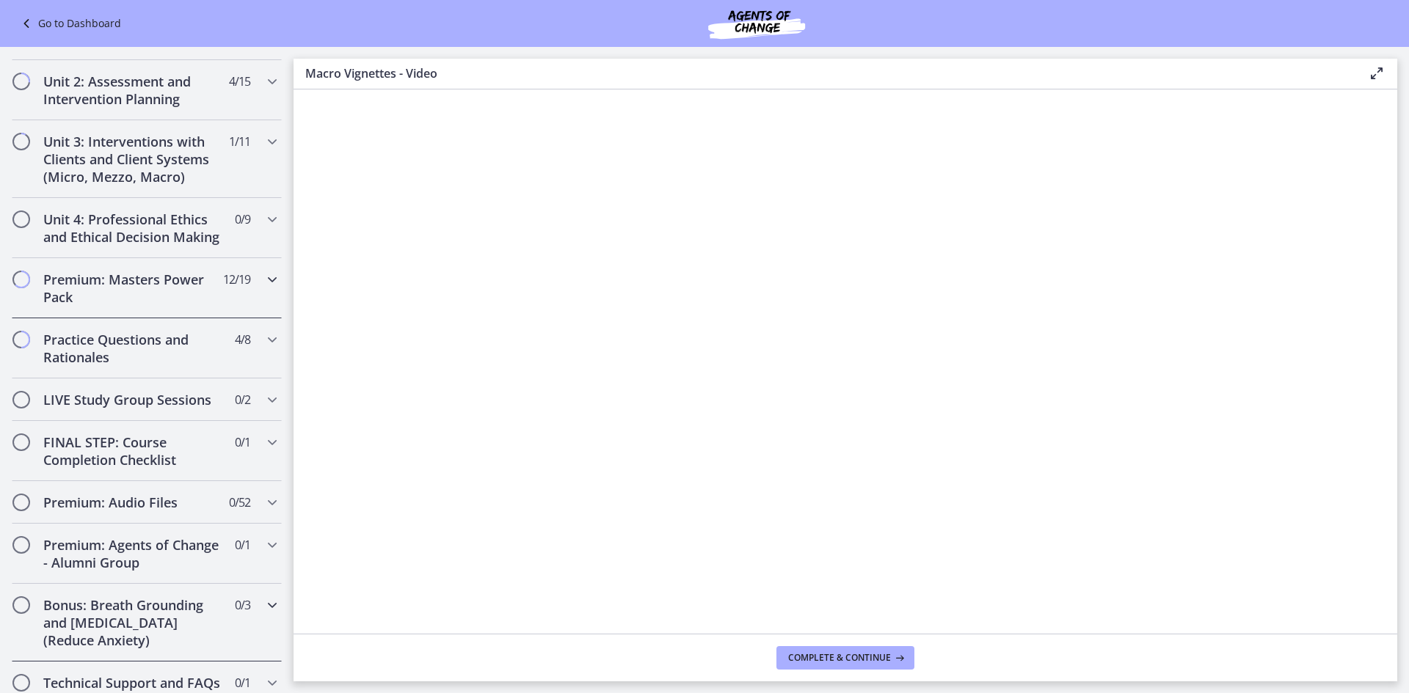
scroll to position [409, 0]
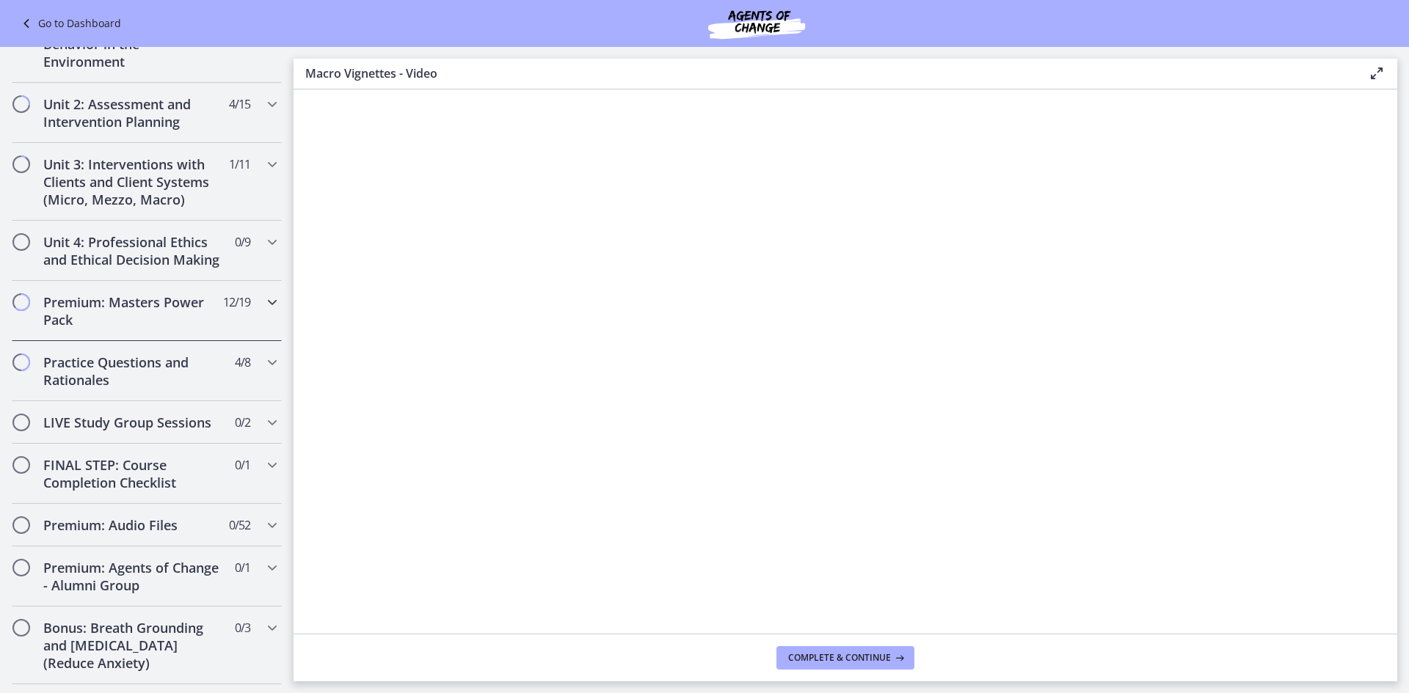
click at [263, 311] on icon "Chapters" at bounding box center [272, 302] width 18 height 18
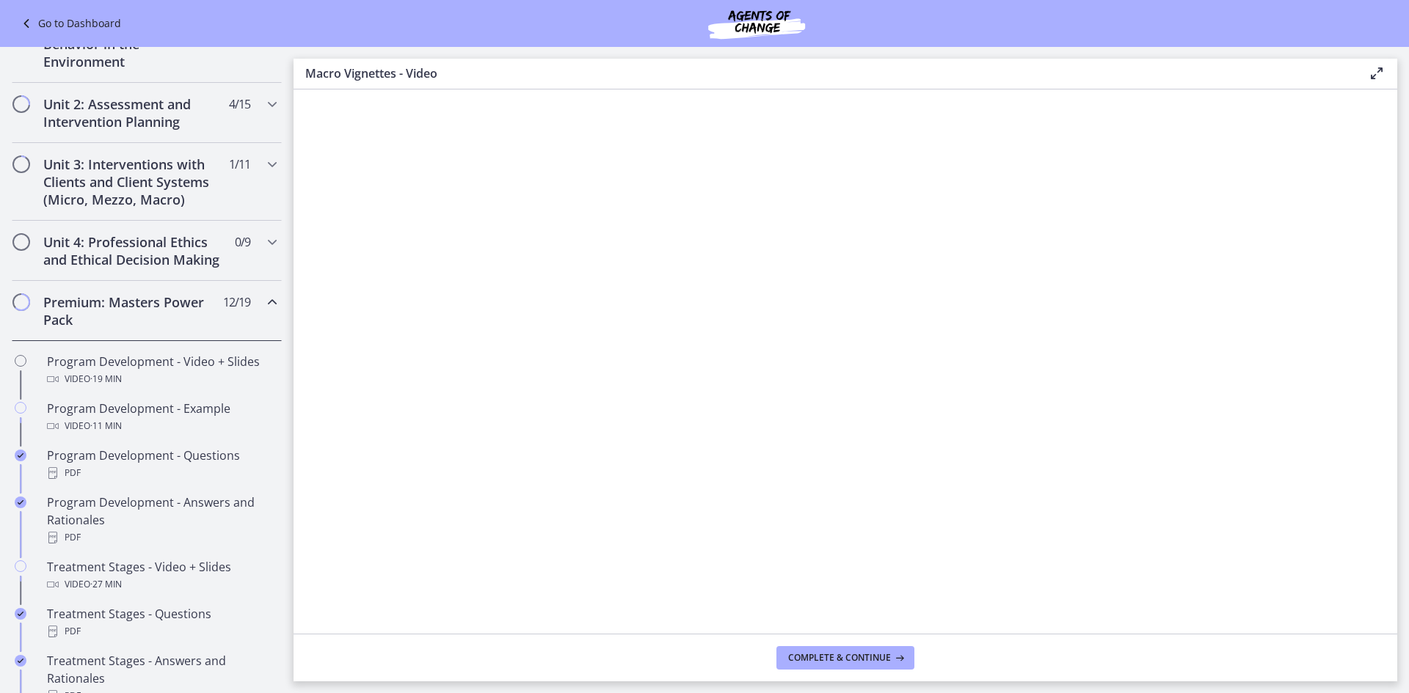
click at [263, 311] on icon "Chapters" at bounding box center [272, 302] width 18 height 18
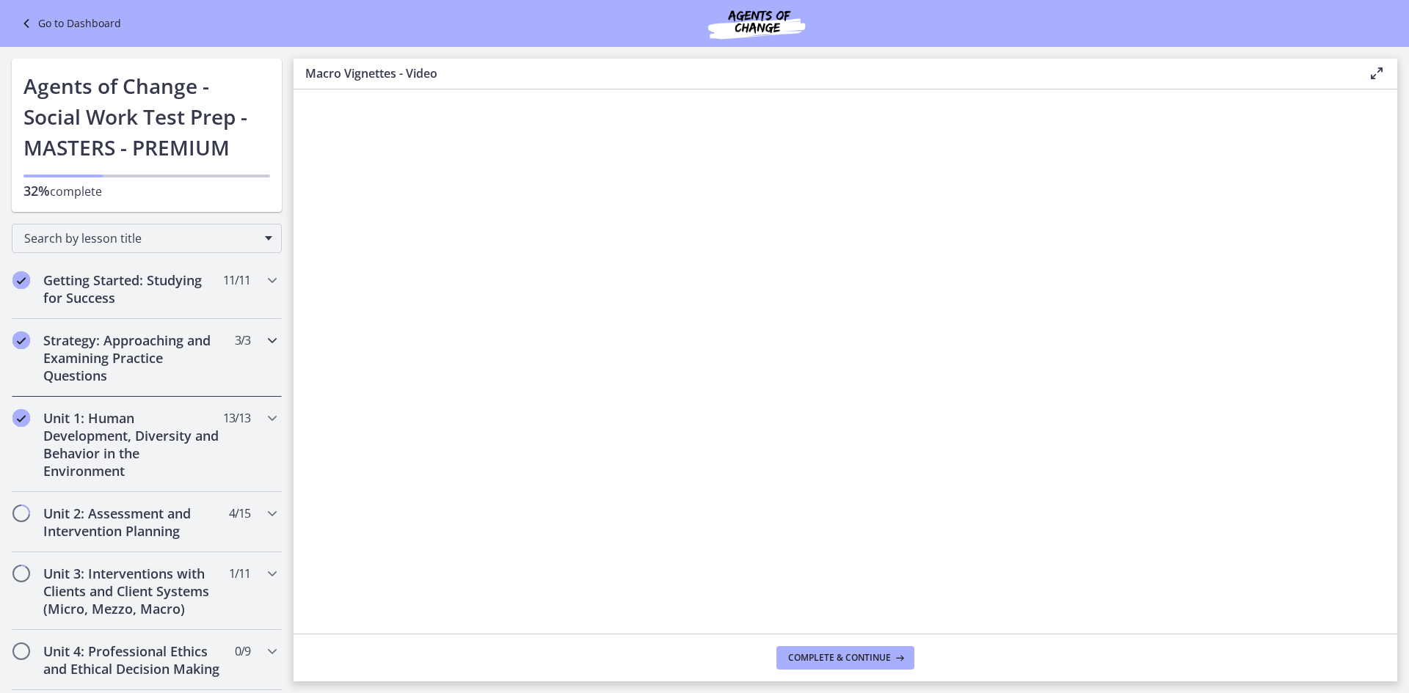
scroll to position [73, 0]
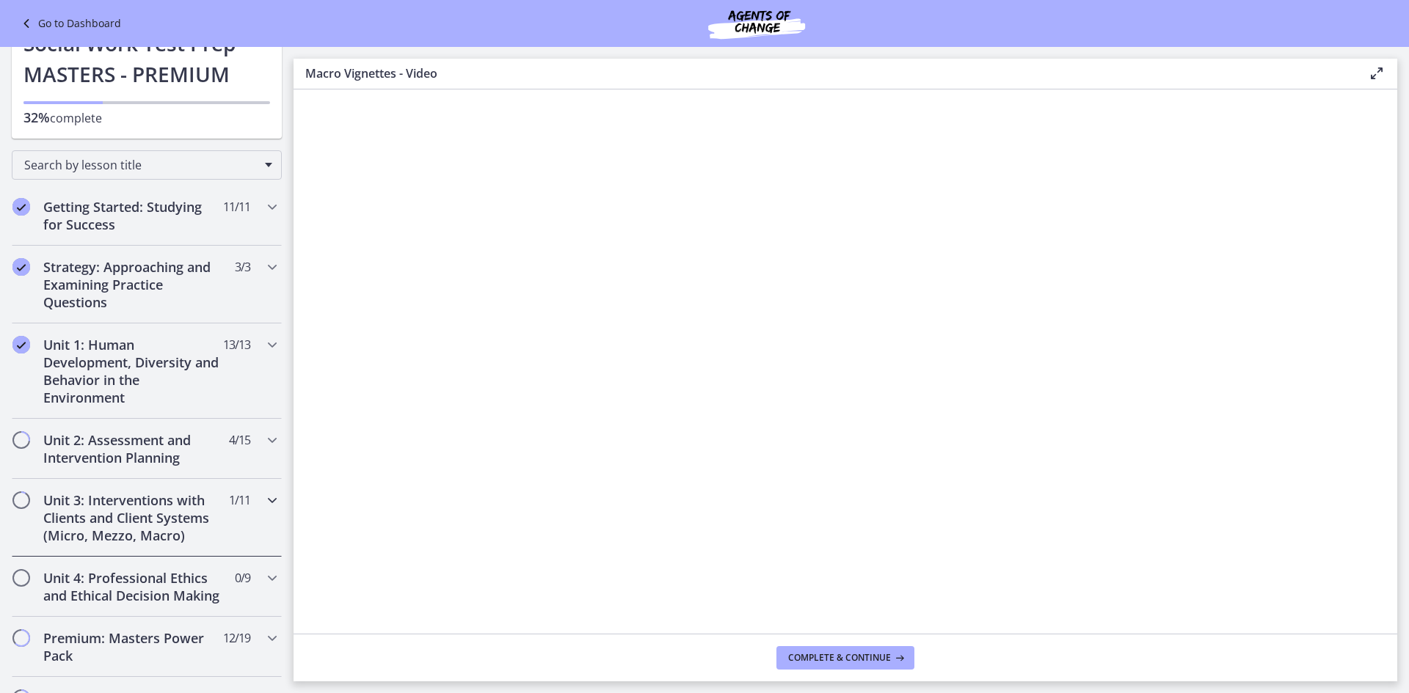
click at [263, 499] on icon "Chapters" at bounding box center [272, 501] width 18 height 18
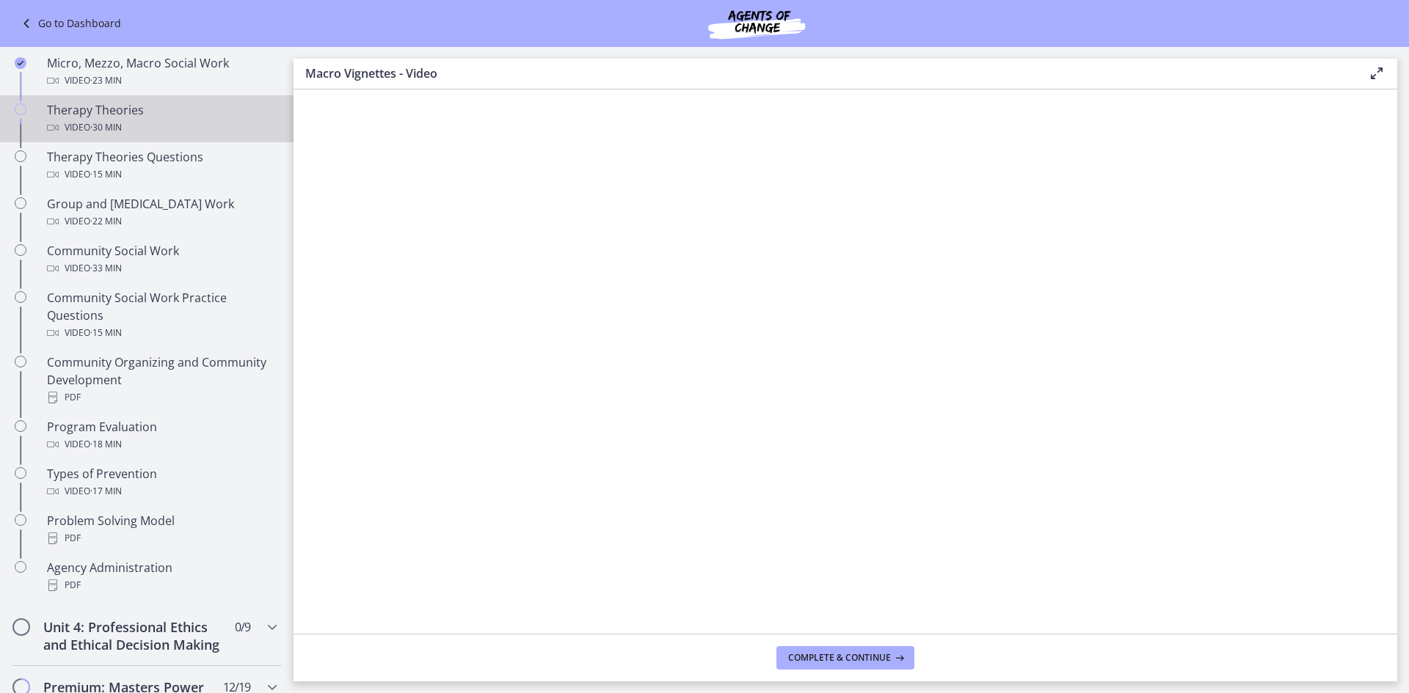
scroll to position [660, 0]
